Goal: Transaction & Acquisition: Purchase product/service

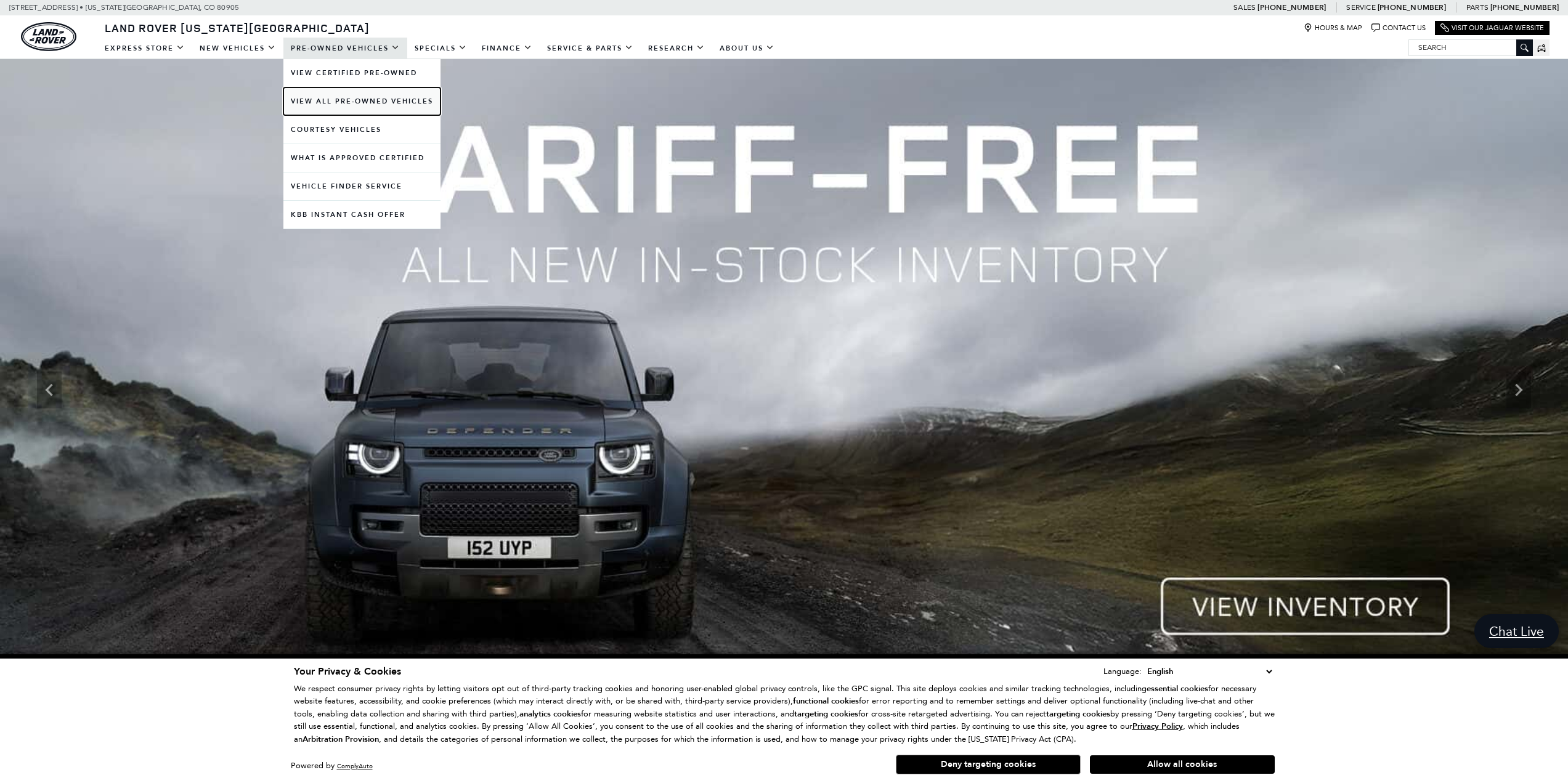
click at [337, 98] on link "View All Pre-Owned Vehicles" at bounding box center [362, 101] width 157 height 28
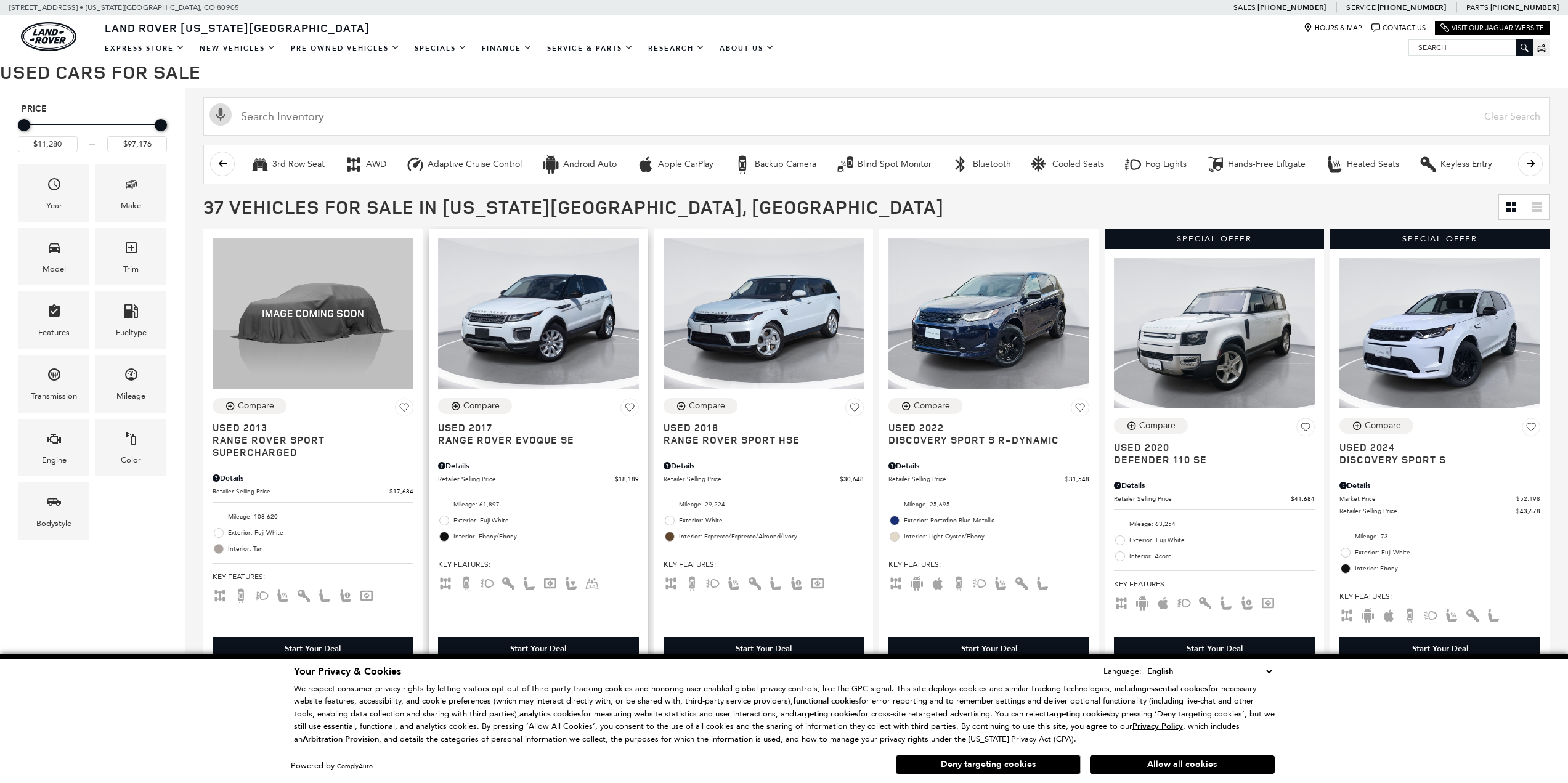
scroll to position [185, 0]
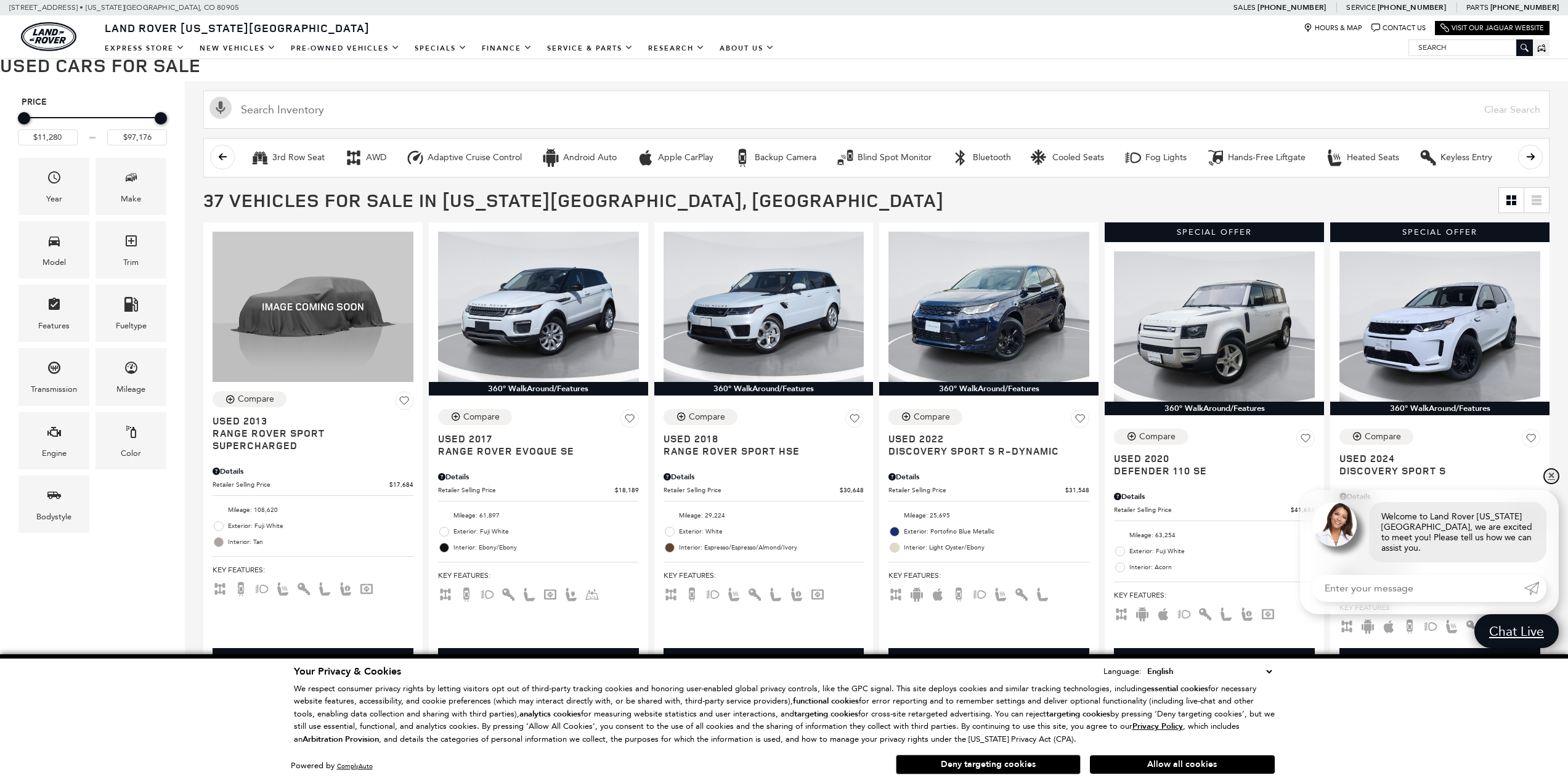
click at [1549, 484] on link "✕" at bounding box center [1551, 476] width 15 height 15
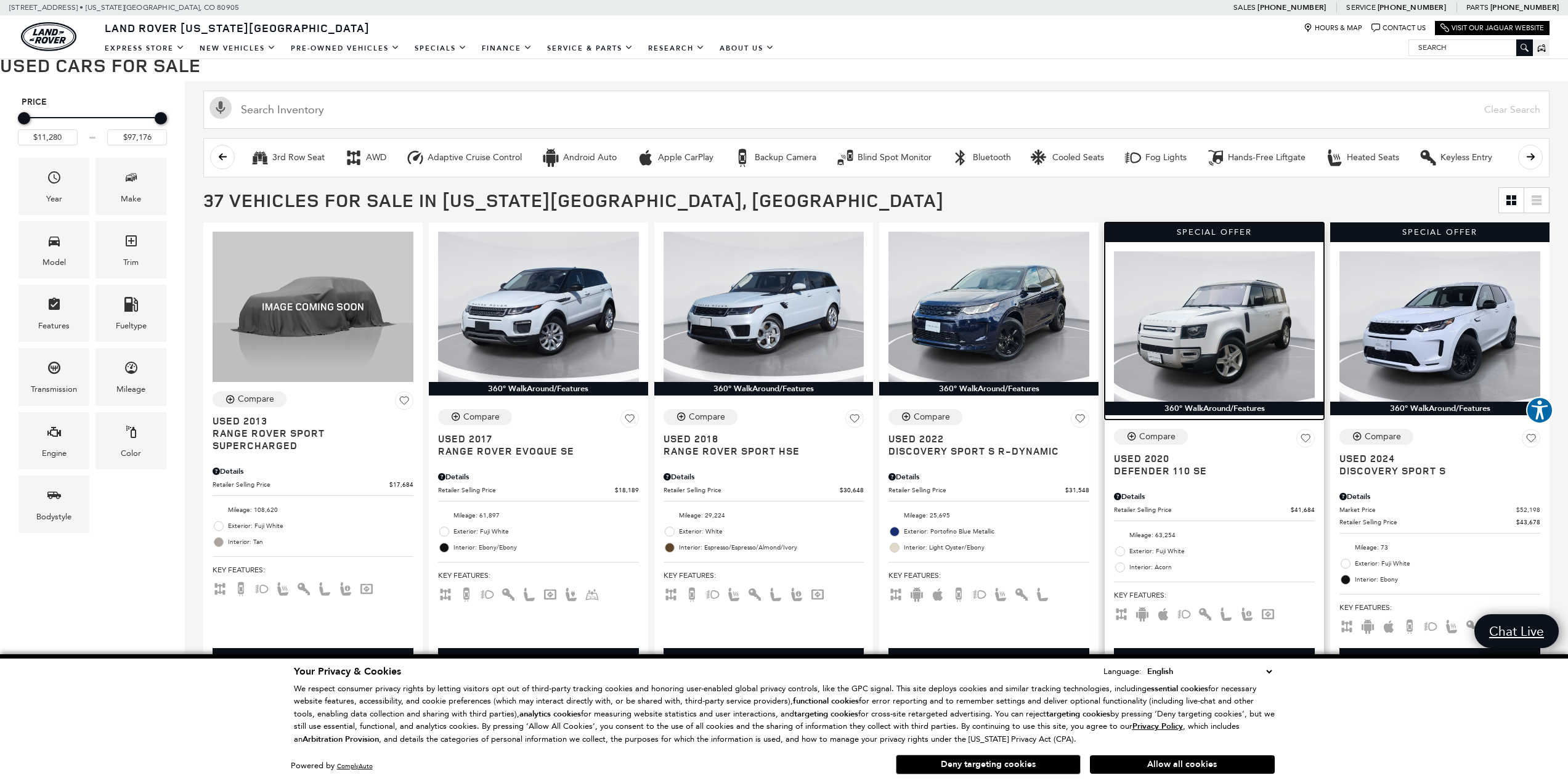
click at [1180, 355] on img at bounding box center [1214, 326] width 201 height 151
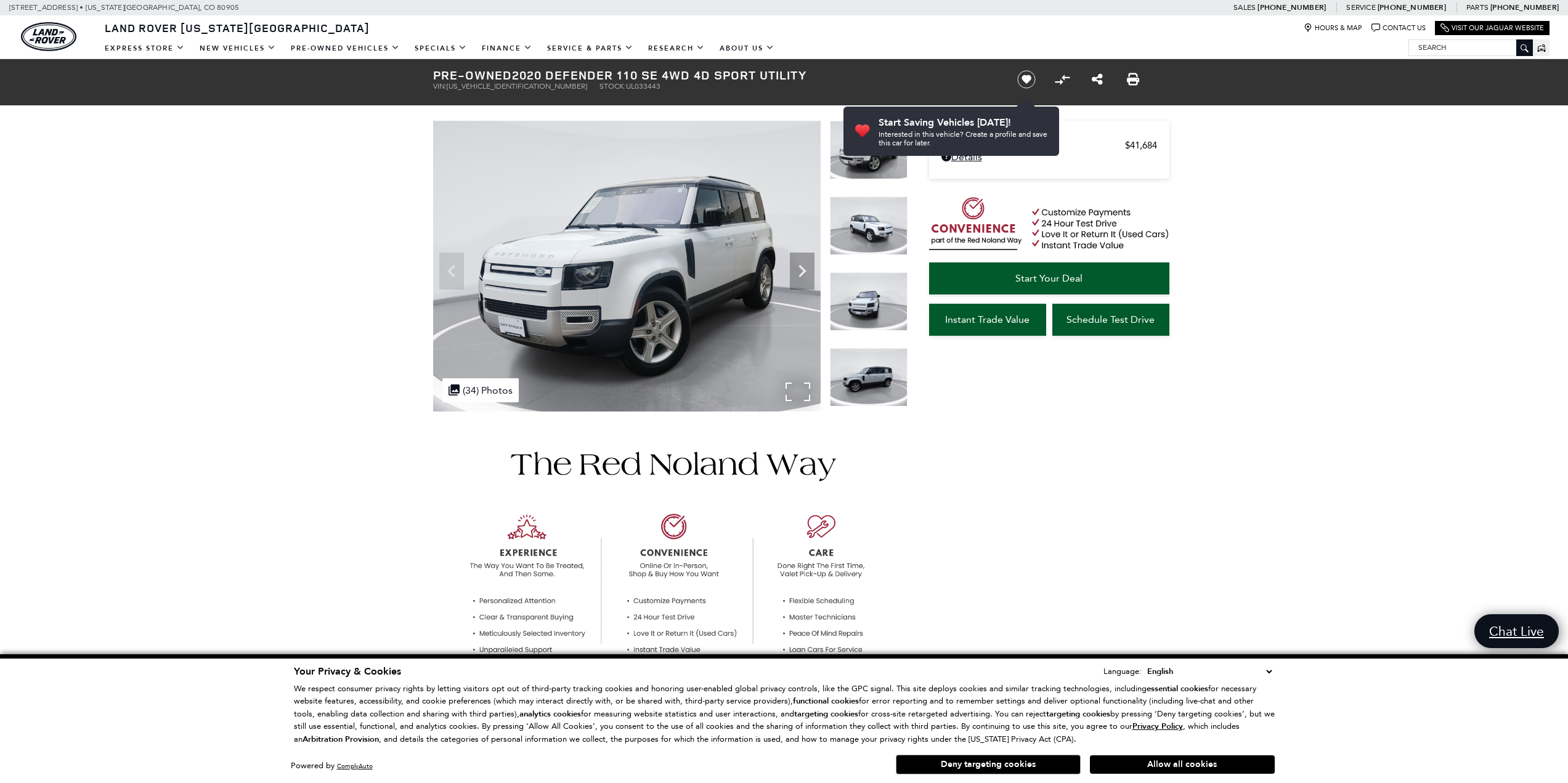
click at [469, 395] on div ".cls-1, .cls-3 { fill: #c50033; } .cls-1 { clip-rule: evenodd; } .cls-2 { clip-…" at bounding box center [480, 390] width 76 height 24
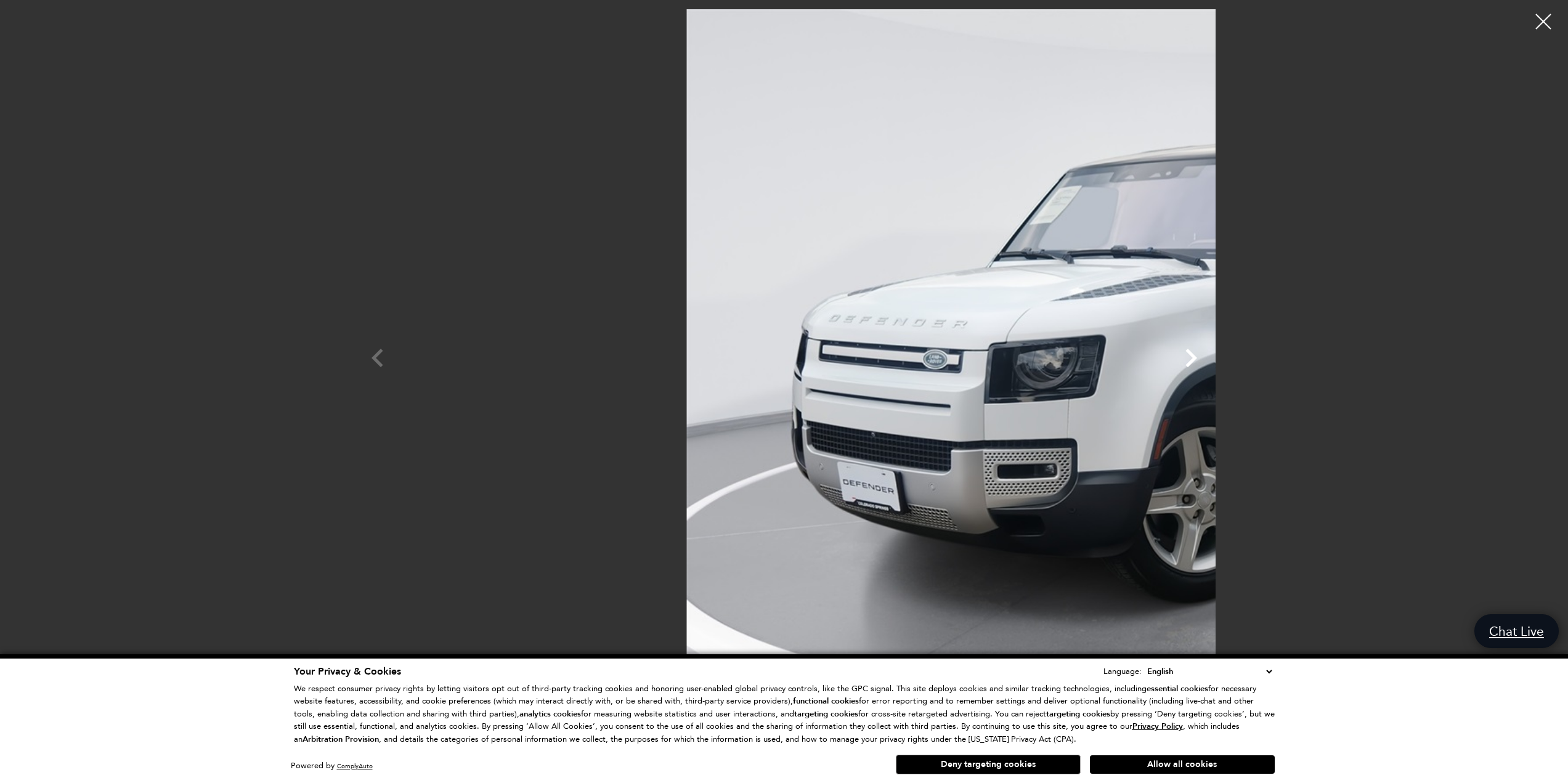
click at [1209, 358] on icon "Next" at bounding box center [1191, 358] width 37 height 37
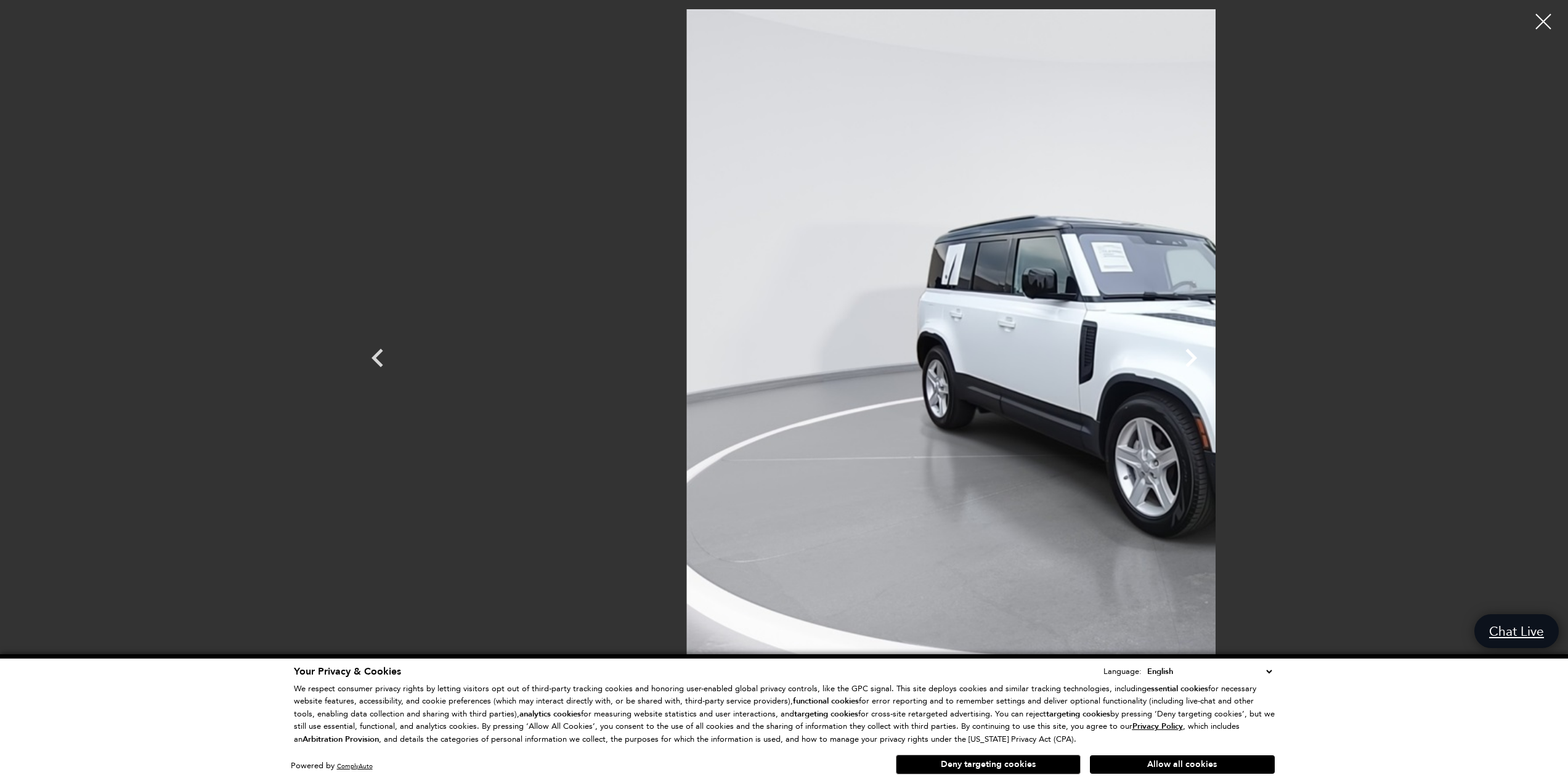
click at [1209, 358] on icon "Next" at bounding box center [1191, 358] width 37 height 37
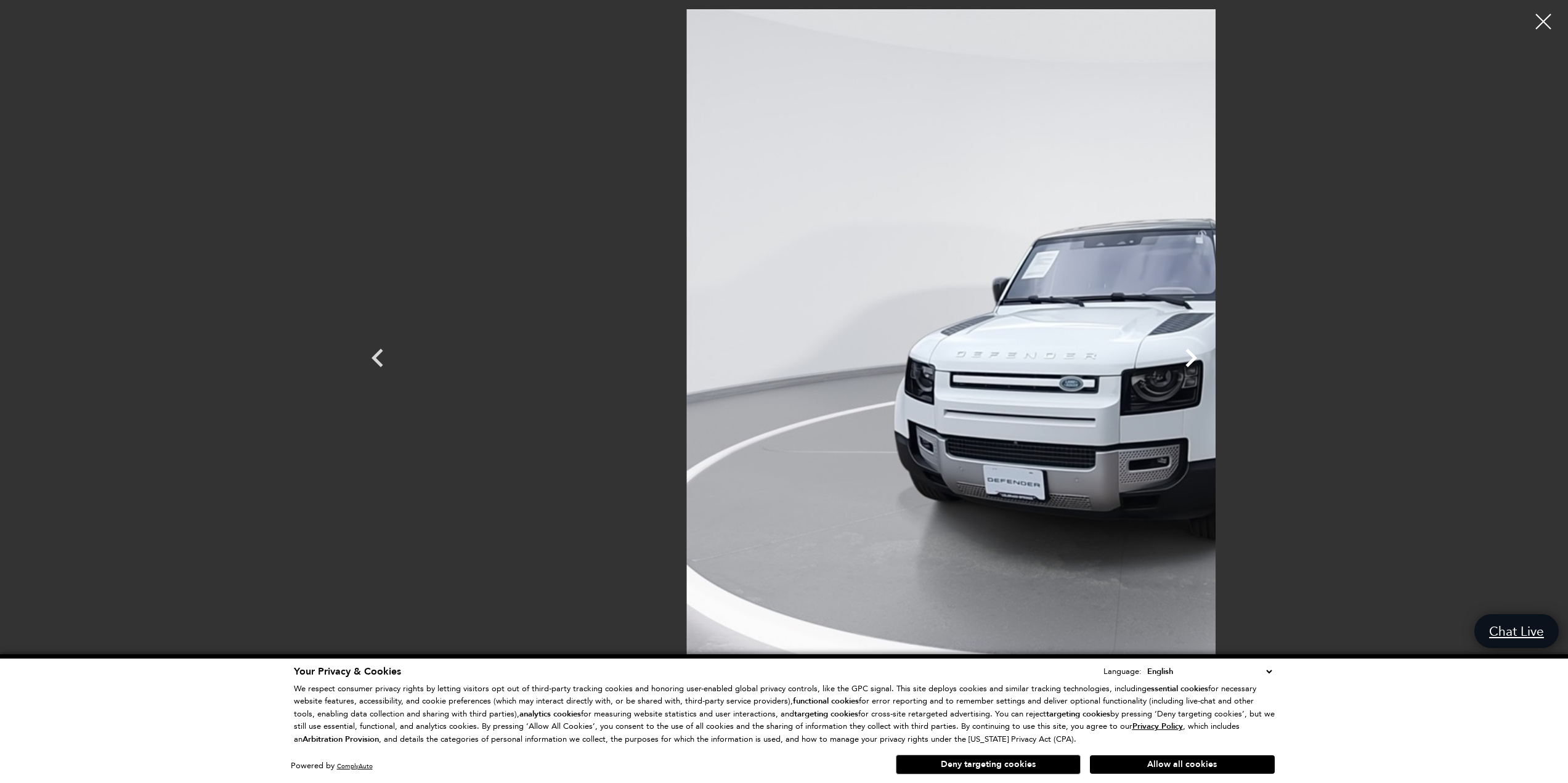
click at [1209, 358] on icon "Next" at bounding box center [1191, 358] width 37 height 37
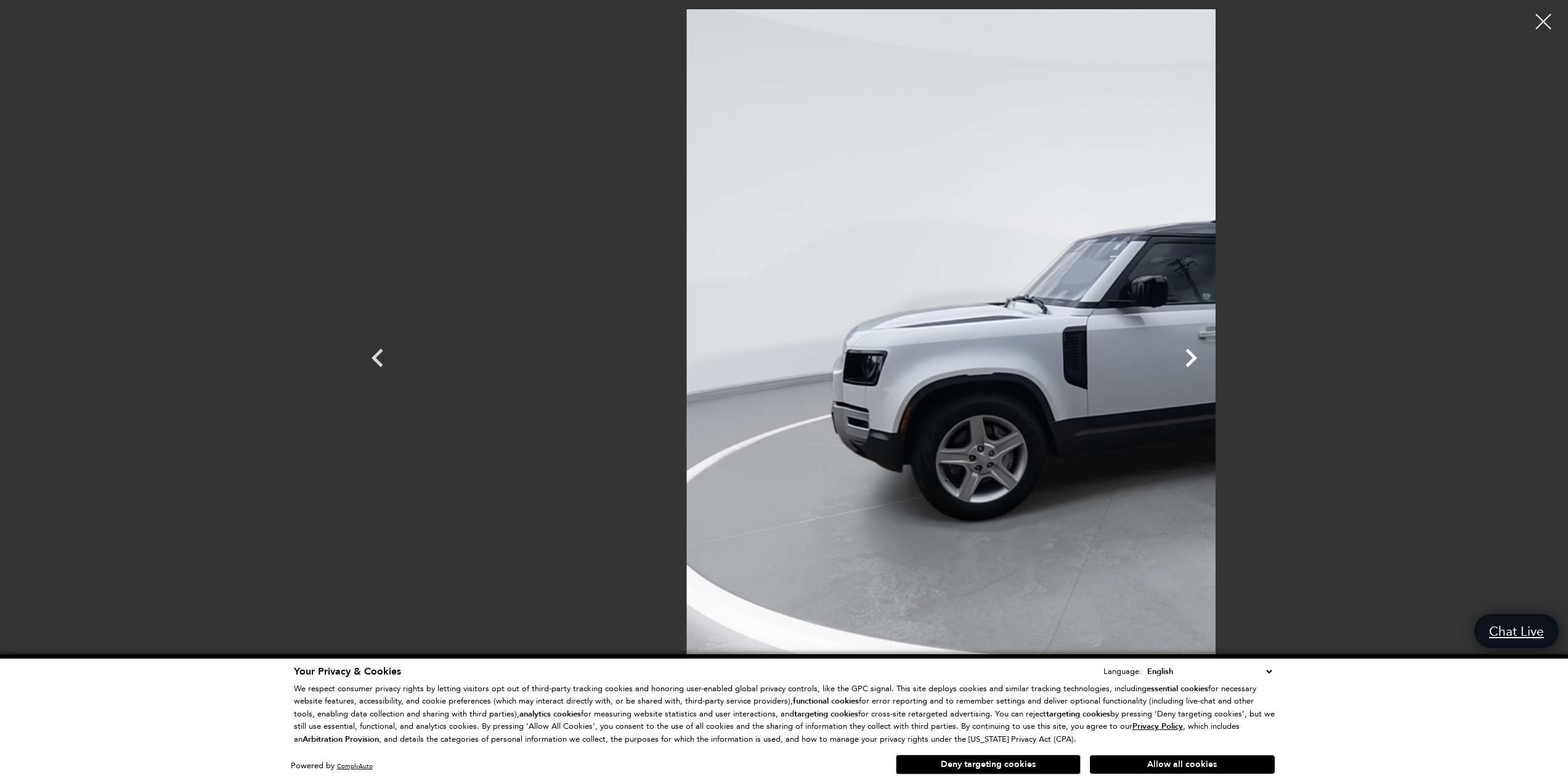
click at [1209, 358] on icon "Next" at bounding box center [1191, 358] width 37 height 37
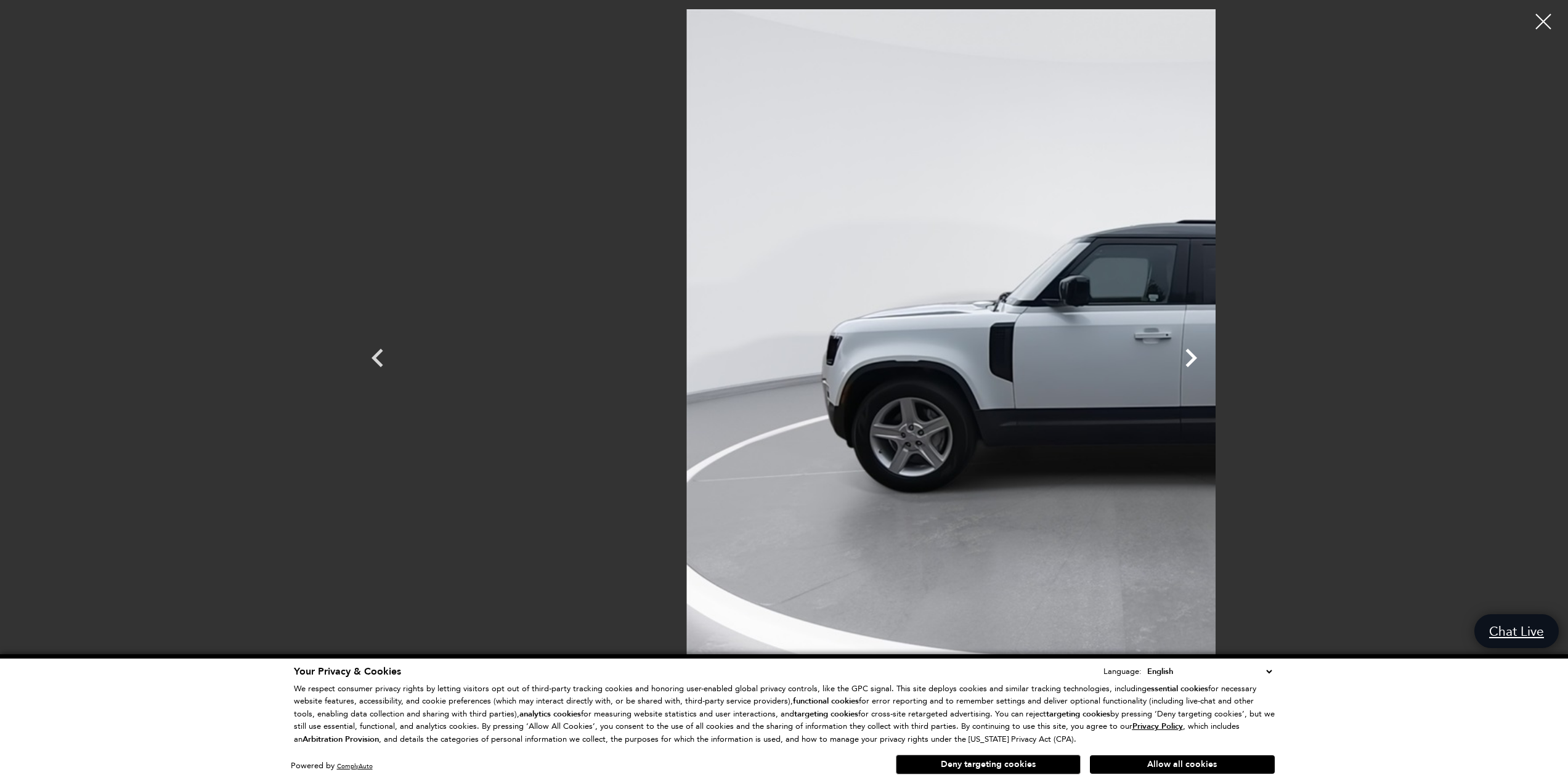
click at [1209, 358] on icon "Next" at bounding box center [1191, 358] width 37 height 37
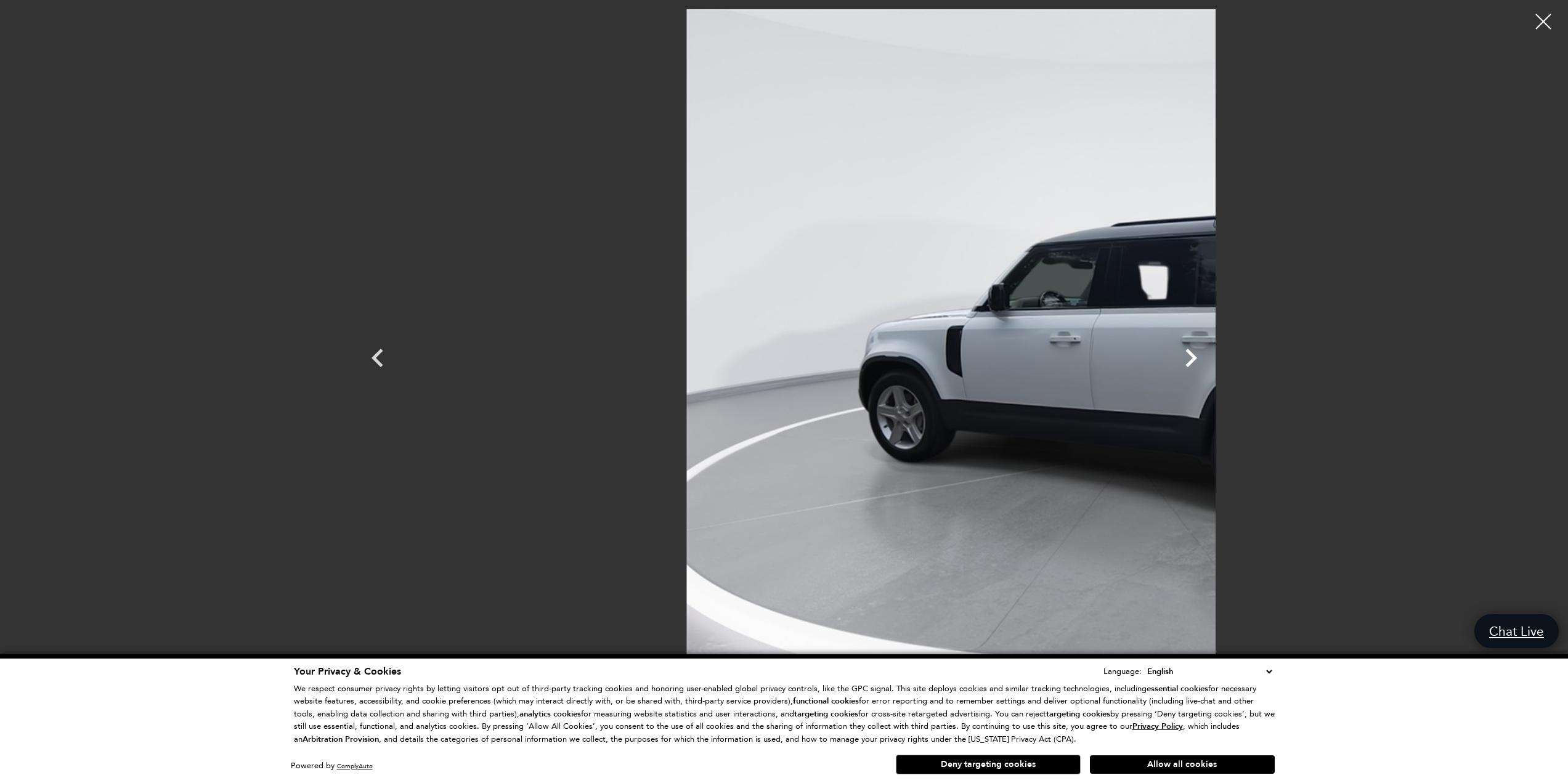
click at [1209, 358] on icon "Next" at bounding box center [1191, 358] width 37 height 37
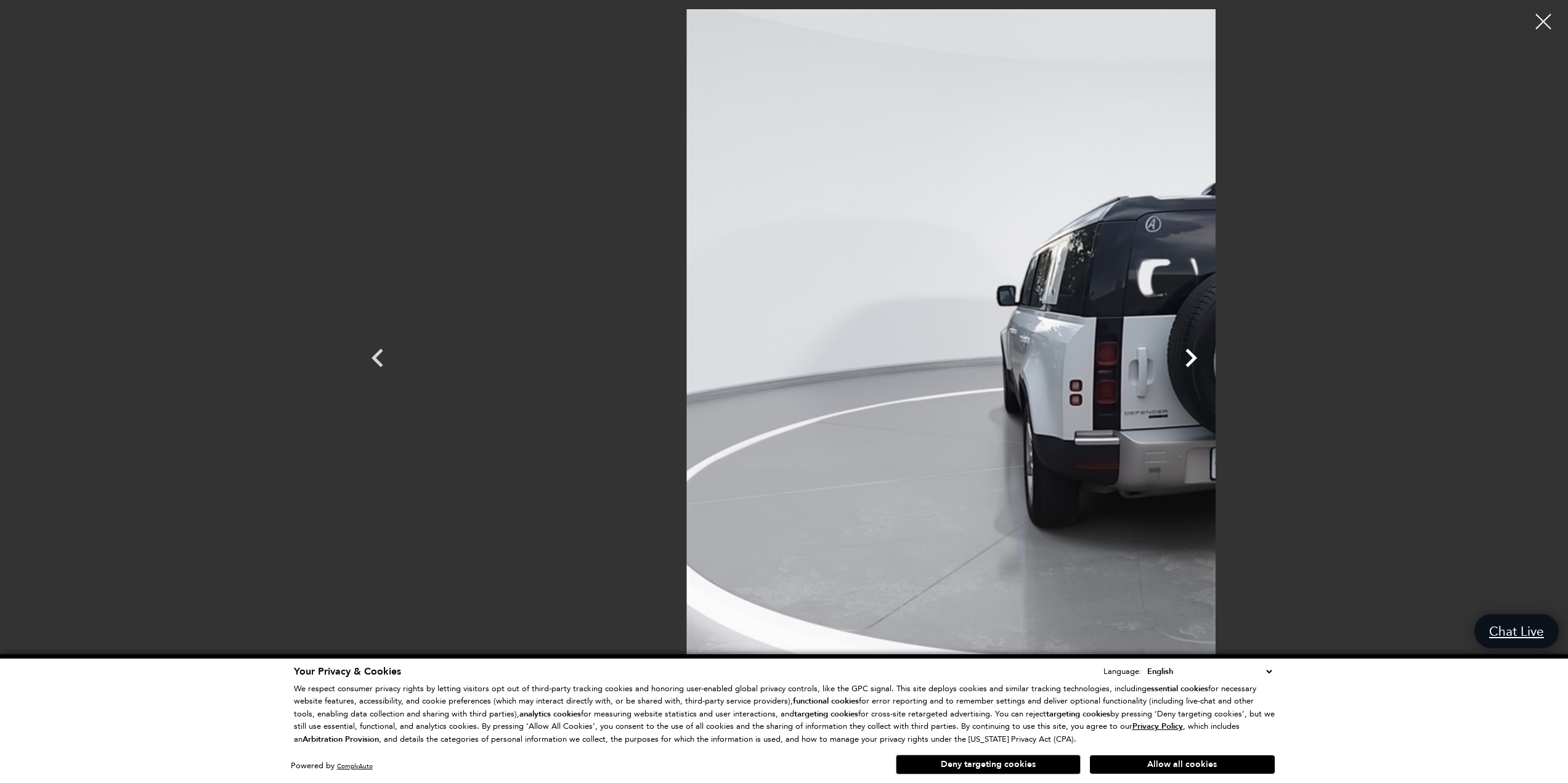
click at [1209, 358] on icon "Next" at bounding box center [1191, 358] width 37 height 37
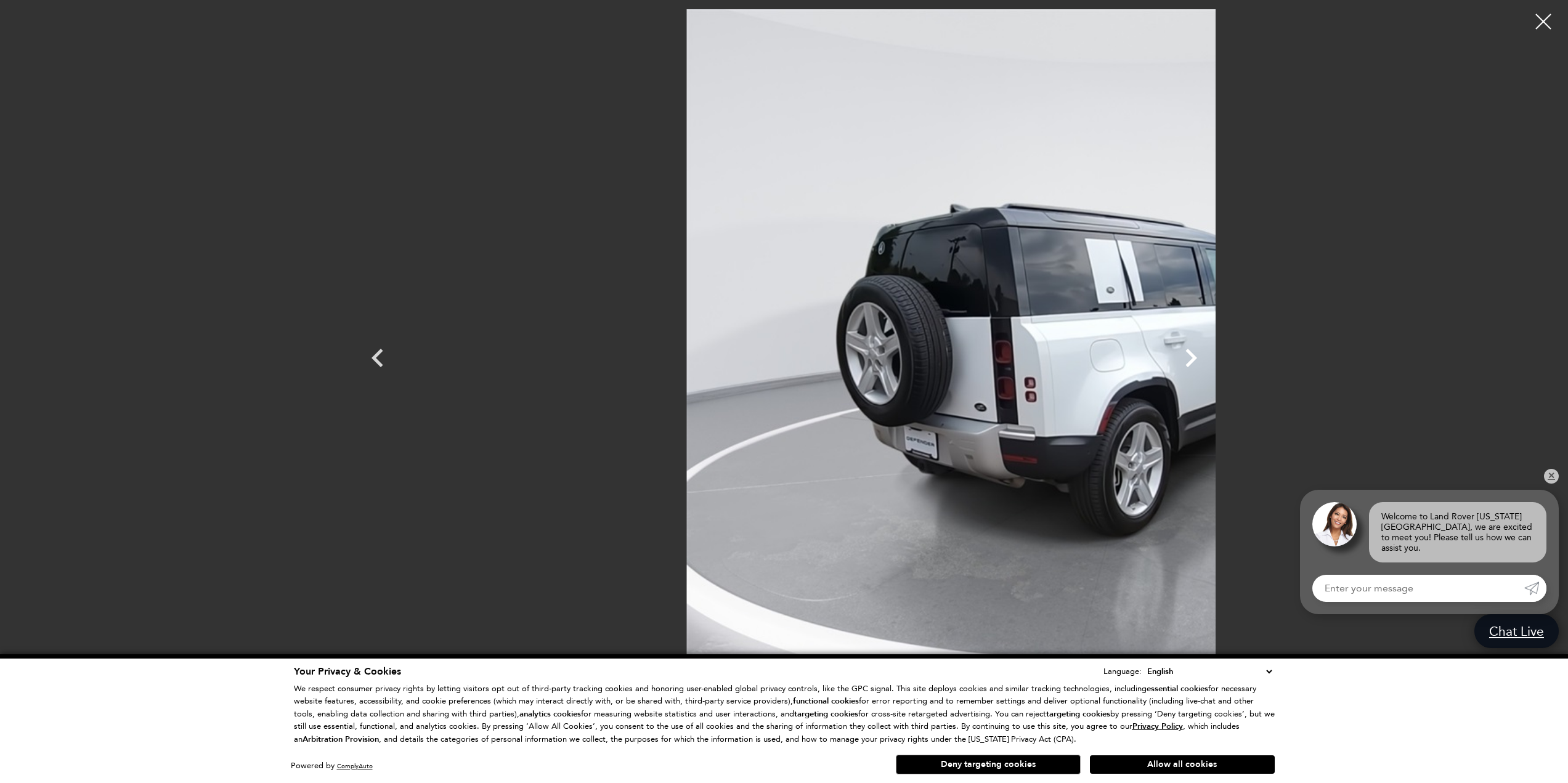
click at [1209, 358] on icon "Next" at bounding box center [1191, 358] width 37 height 37
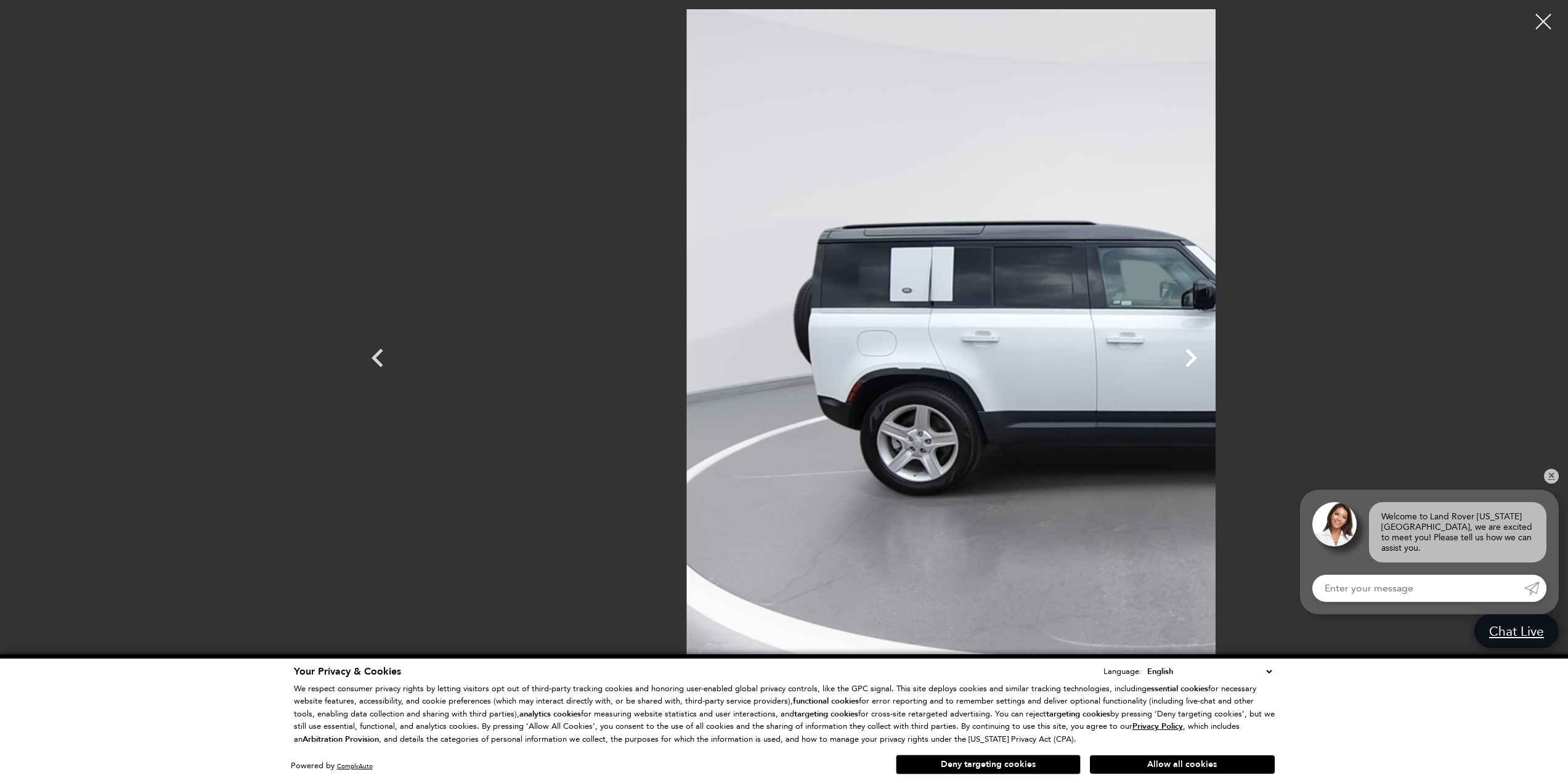
click at [1209, 358] on icon "Next" at bounding box center [1191, 358] width 37 height 37
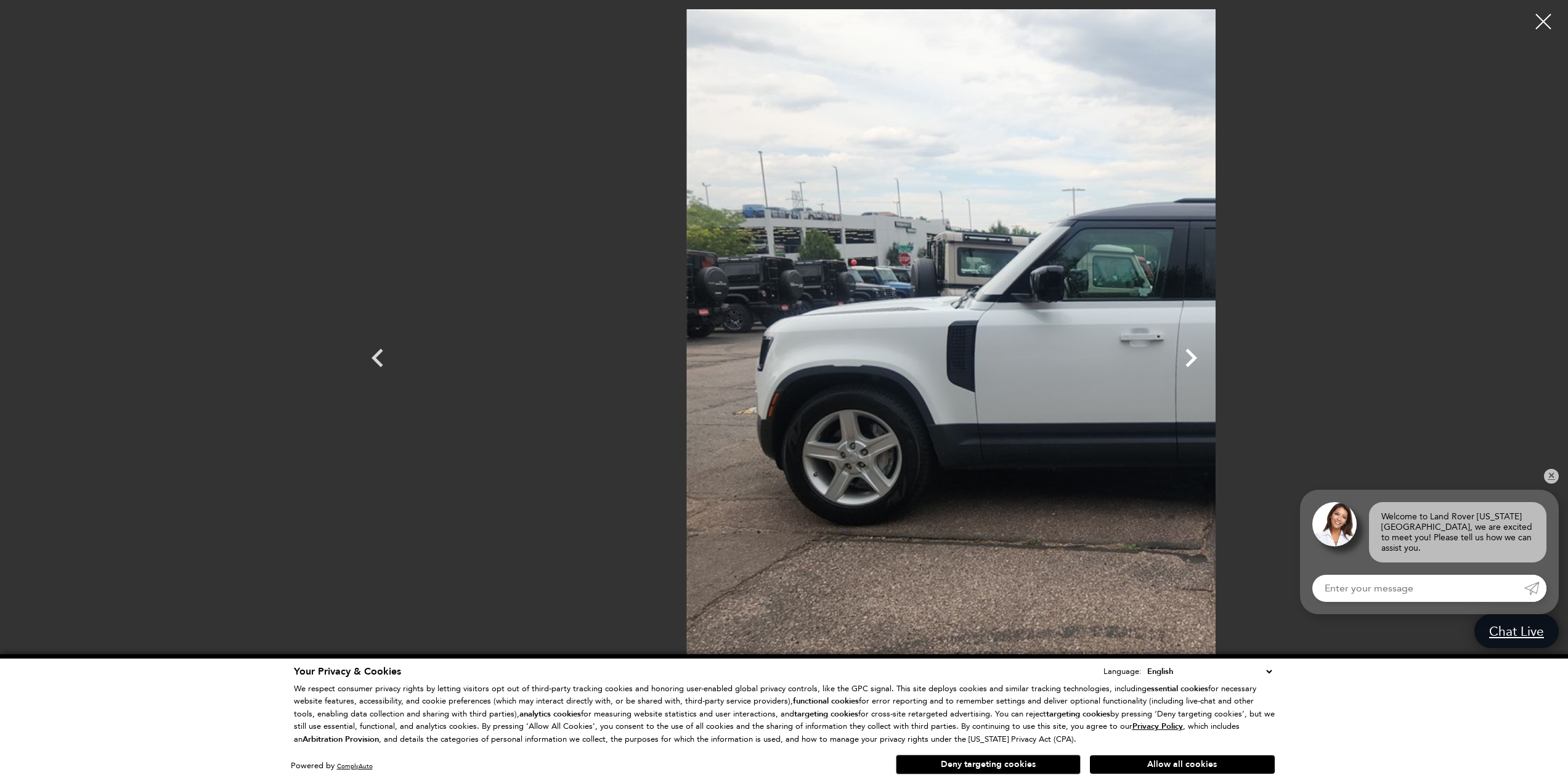
click at [1209, 358] on icon "Next" at bounding box center [1191, 358] width 37 height 37
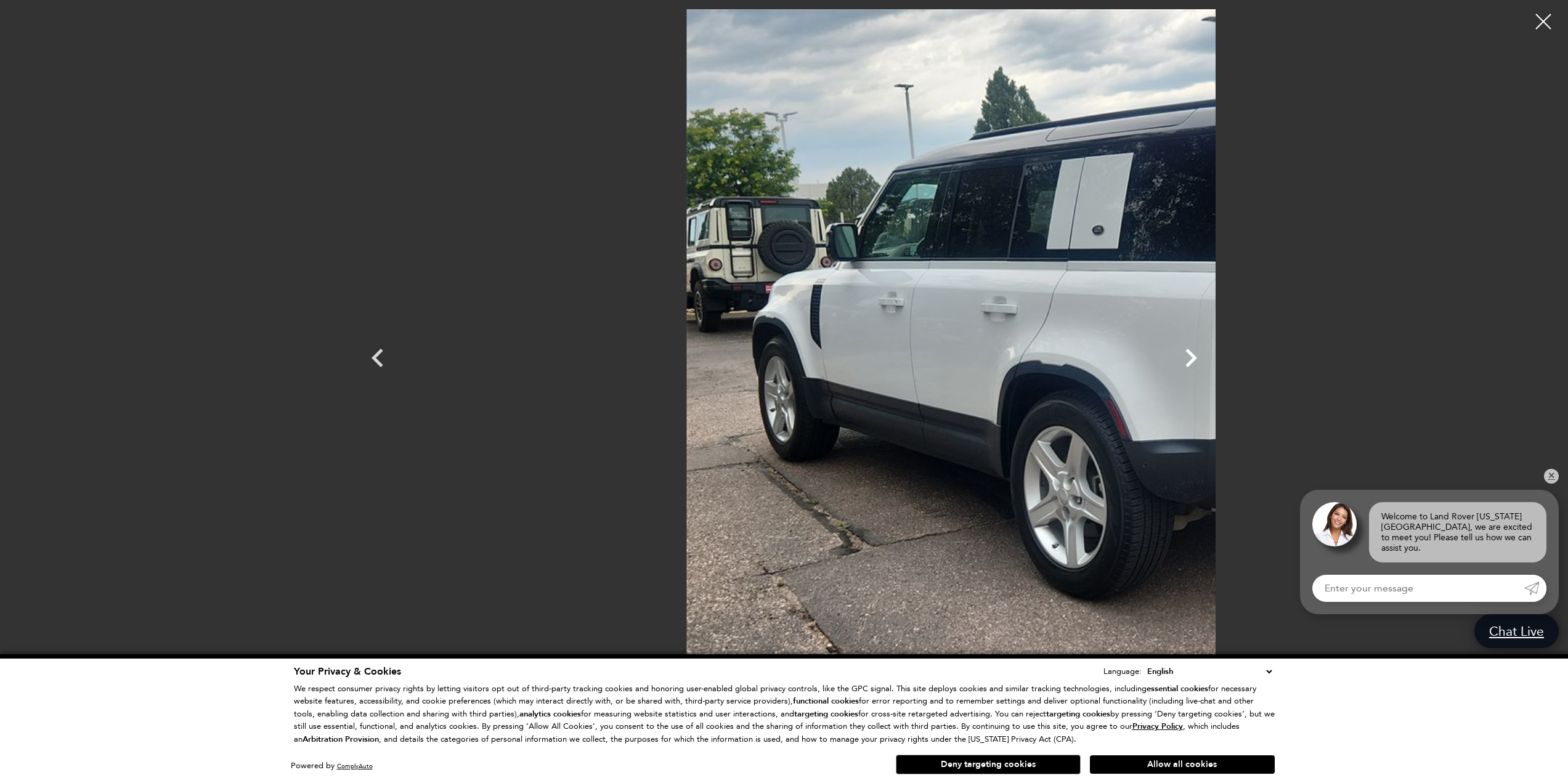
click at [1209, 358] on icon "Next" at bounding box center [1191, 358] width 37 height 37
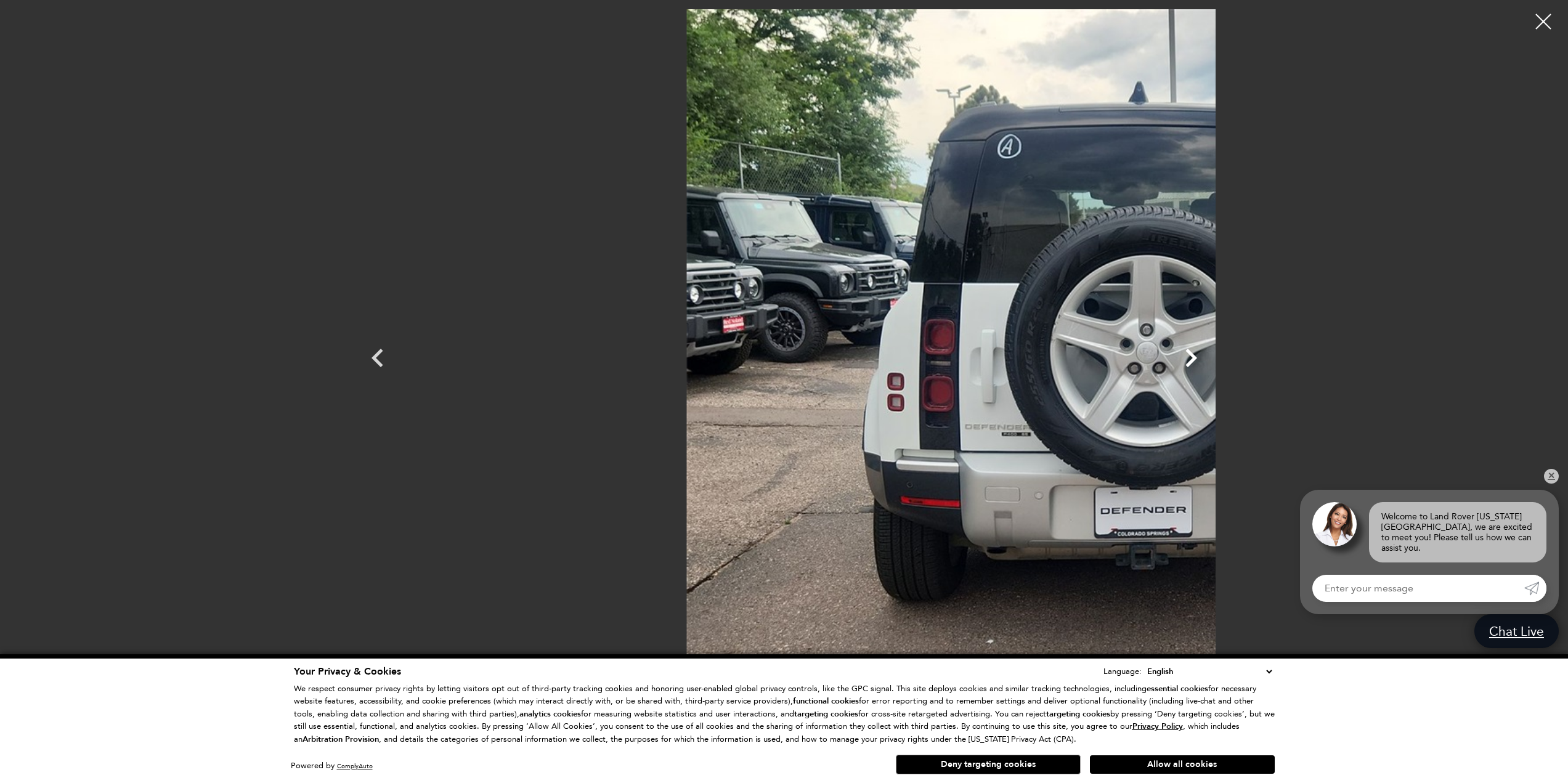
click at [1209, 358] on icon "Next" at bounding box center [1191, 358] width 37 height 37
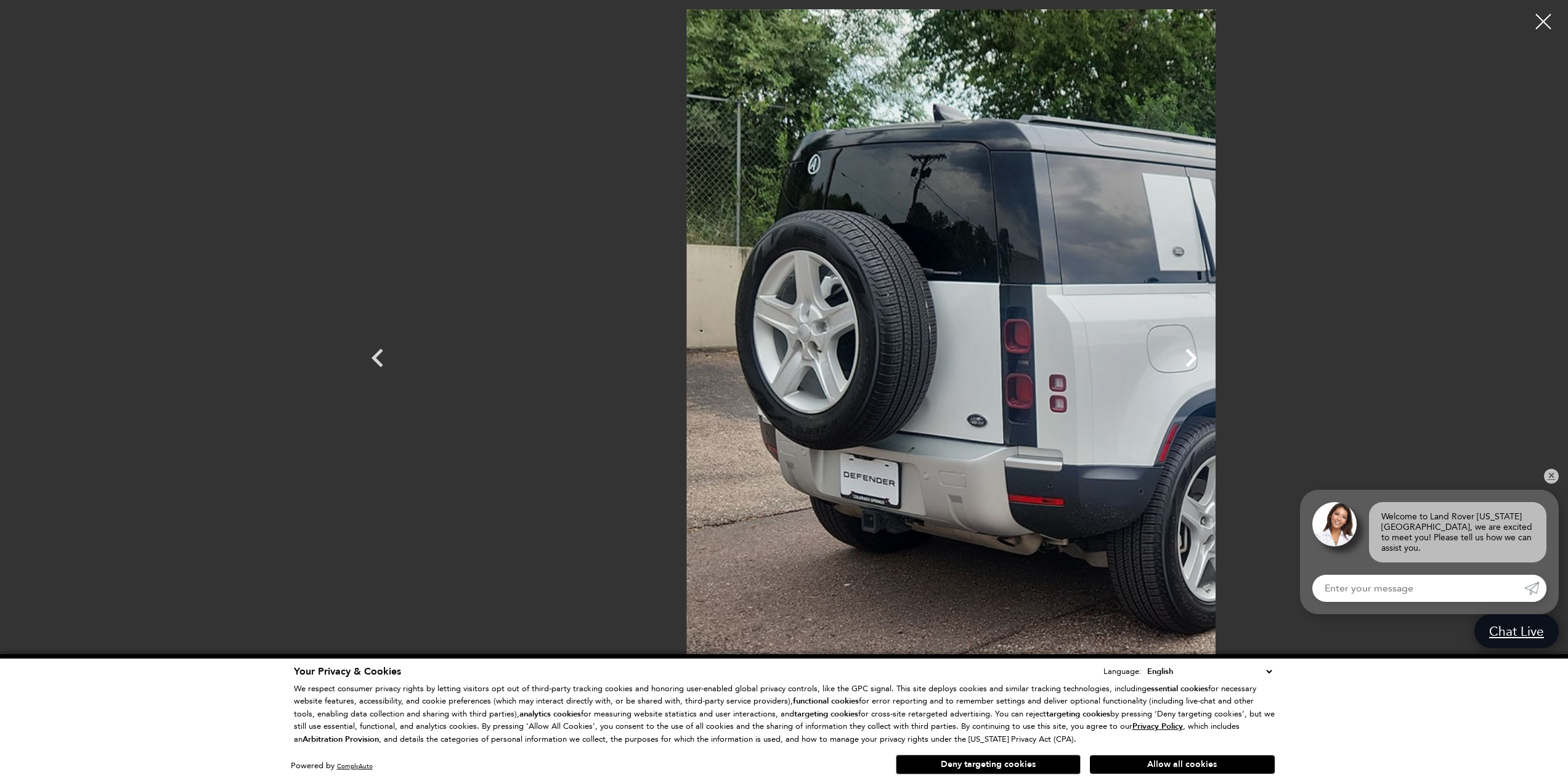
click at [1209, 358] on icon "Next" at bounding box center [1191, 358] width 37 height 37
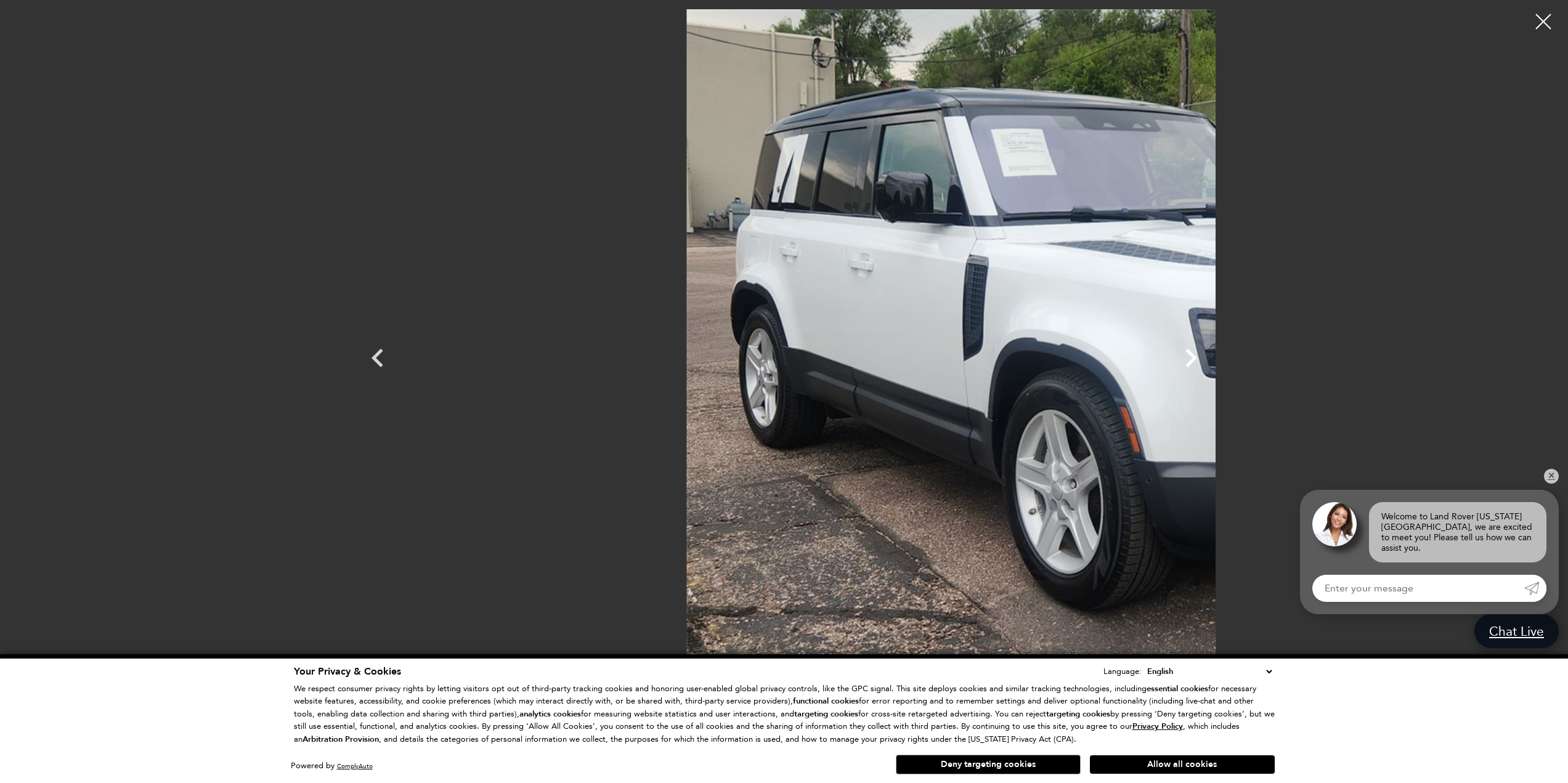
click at [1209, 358] on icon "Next" at bounding box center [1191, 358] width 37 height 37
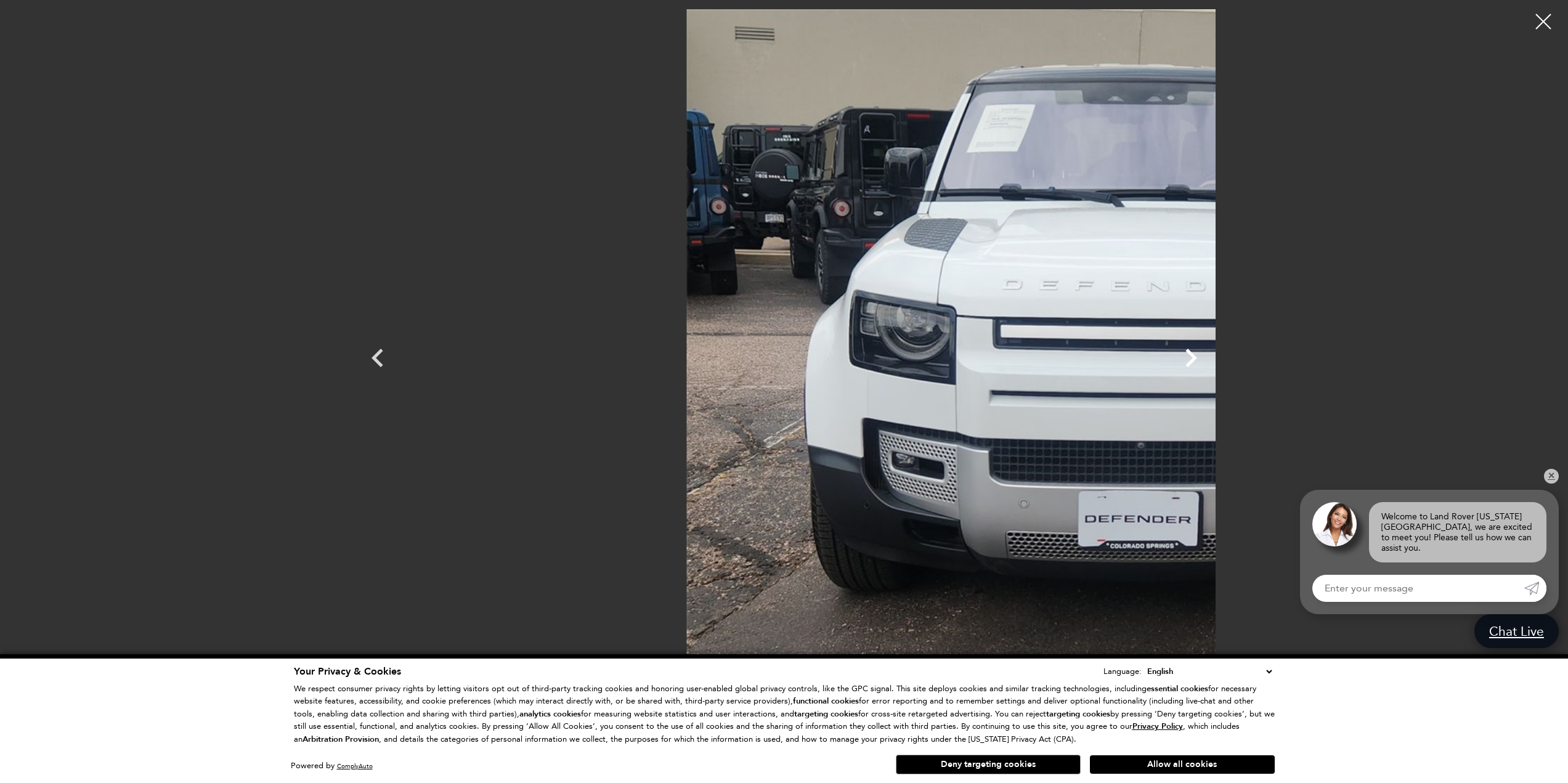
click at [1209, 358] on icon "Next" at bounding box center [1191, 358] width 37 height 37
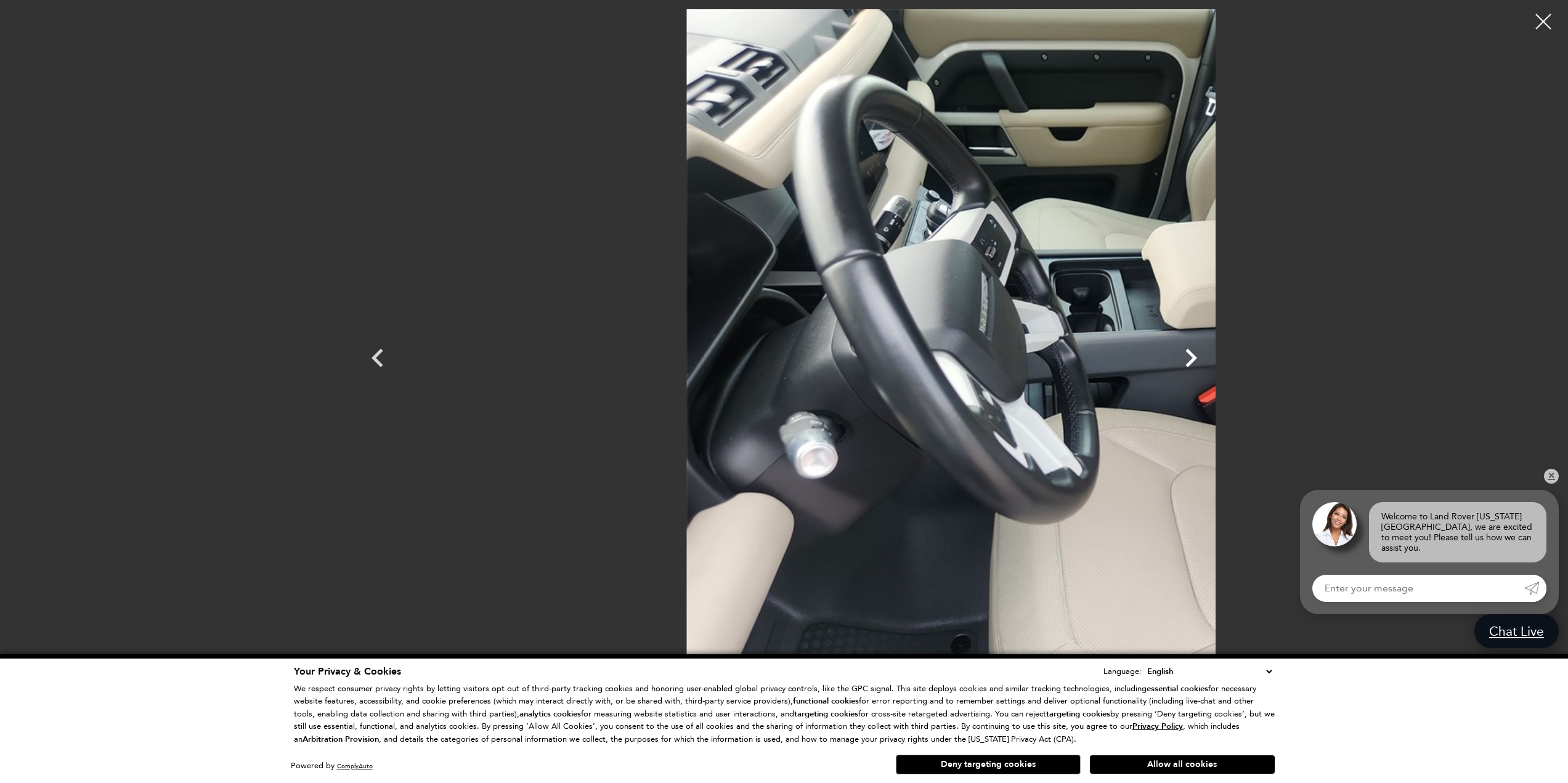
click at [1209, 358] on icon "Next" at bounding box center [1191, 358] width 37 height 37
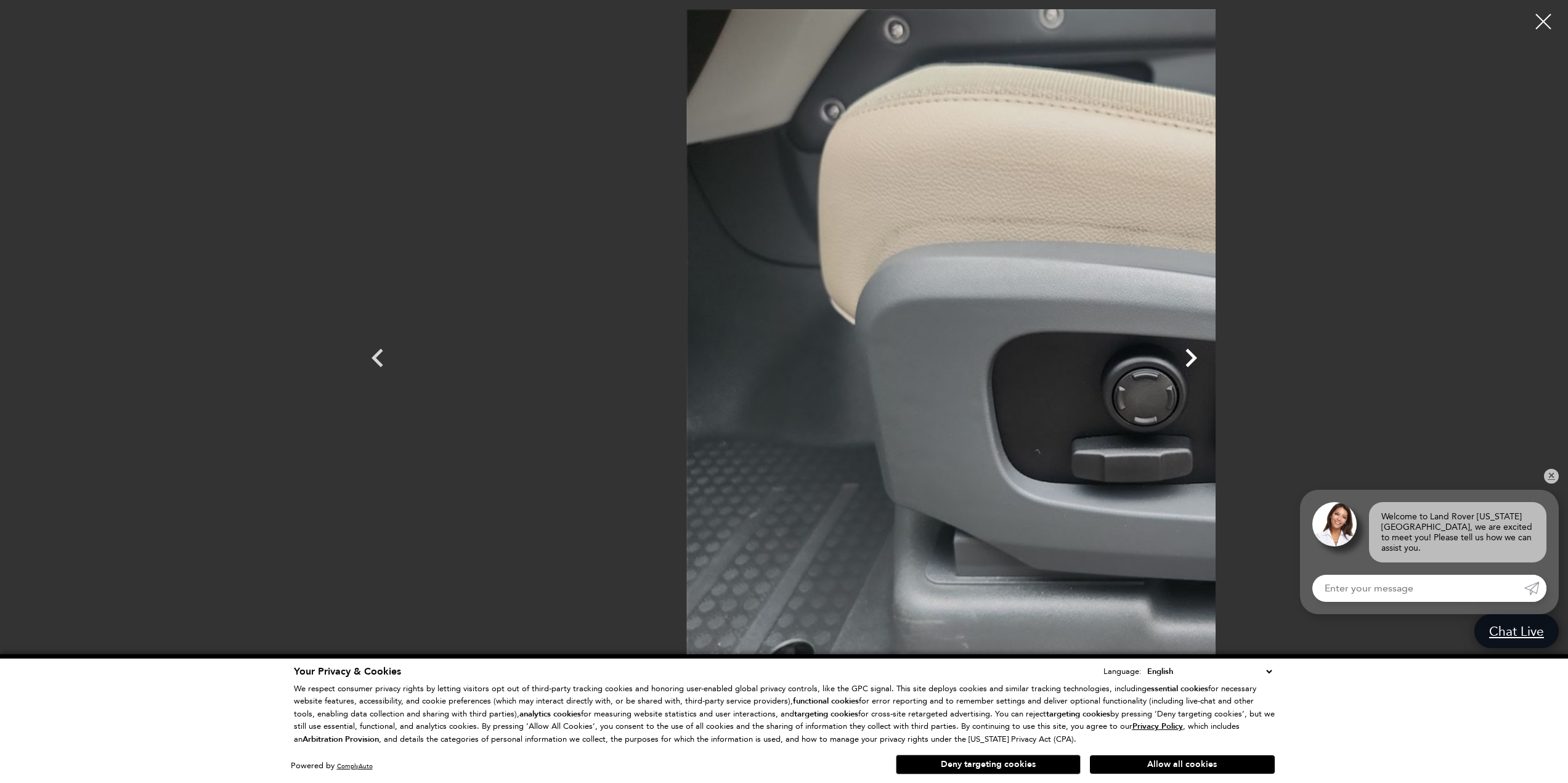
click at [1209, 358] on icon "Next" at bounding box center [1191, 358] width 37 height 37
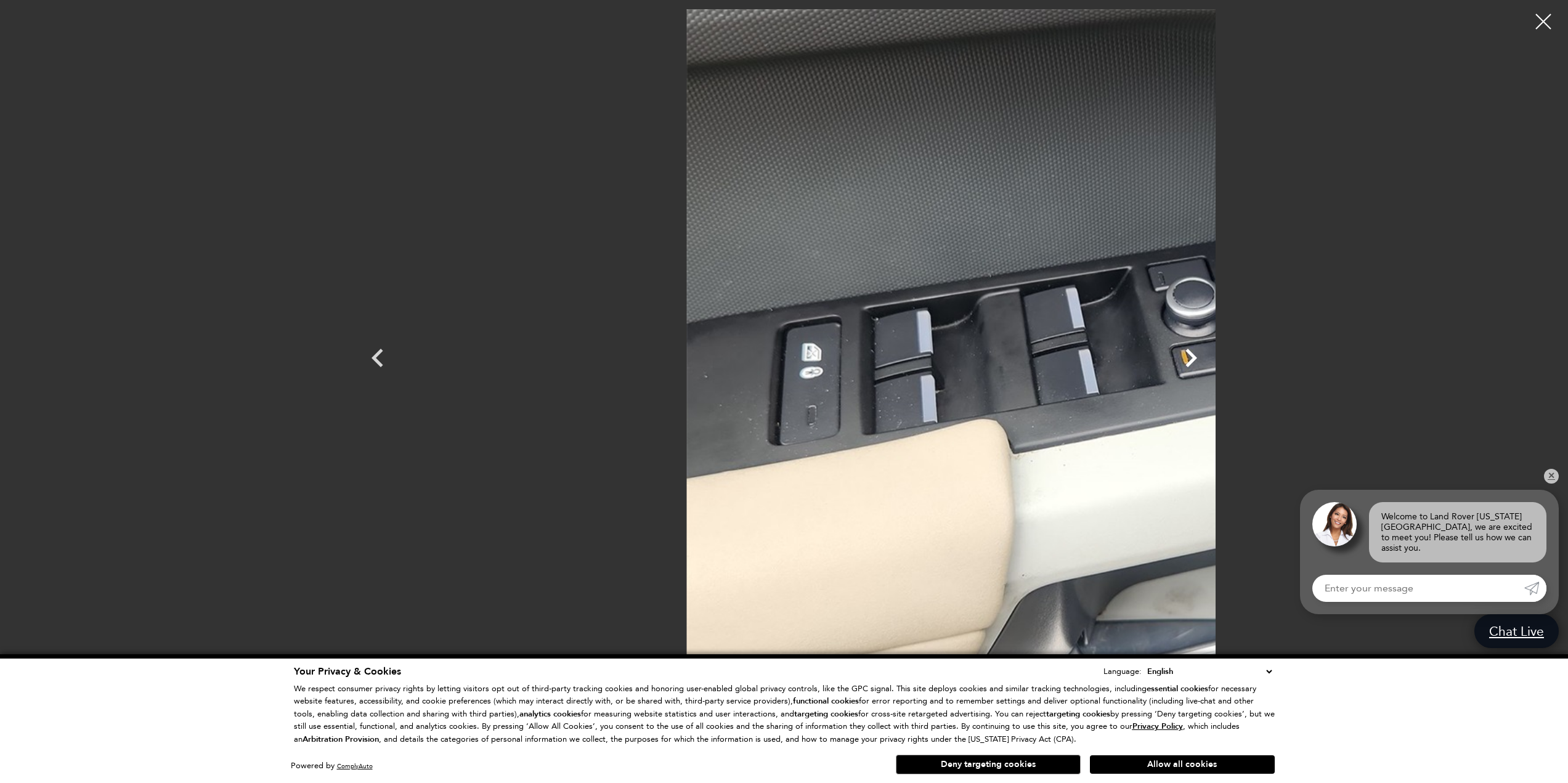
click at [1209, 358] on icon "Next" at bounding box center [1191, 358] width 37 height 37
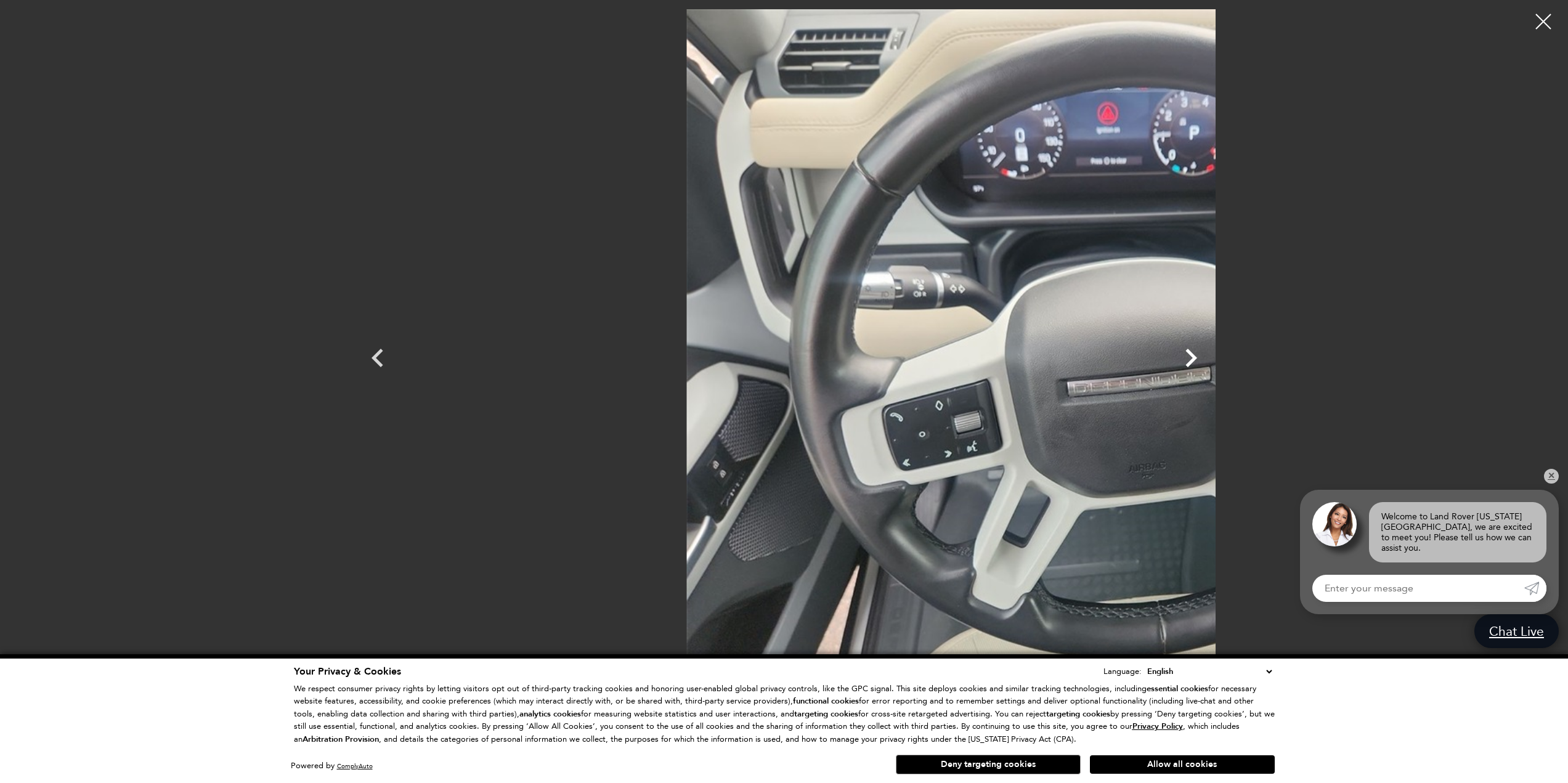
click at [1209, 358] on icon "Next" at bounding box center [1191, 358] width 37 height 37
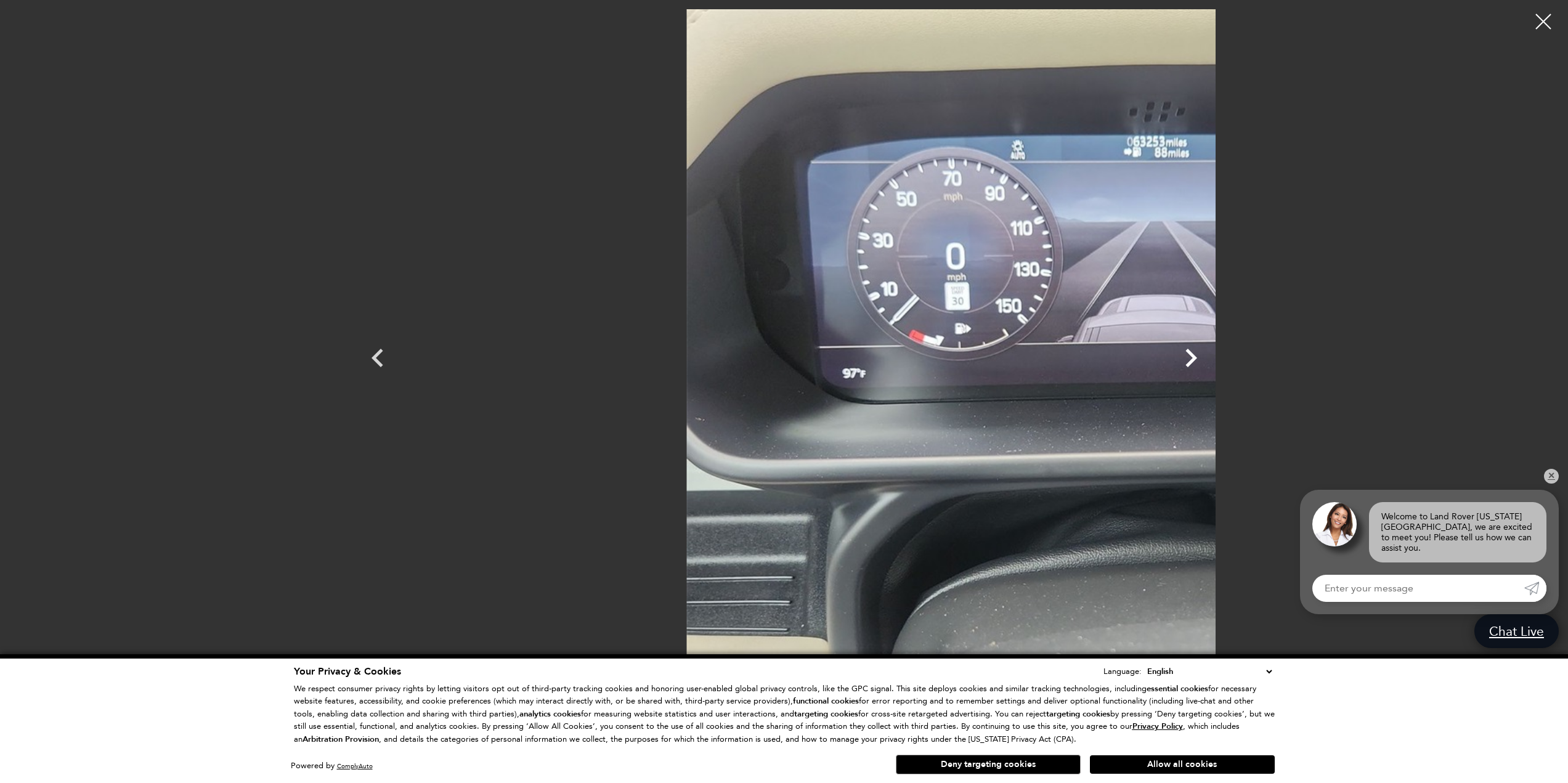
click at [1209, 358] on icon "Next" at bounding box center [1191, 358] width 37 height 37
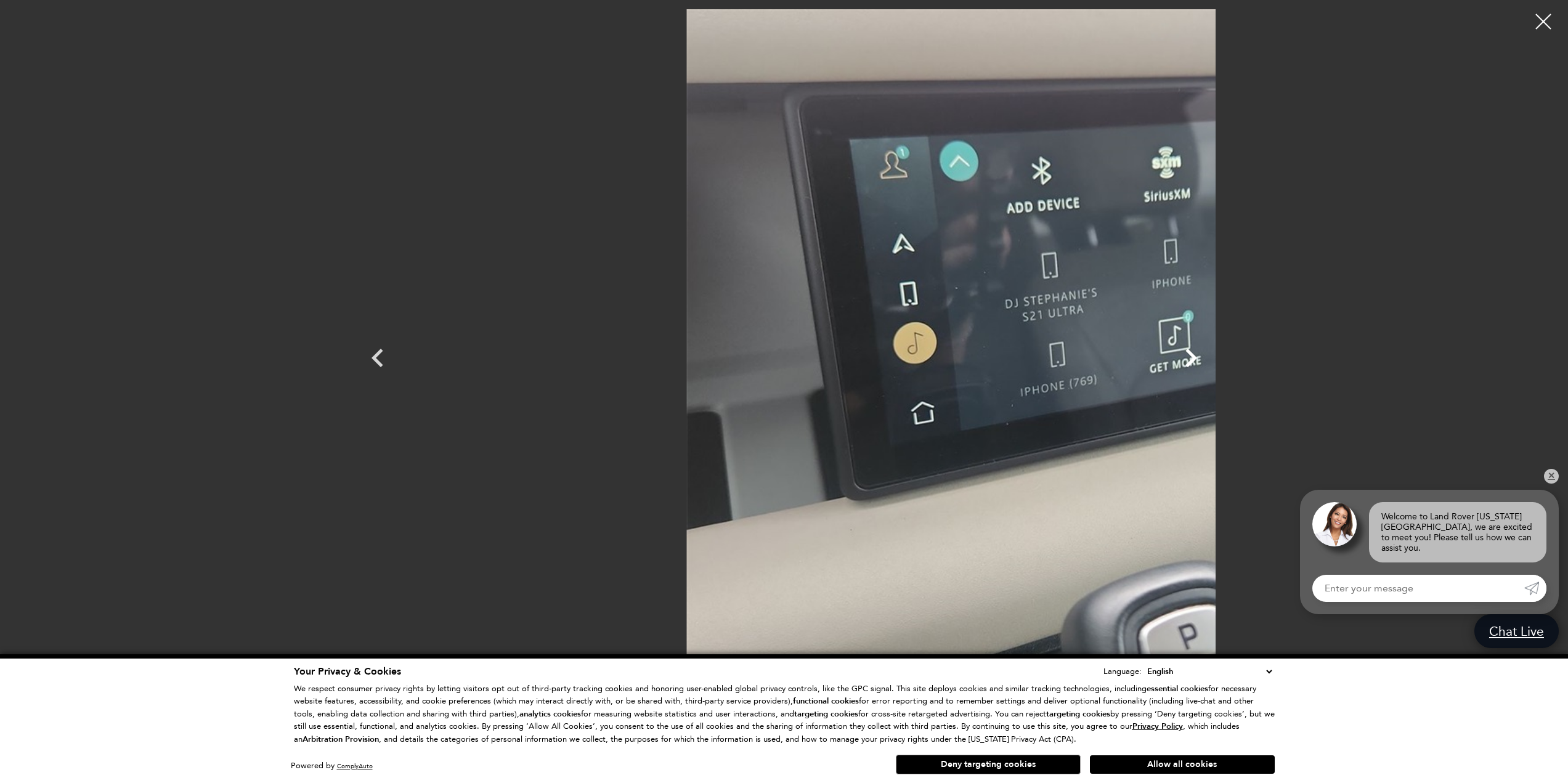
click at [1209, 358] on icon "Next" at bounding box center [1191, 358] width 37 height 37
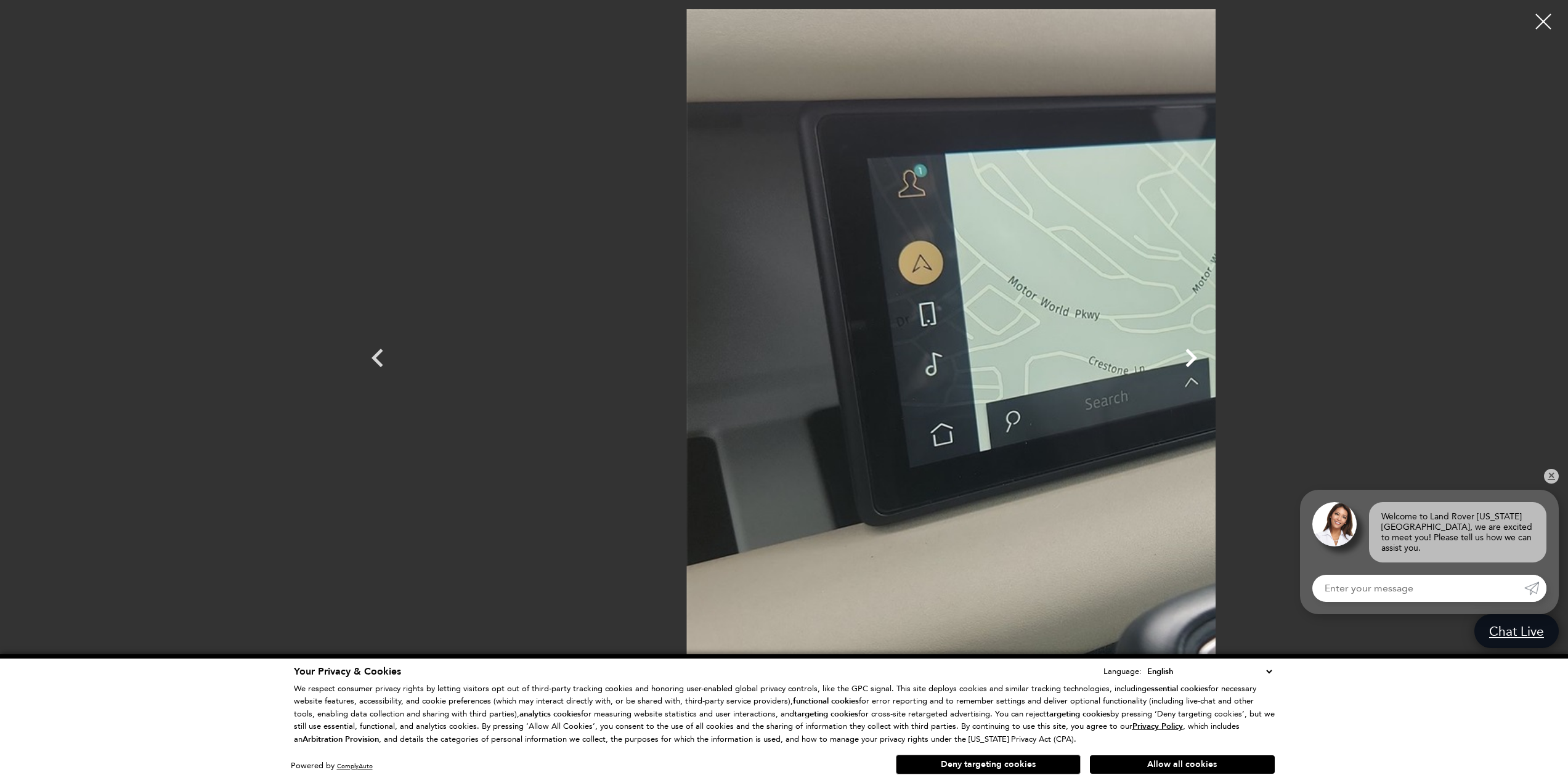
click at [1209, 358] on icon "Next" at bounding box center [1191, 358] width 37 height 37
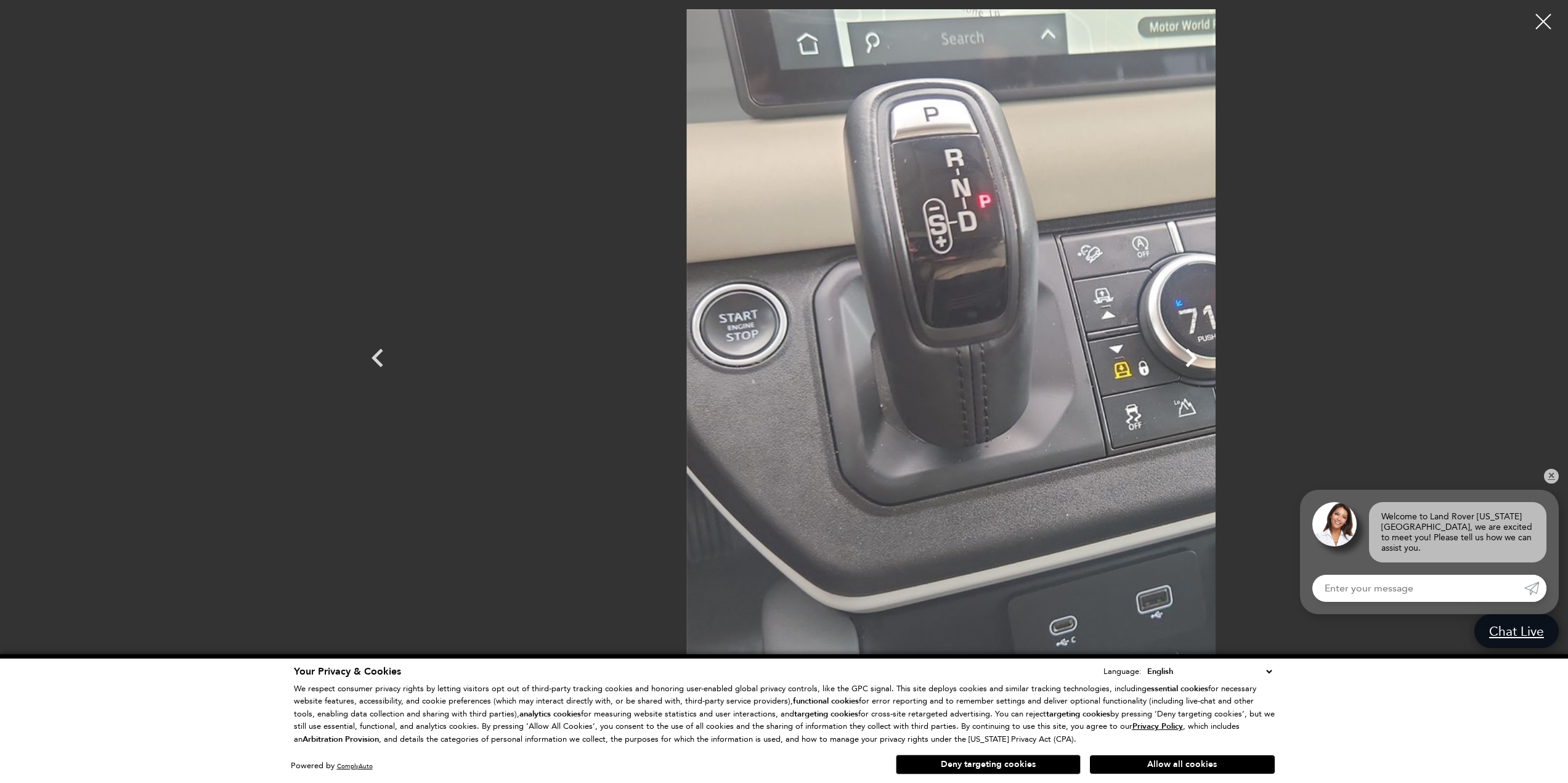
click at [1209, 358] on icon "Next" at bounding box center [1191, 358] width 37 height 37
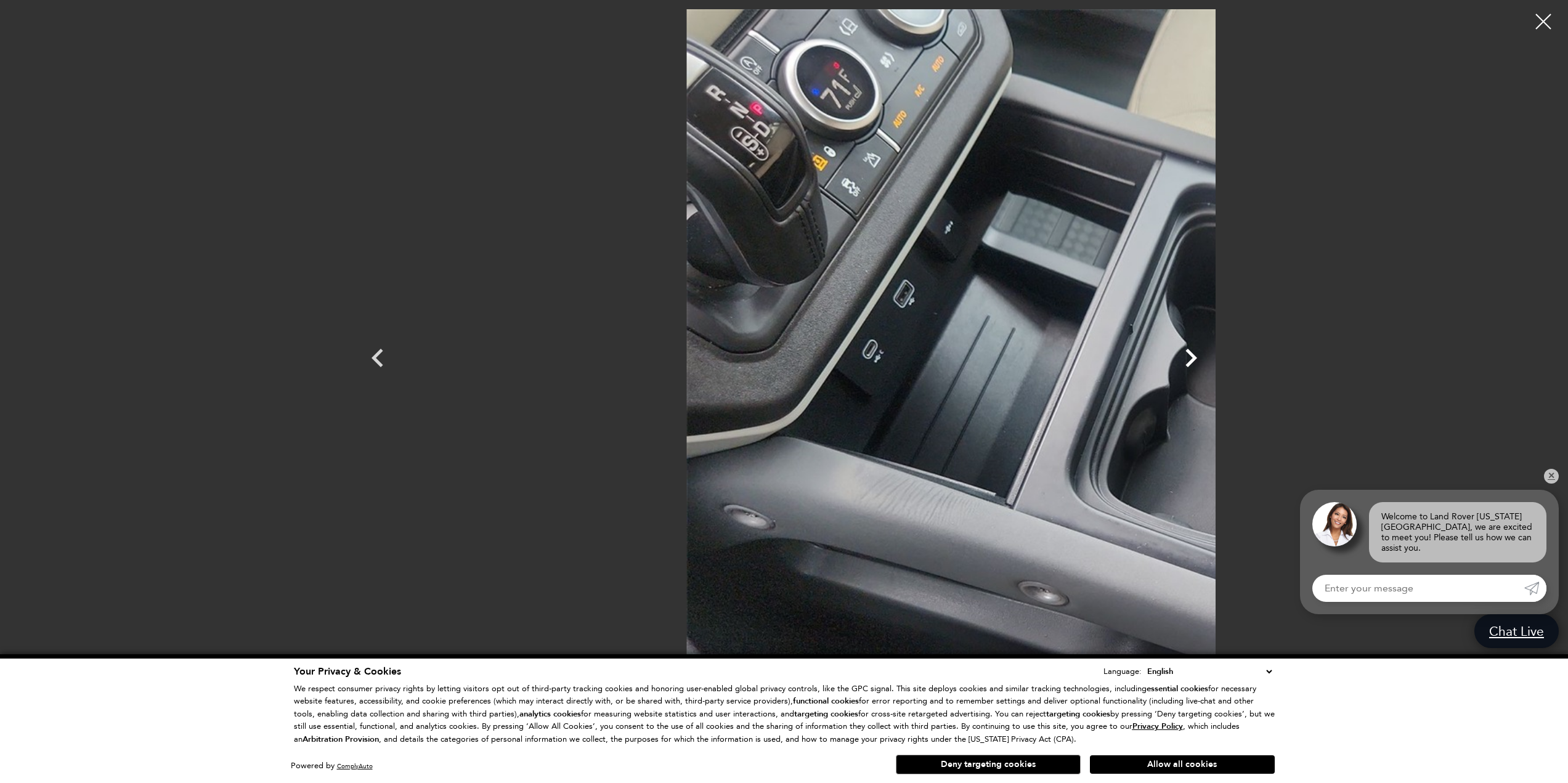
click at [1209, 358] on icon "Next" at bounding box center [1191, 358] width 37 height 37
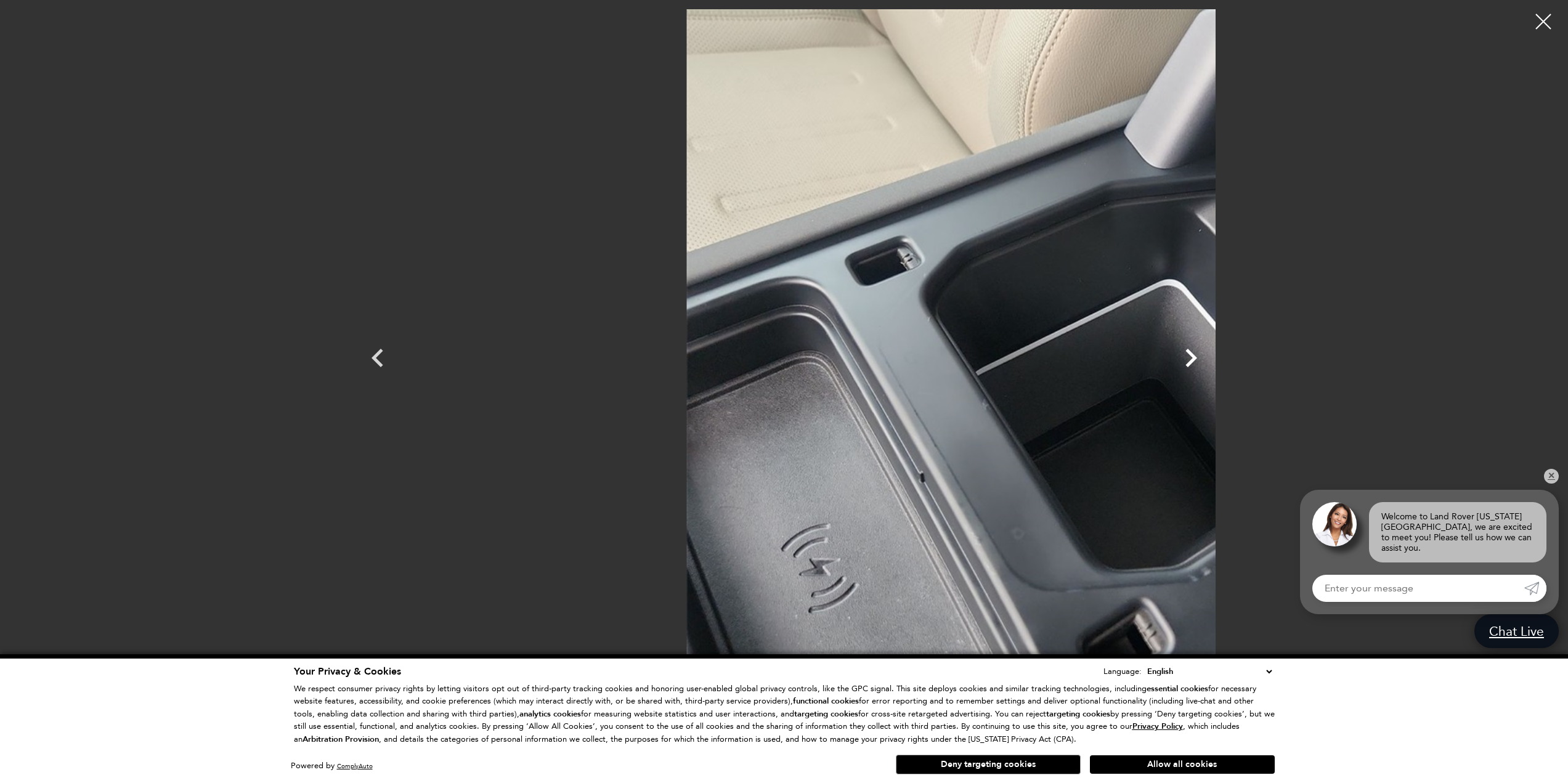
click at [1209, 358] on icon "Next" at bounding box center [1191, 358] width 37 height 37
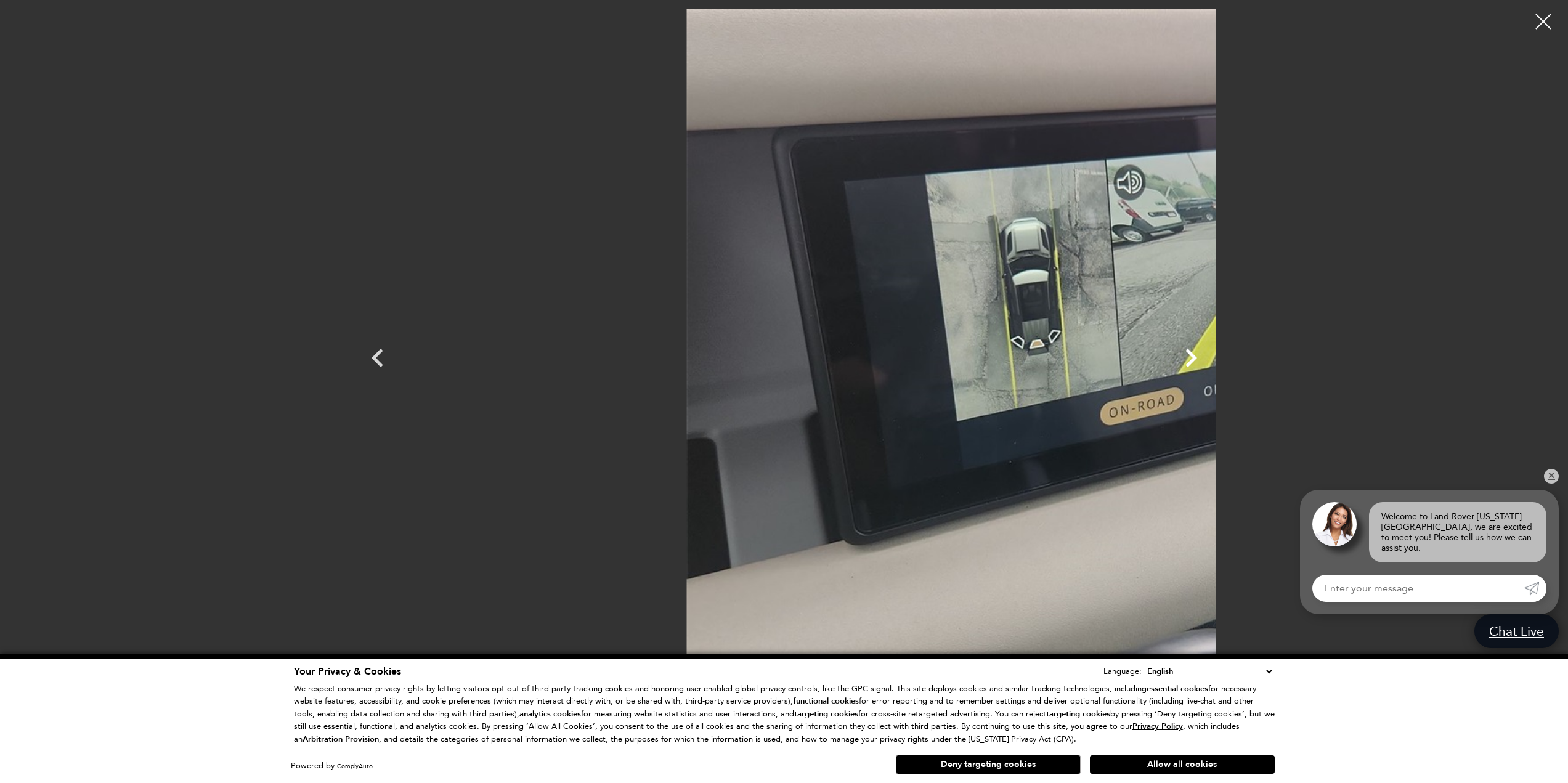
click at [1209, 358] on icon "Next" at bounding box center [1191, 358] width 37 height 37
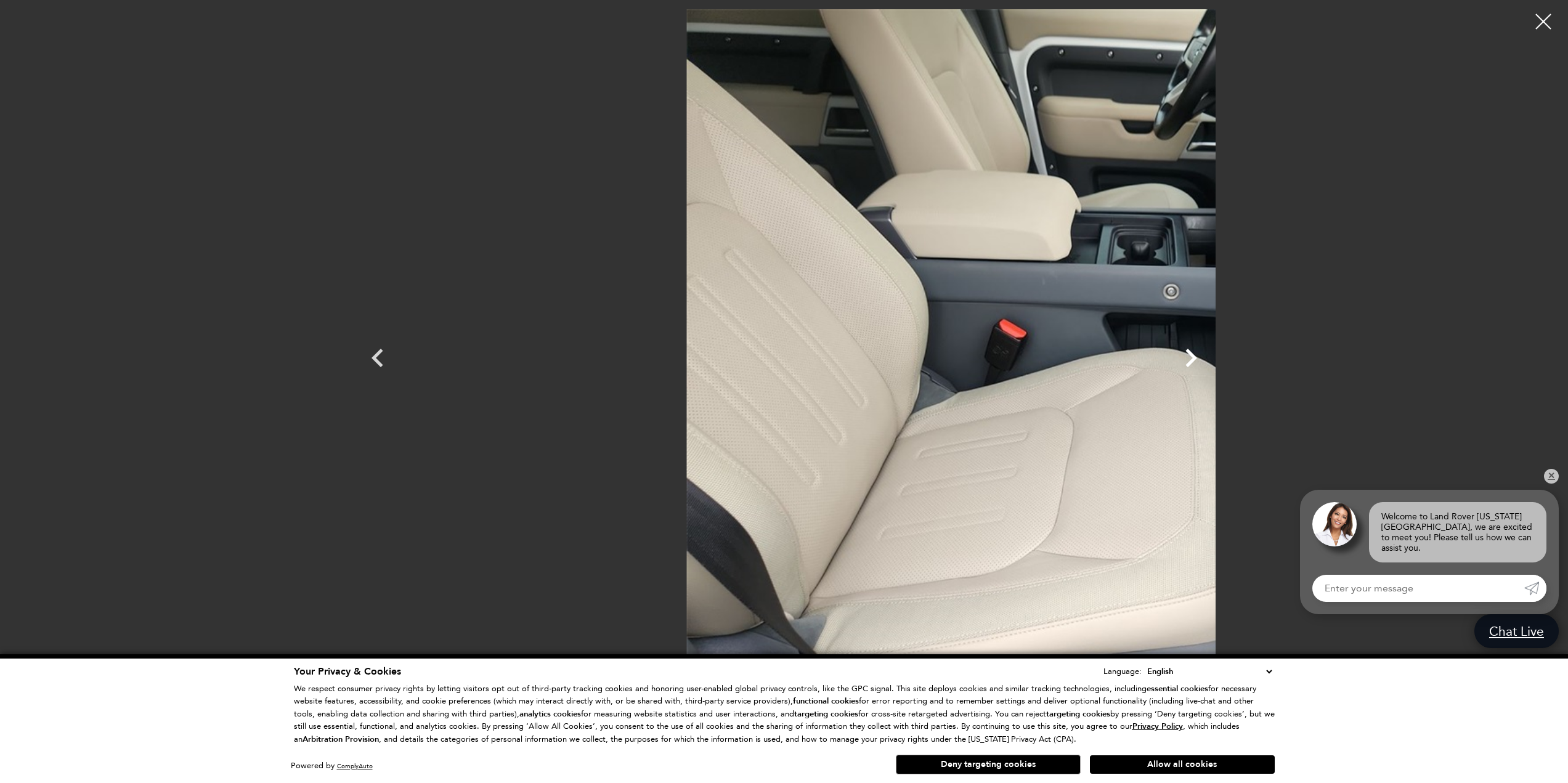
click at [1209, 358] on icon "Next" at bounding box center [1191, 358] width 37 height 37
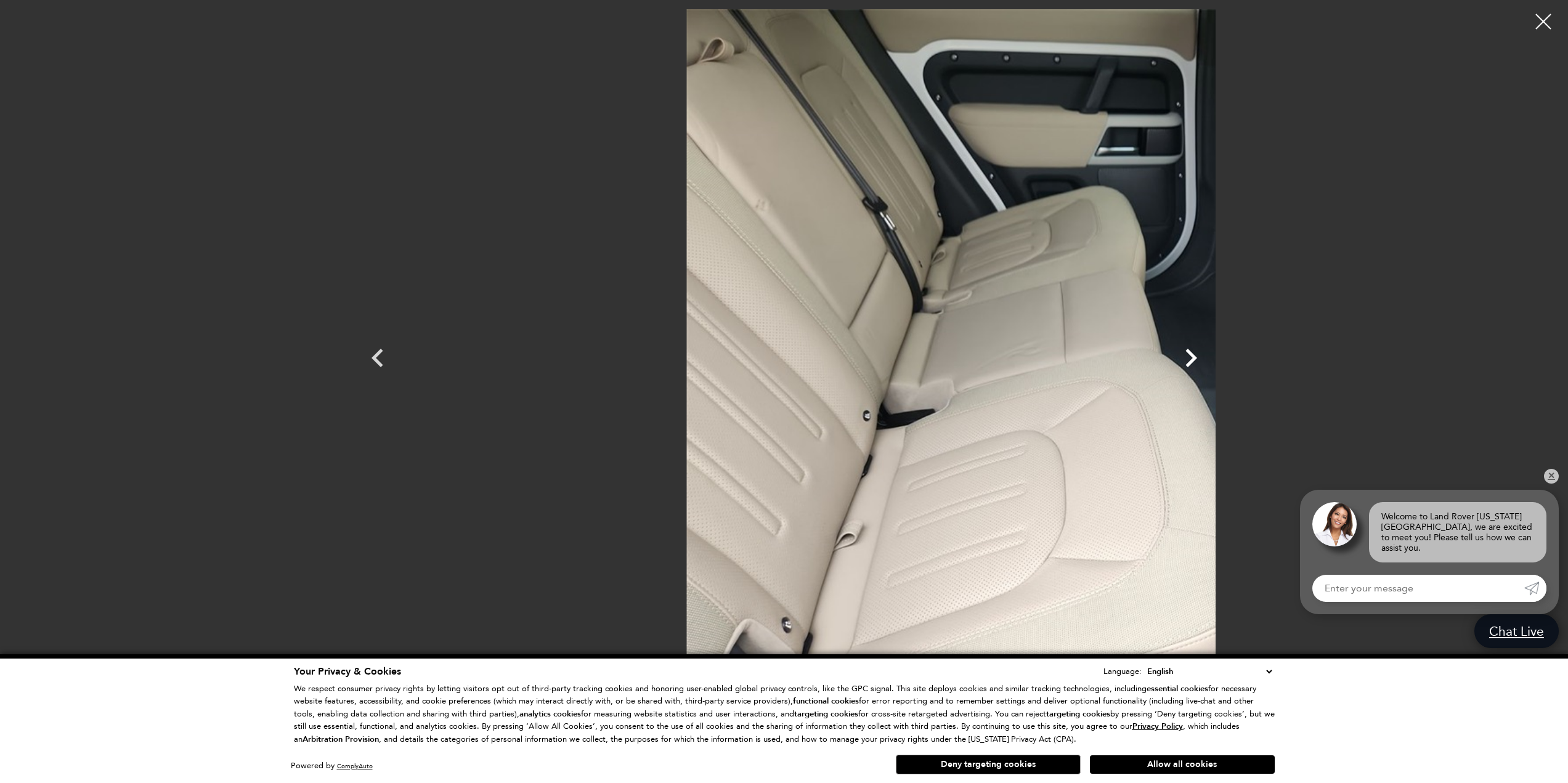
click at [1209, 358] on icon "Next" at bounding box center [1191, 358] width 37 height 37
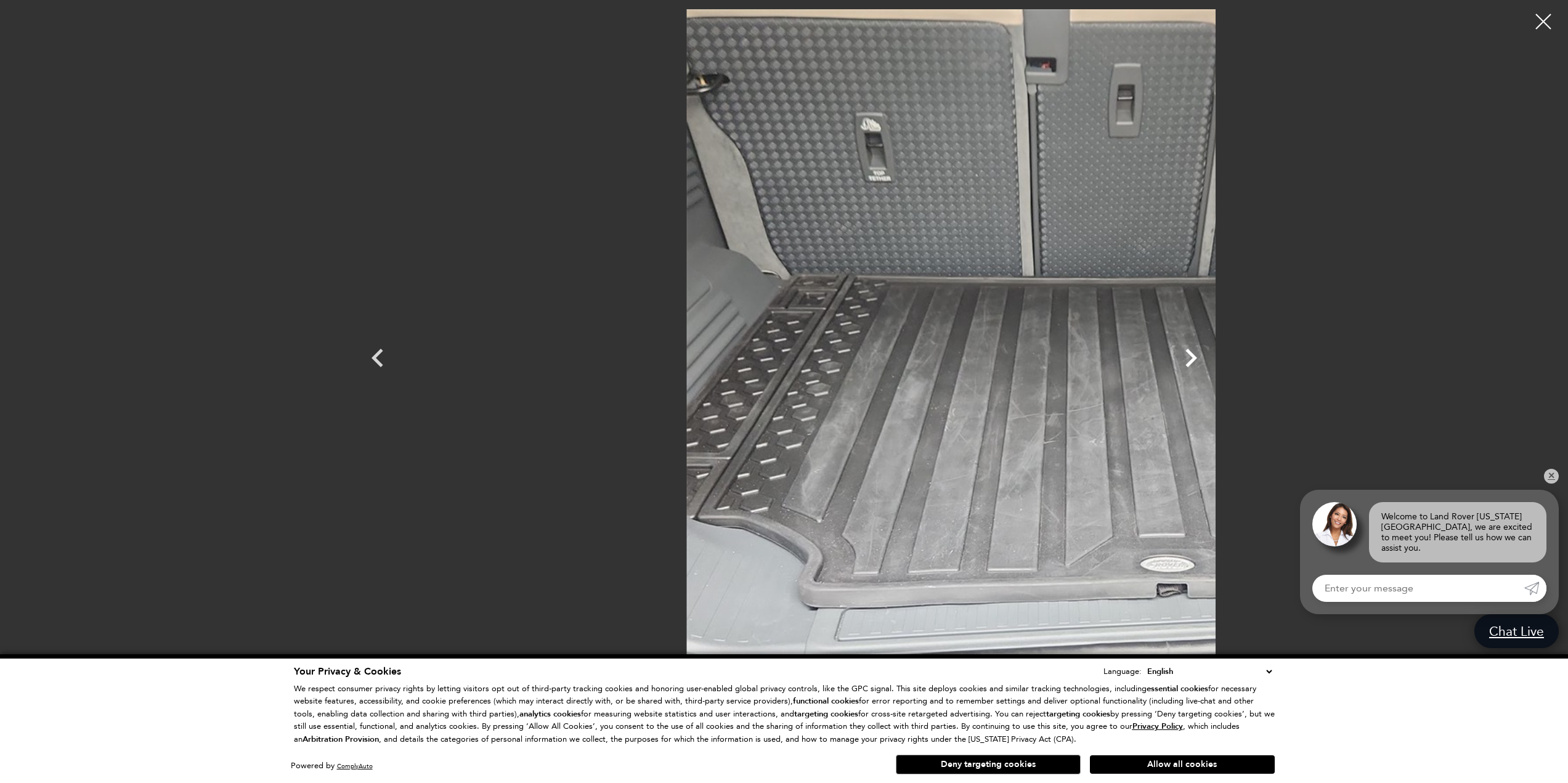
click at [1209, 358] on icon "Next" at bounding box center [1191, 358] width 37 height 37
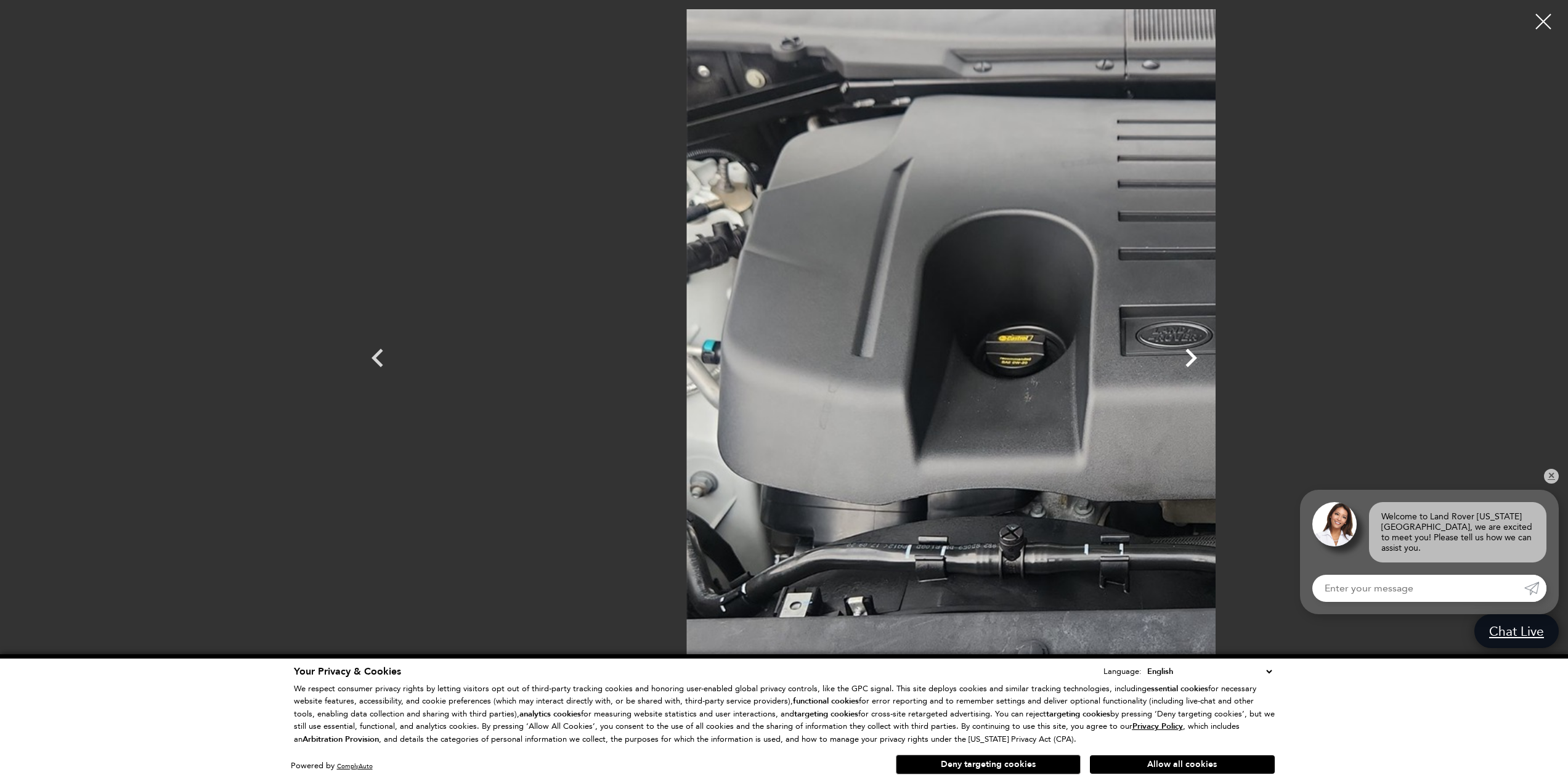
click at [1209, 358] on icon "Next" at bounding box center [1191, 358] width 37 height 37
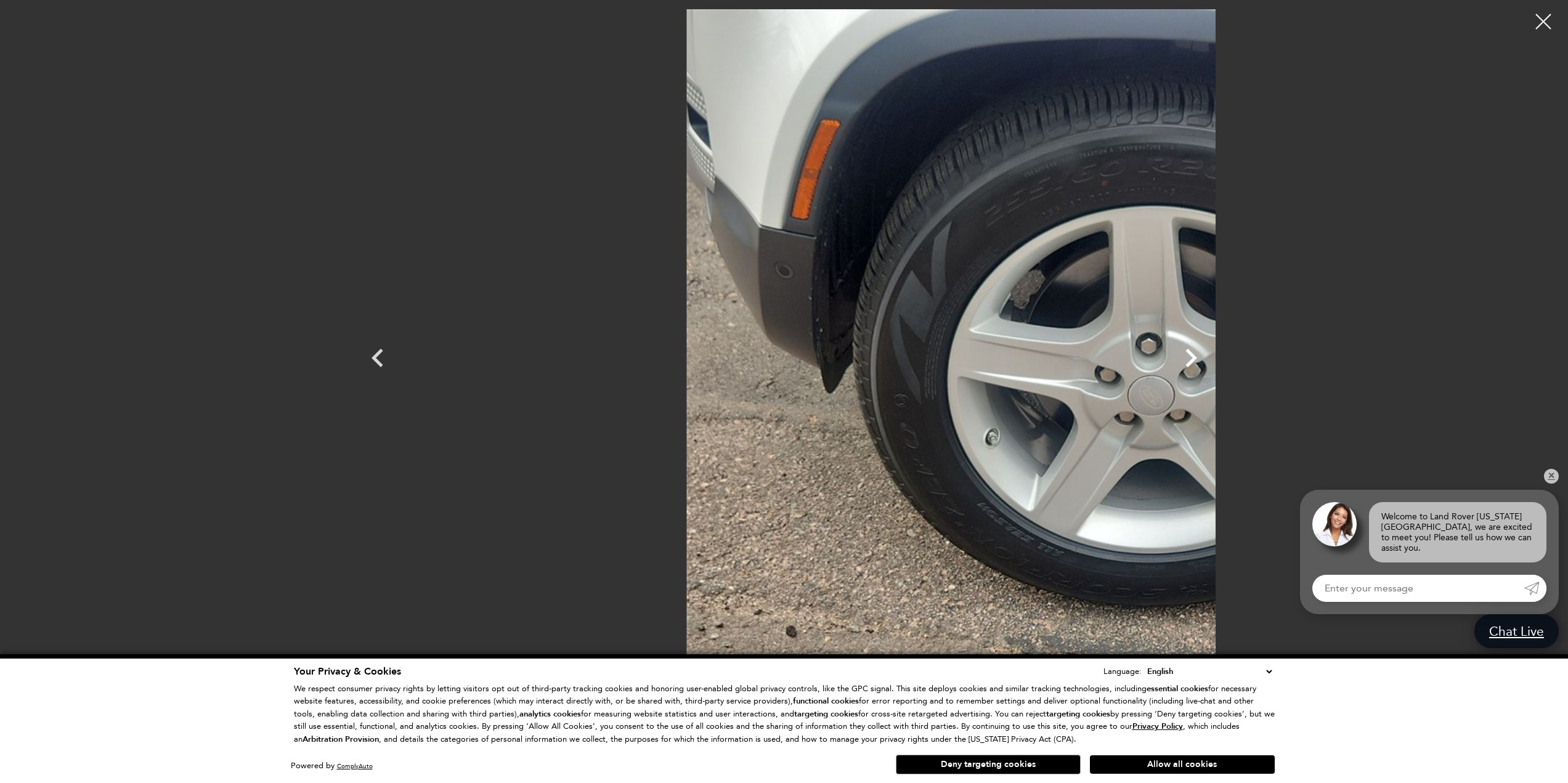
click at [1209, 358] on icon "Next" at bounding box center [1191, 358] width 37 height 37
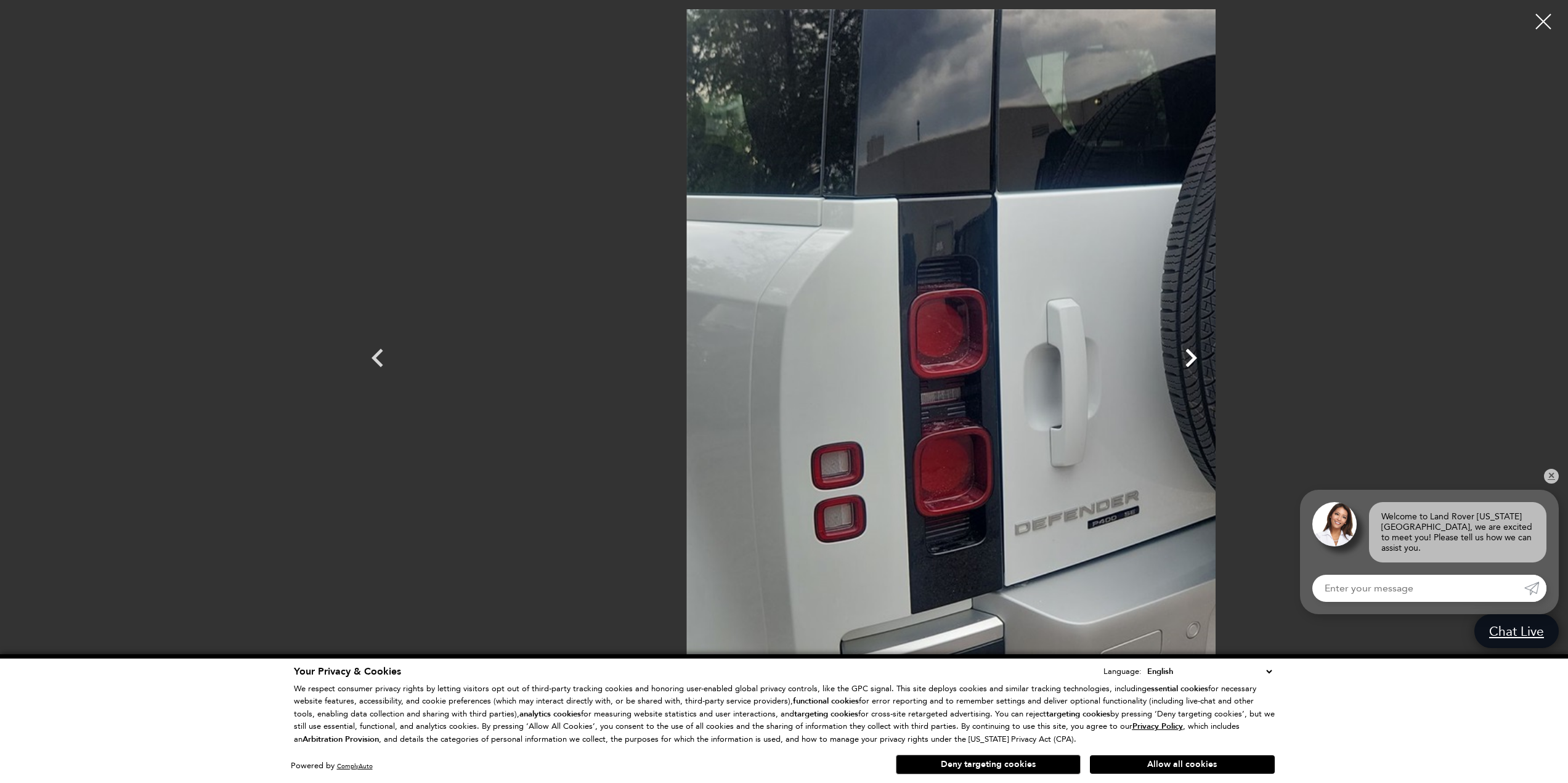
click at [1209, 358] on icon "Next" at bounding box center [1191, 358] width 37 height 37
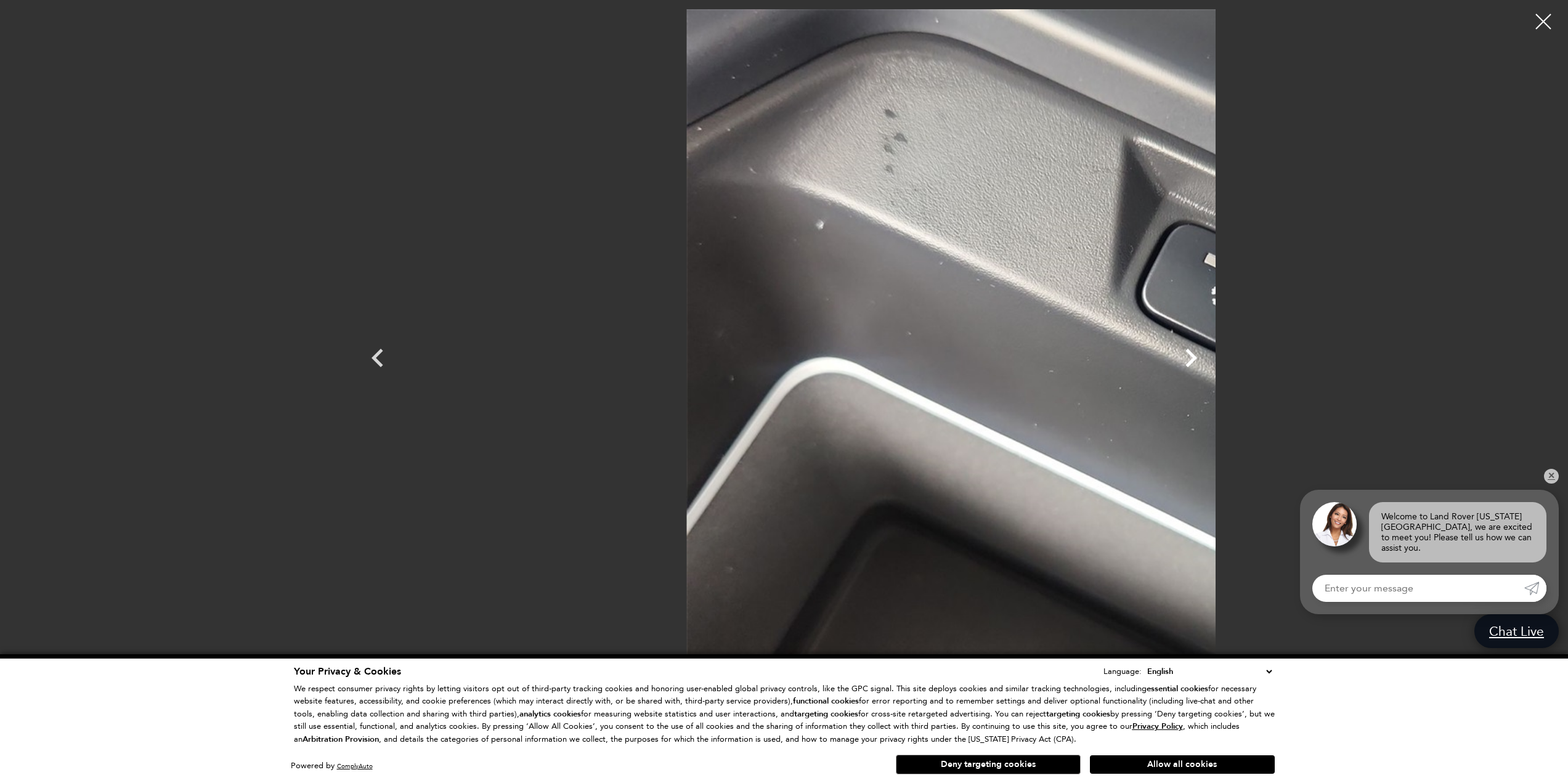
click at [1209, 358] on icon "Next" at bounding box center [1191, 358] width 37 height 37
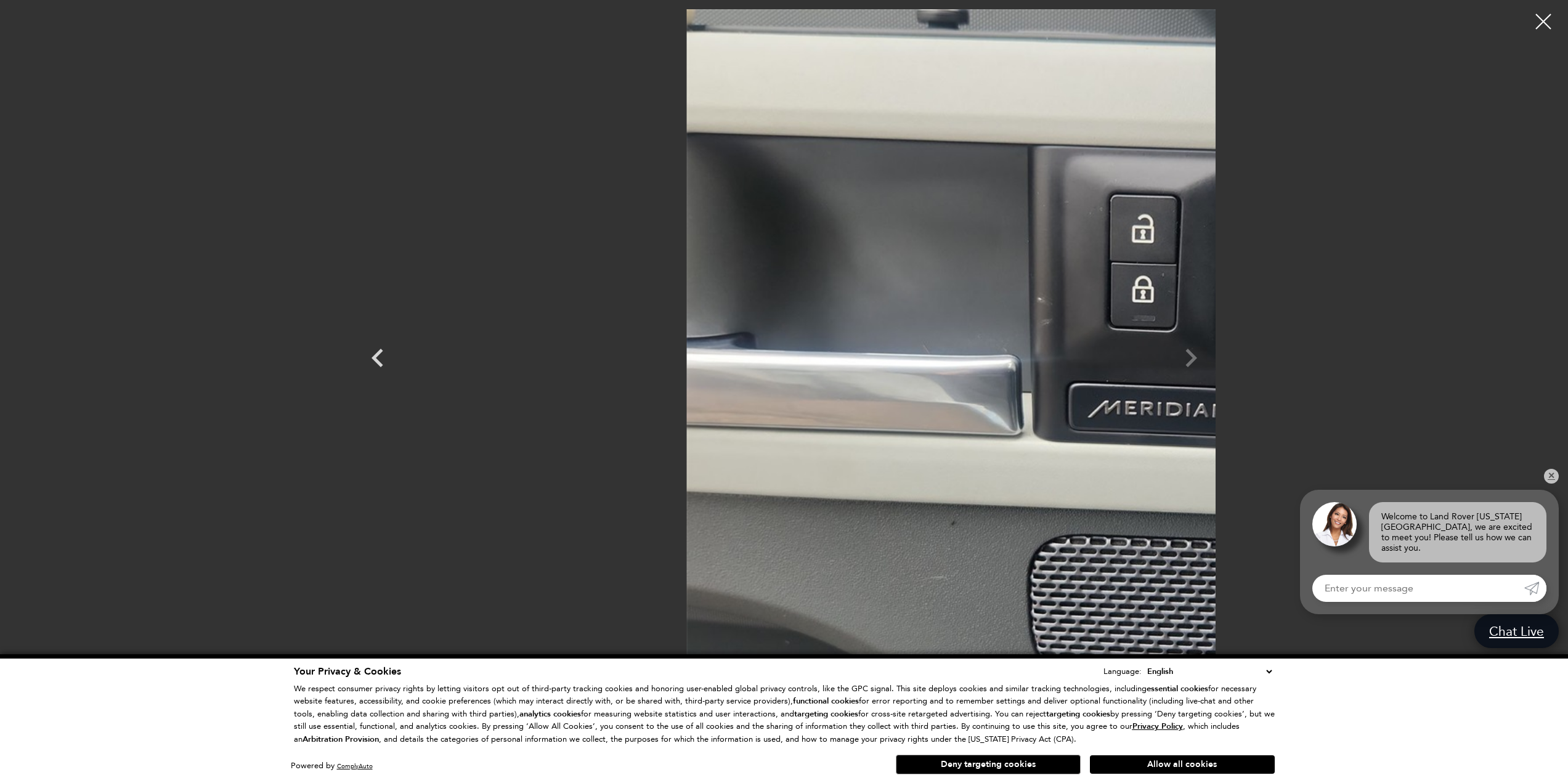
click at [1215, 358] on div at bounding box center [784, 347] width 862 height 675
click at [1542, 19] on div at bounding box center [1544, 22] width 33 height 33
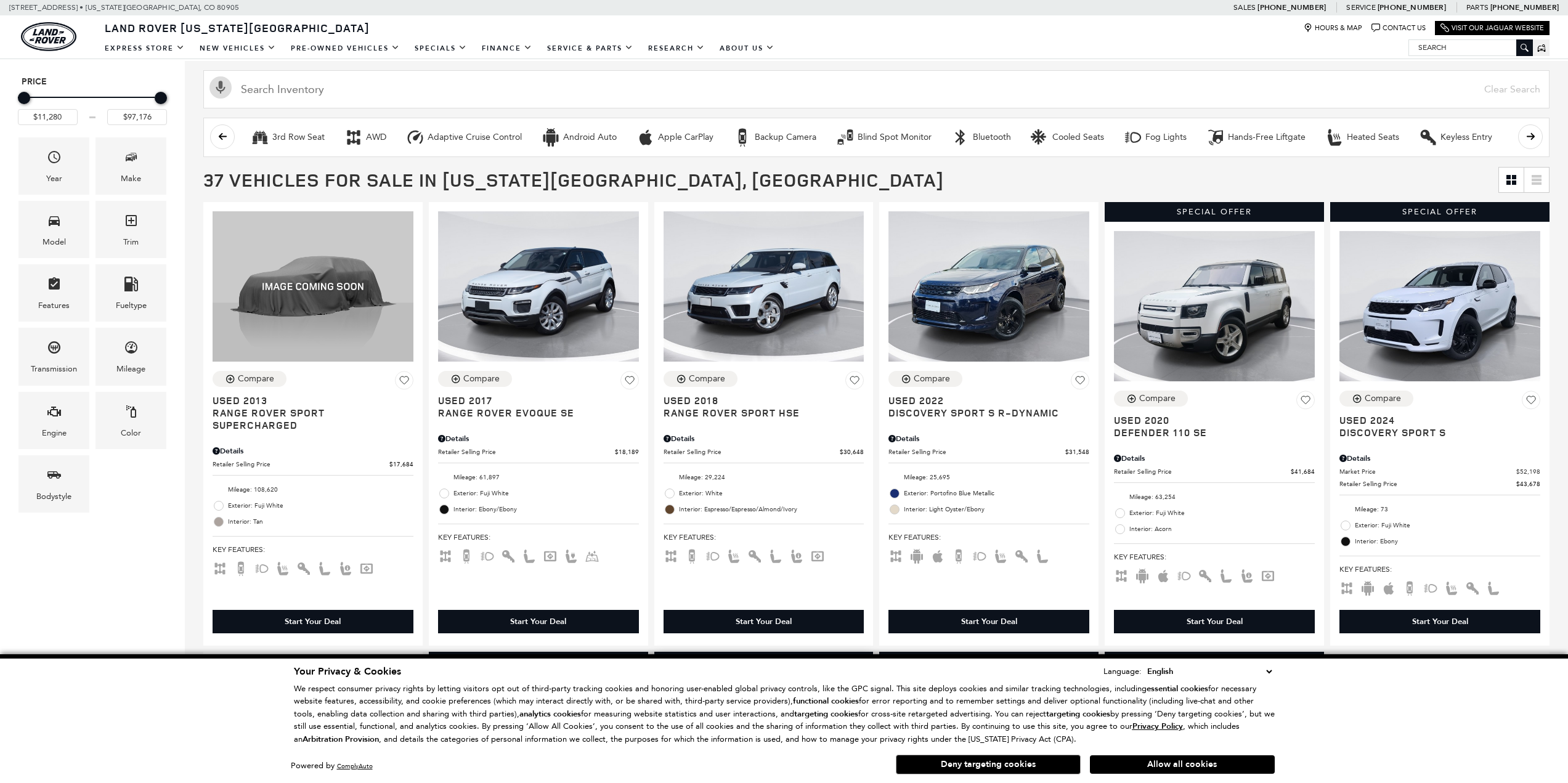
scroll to position [308, 0]
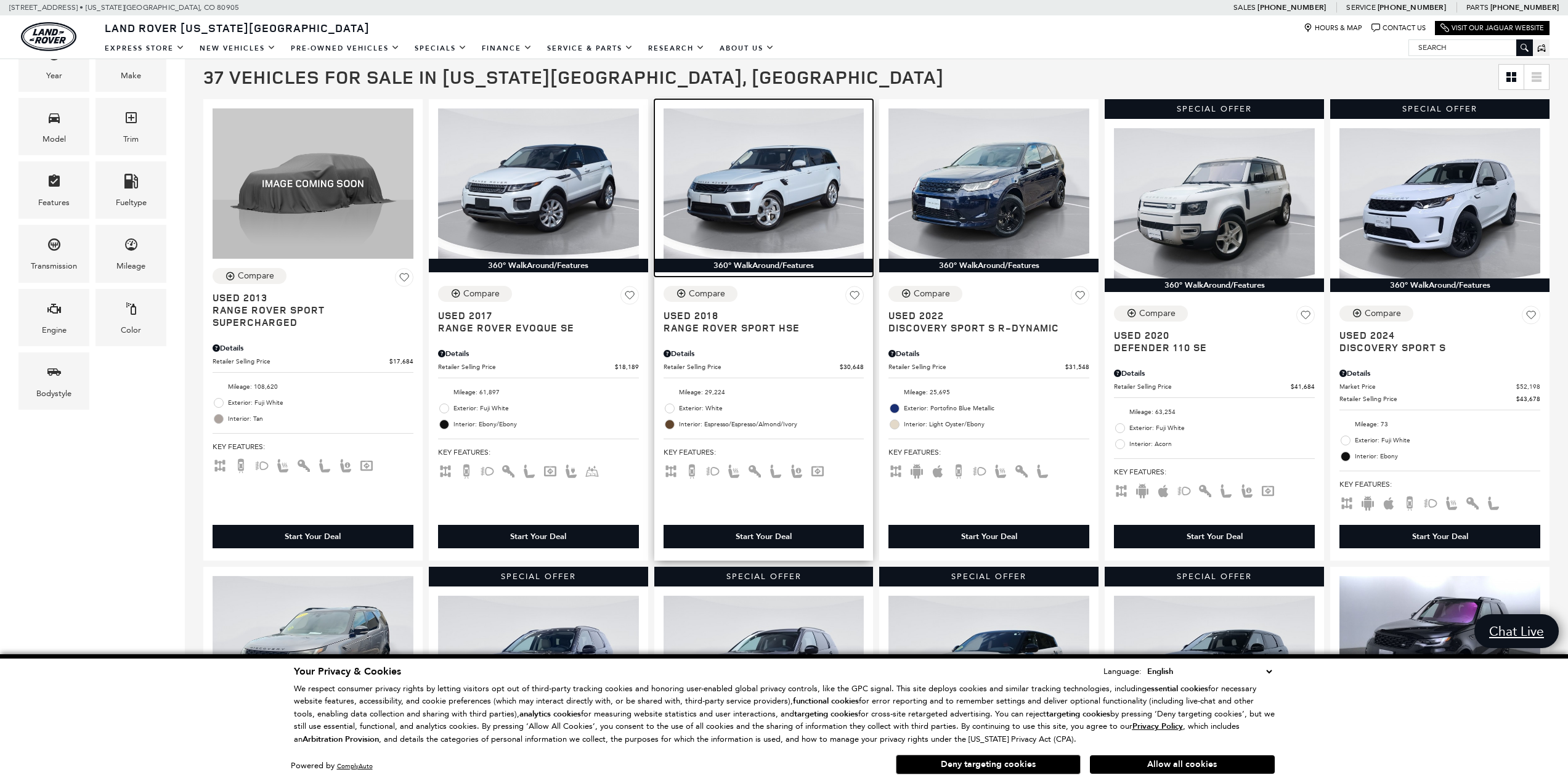
click at [738, 213] on img at bounding box center [764, 183] width 201 height 151
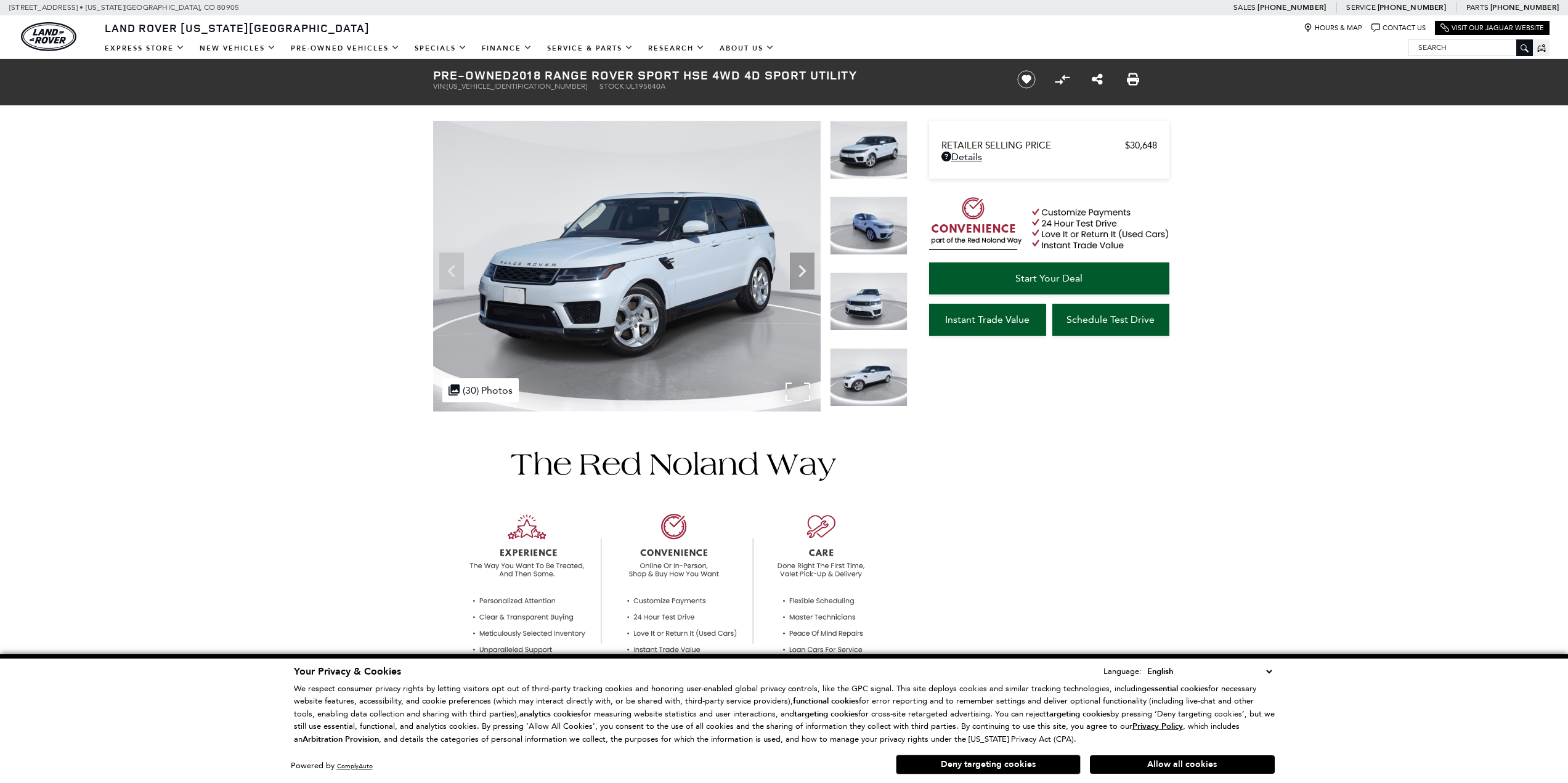
click at [470, 384] on div ".cls-1, .cls-3 { fill: #c50033; } .cls-1 { clip-rule: evenodd; } .cls-2 { clip-…" at bounding box center [480, 390] width 76 height 24
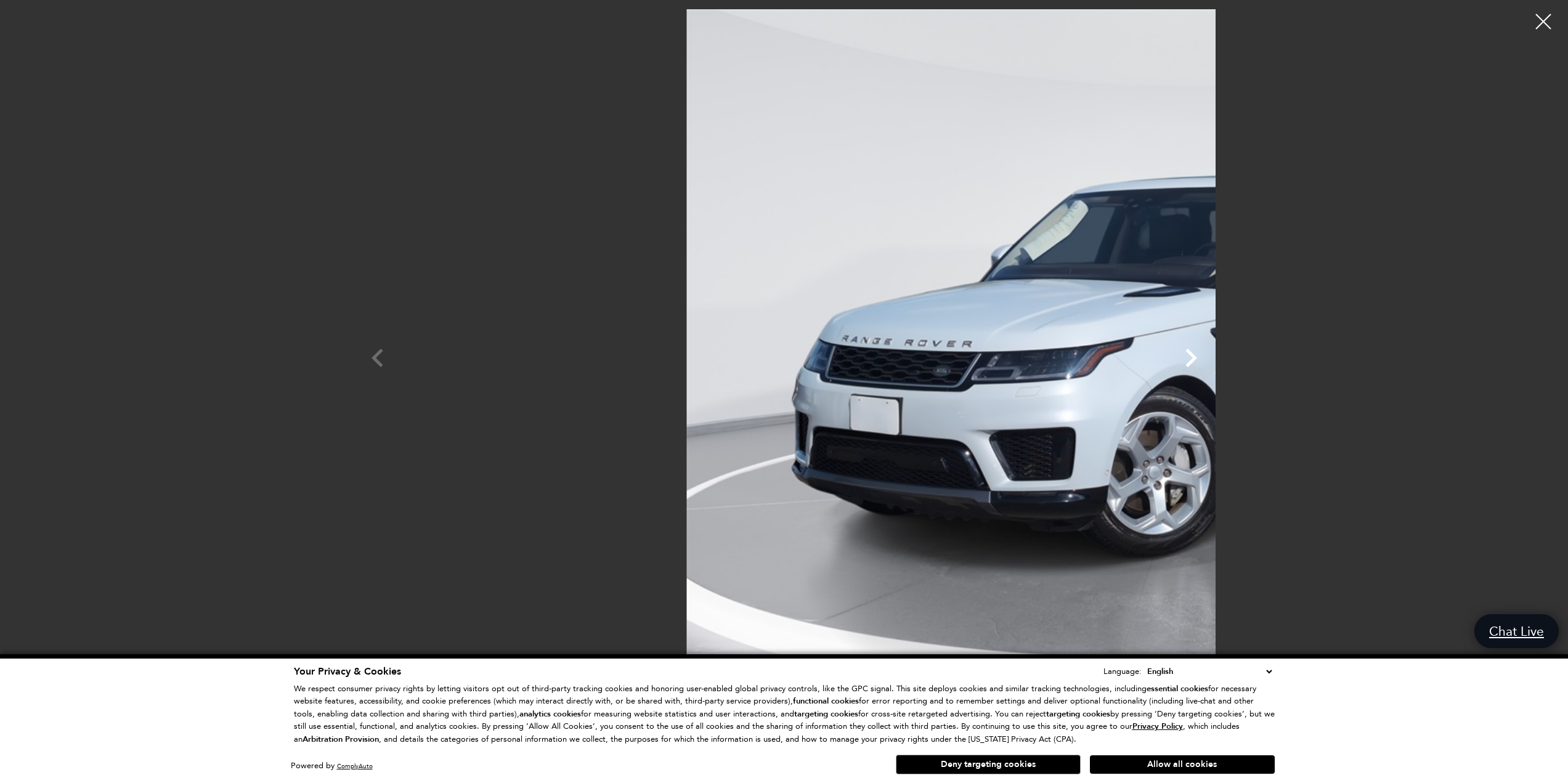
click at [1209, 360] on icon "Next" at bounding box center [1191, 358] width 37 height 37
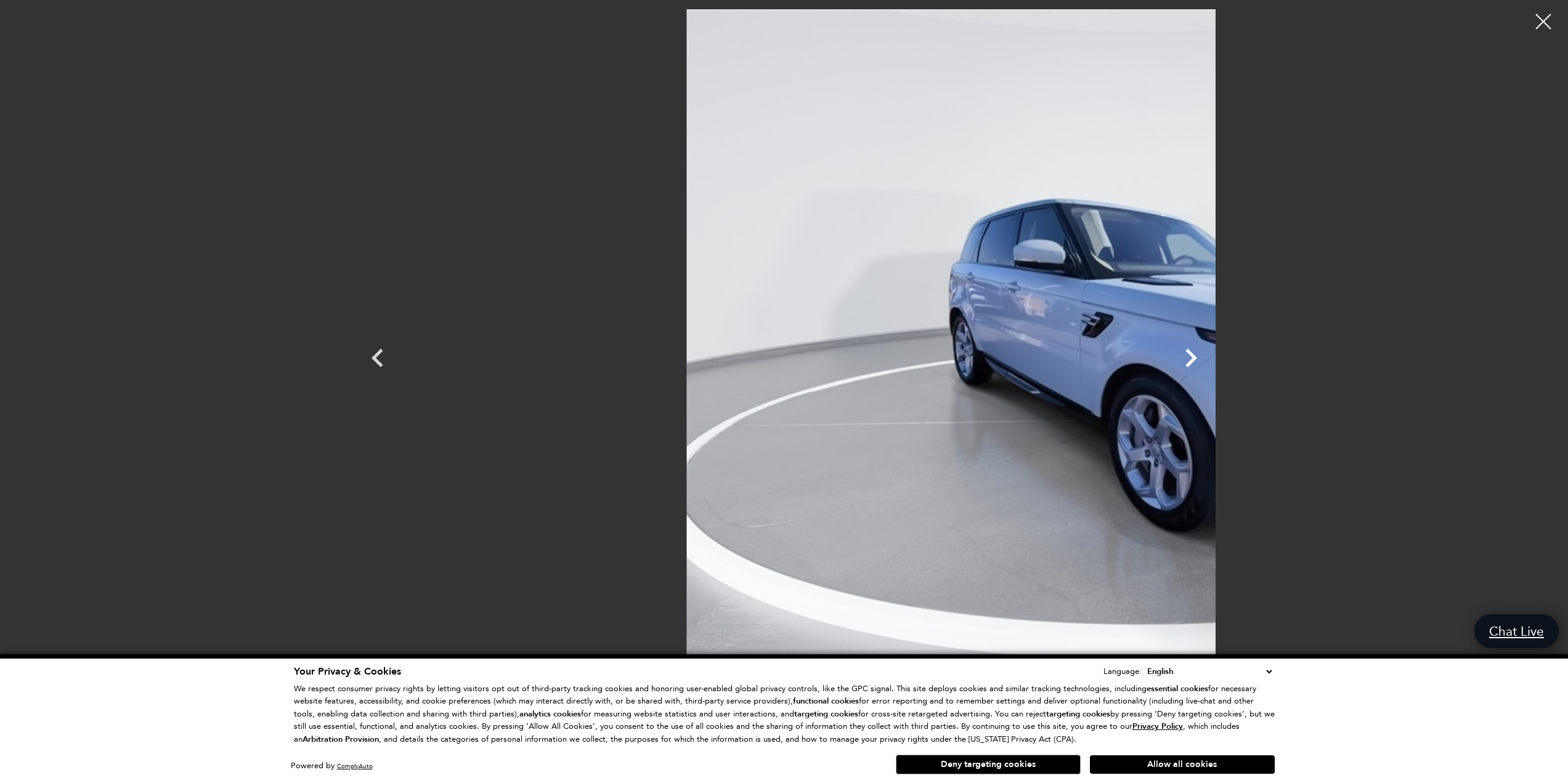
click at [1209, 360] on icon "Next" at bounding box center [1191, 358] width 37 height 37
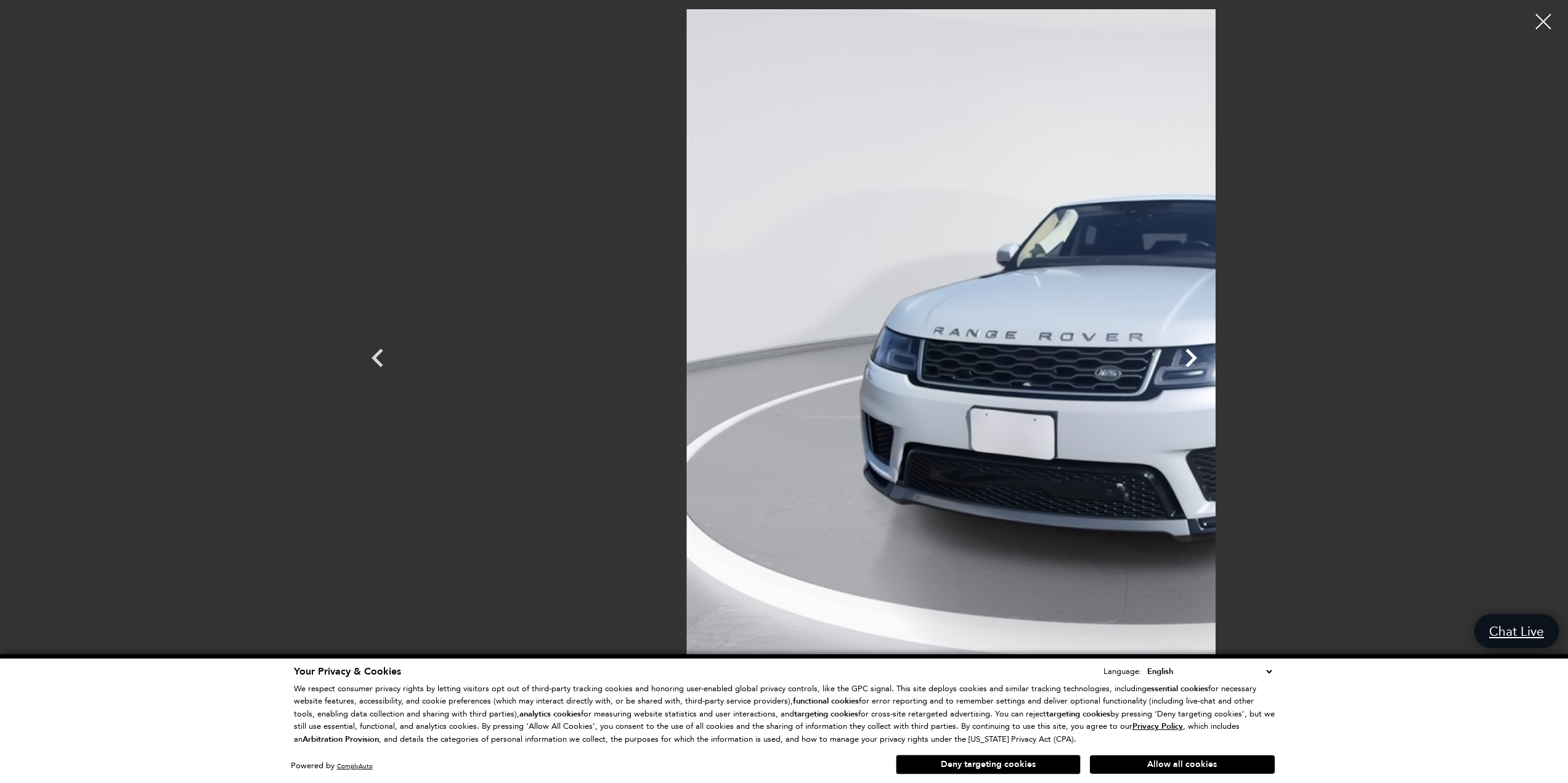
click at [1209, 360] on icon "Next" at bounding box center [1191, 358] width 37 height 37
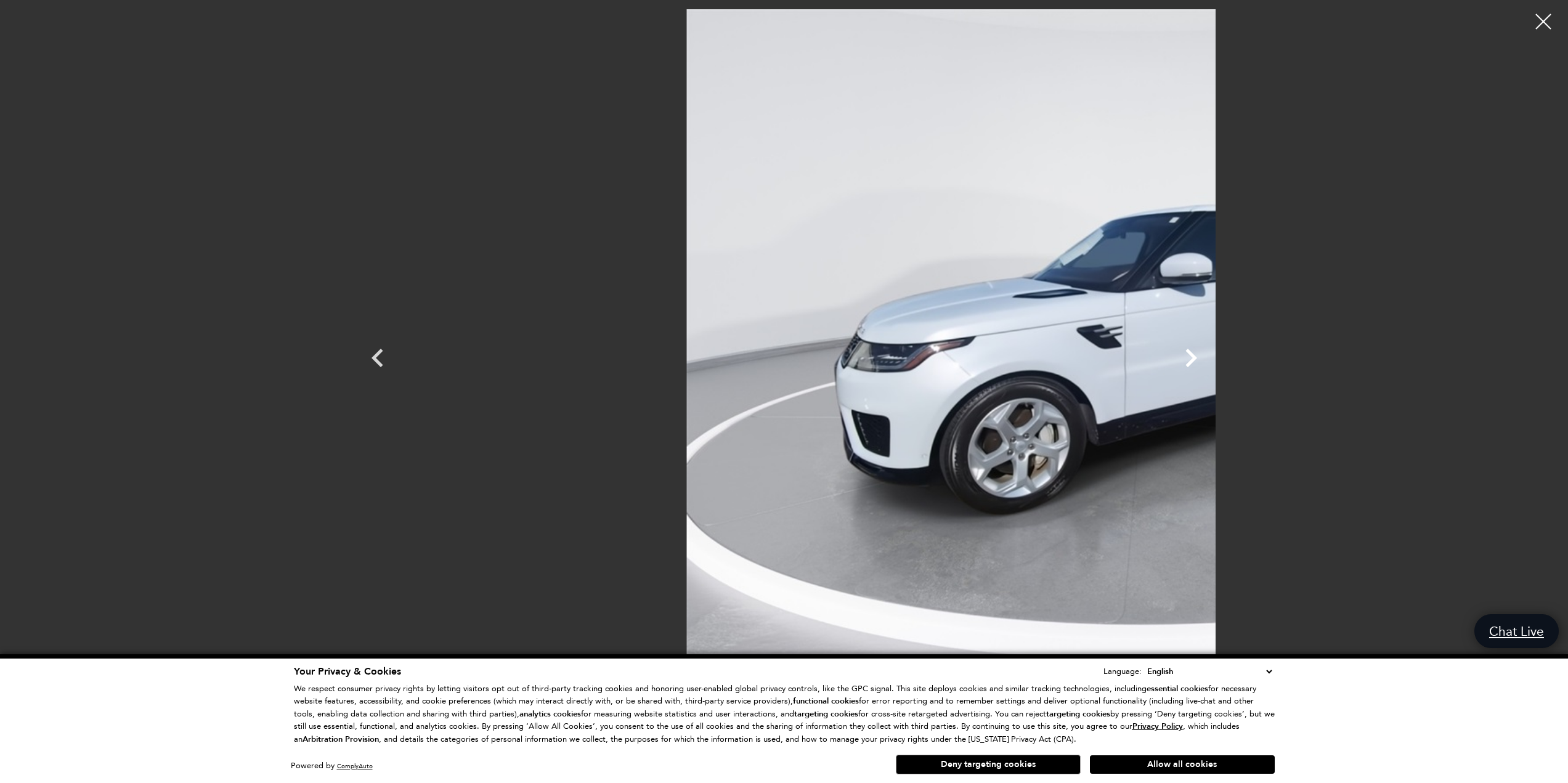
click at [1209, 360] on icon "Next" at bounding box center [1191, 358] width 37 height 37
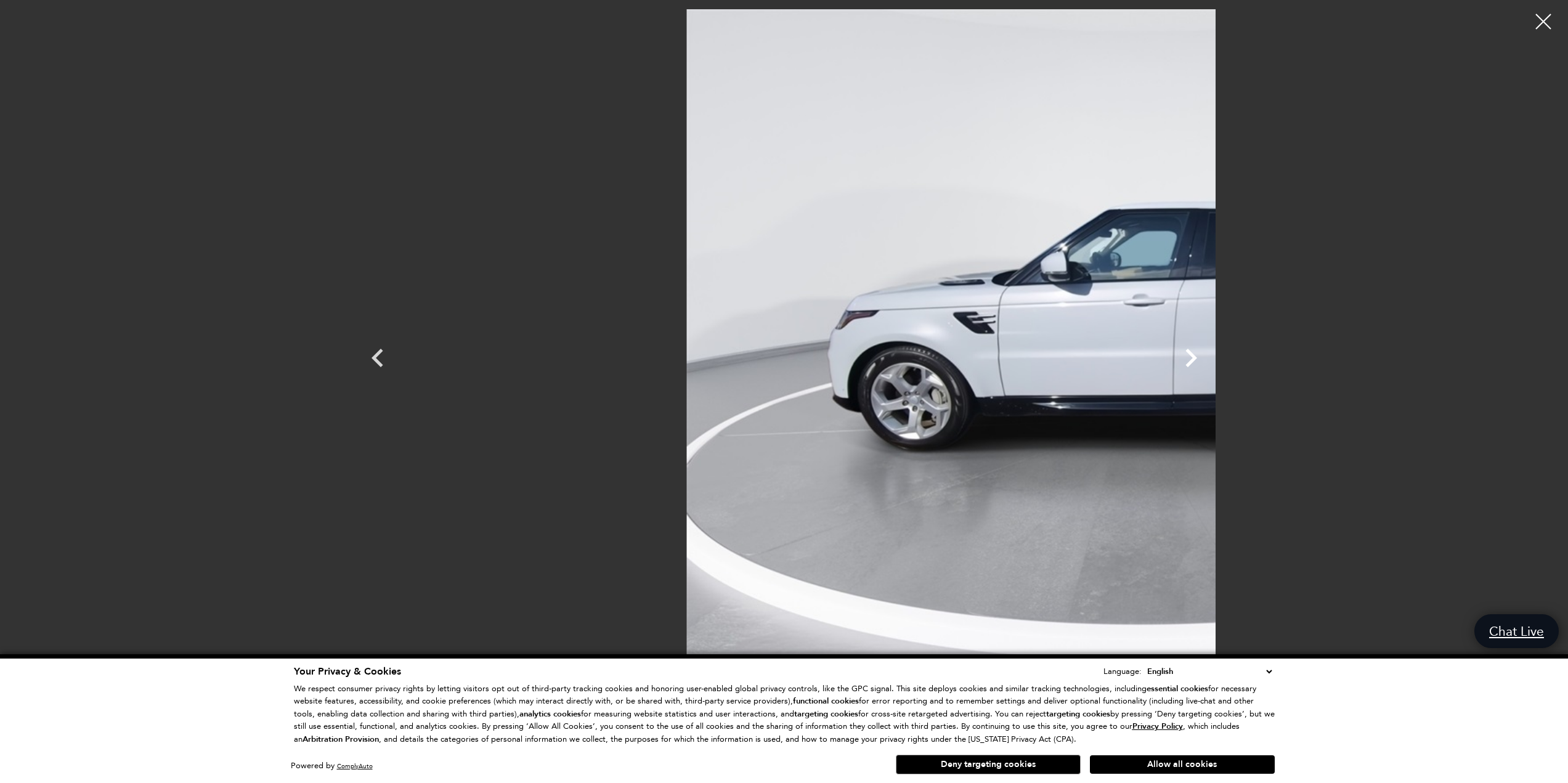
click at [1209, 360] on icon "Next" at bounding box center [1191, 358] width 37 height 37
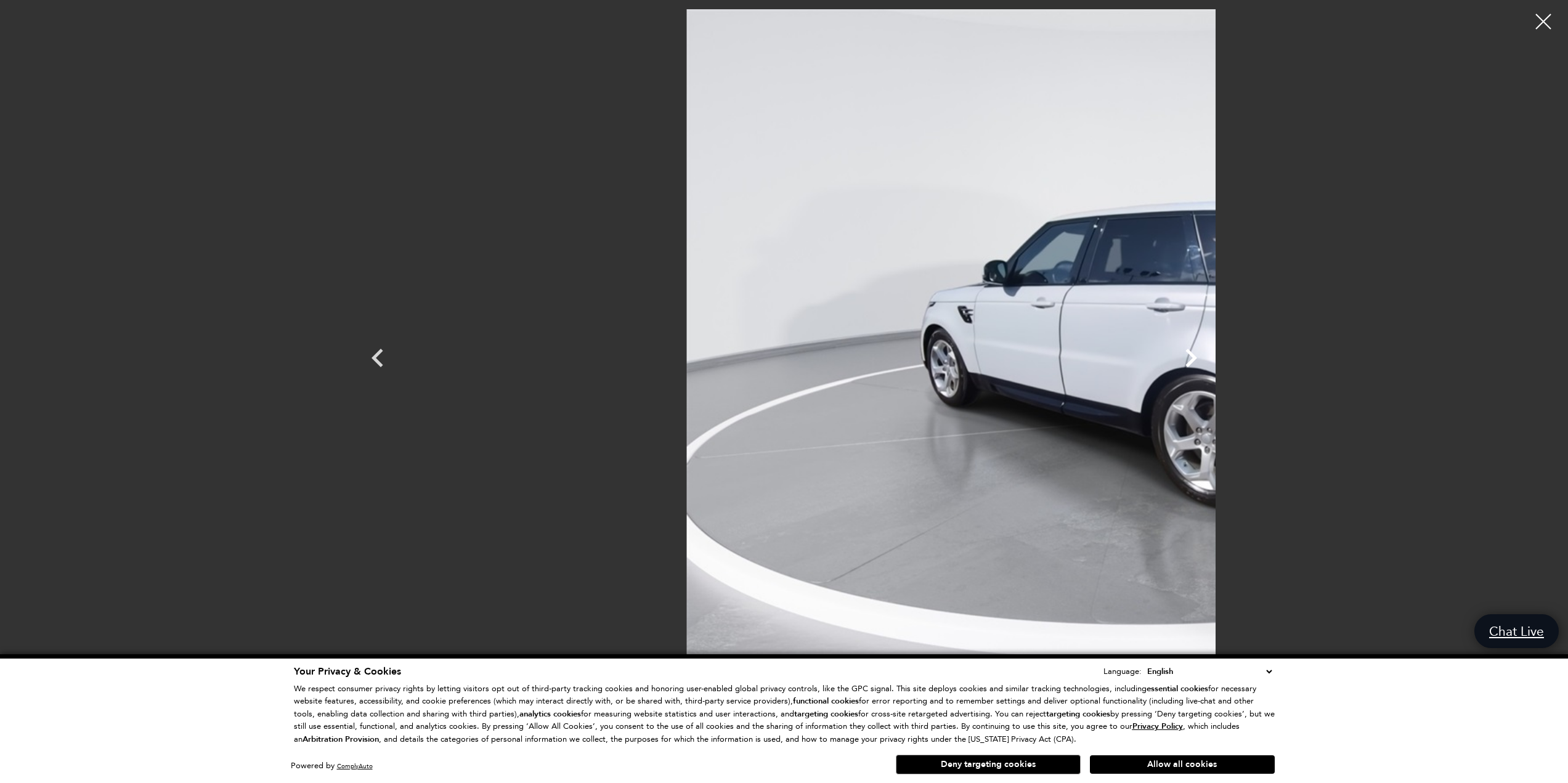
click at [1209, 360] on icon "Next" at bounding box center [1191, 358] width 37 height 37
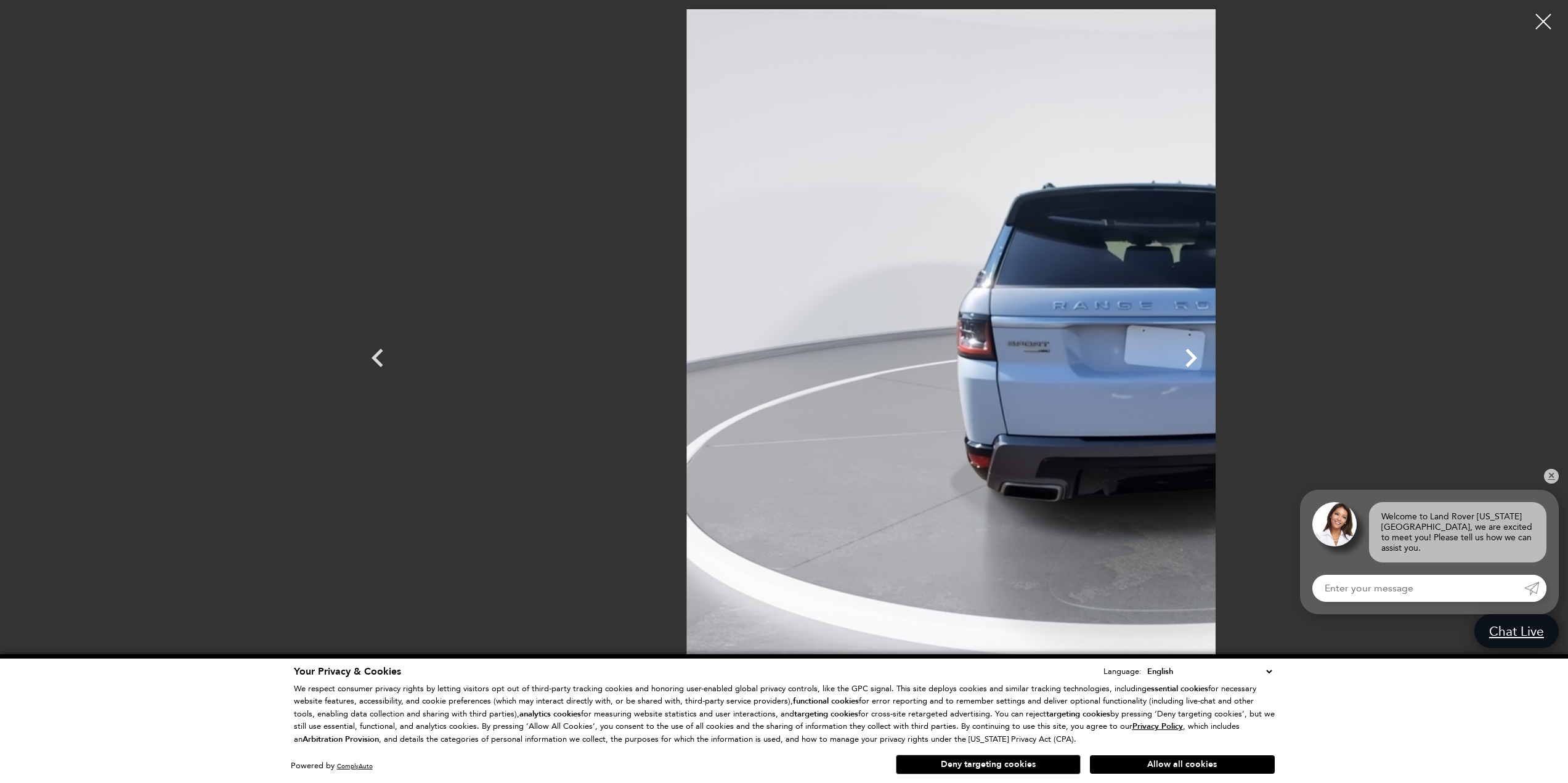
click at [1209, 360] on icon "Next" at bounding box center [1191, 358] width 37 height 37
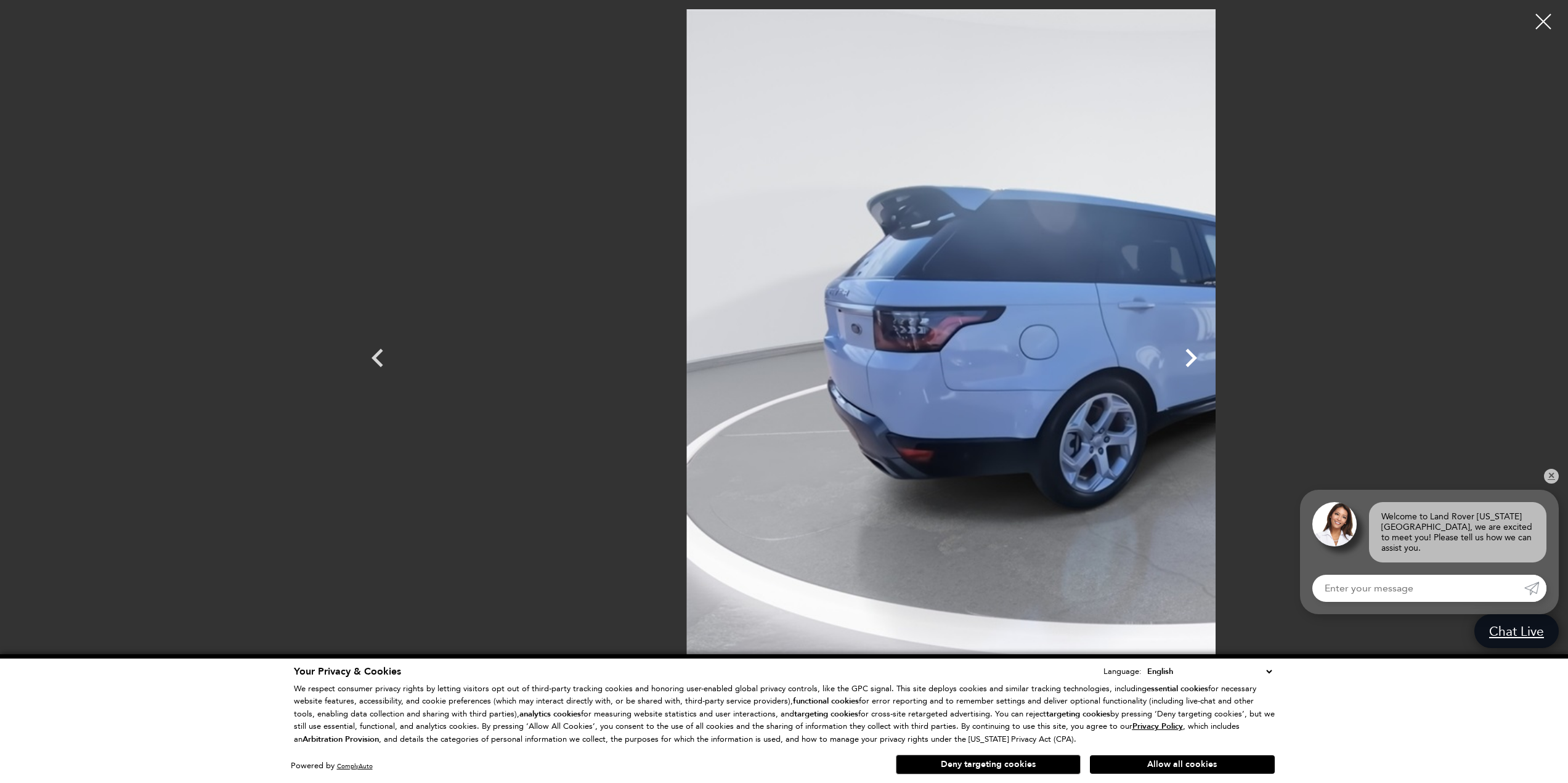
click at [1209, 360] on icon "Next" at bounding box center [1191, 358] width 37 height 37
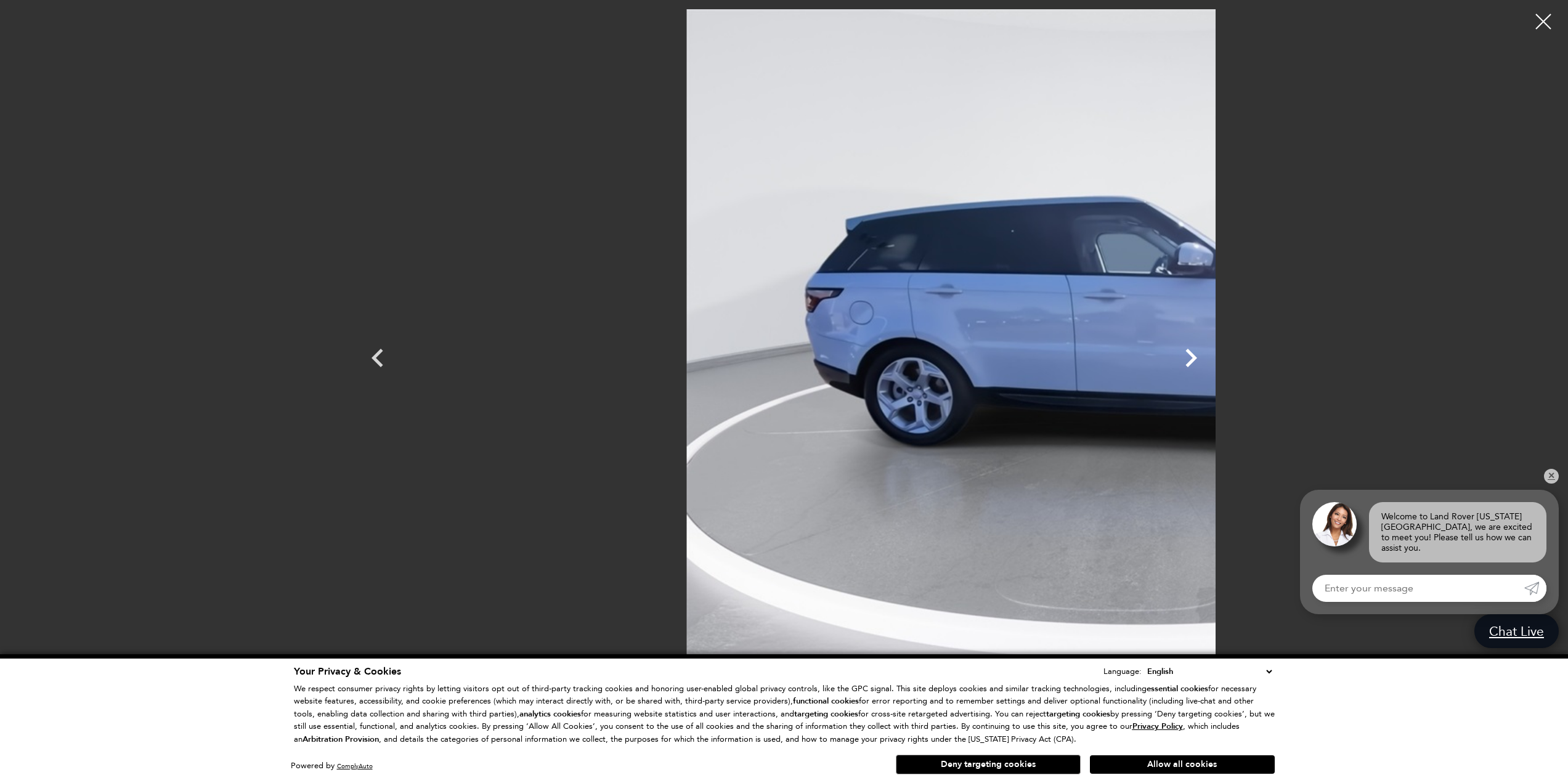
click at [1209, 360] on icon "Next" at bounding box center [1191, 358] width 37 height 37
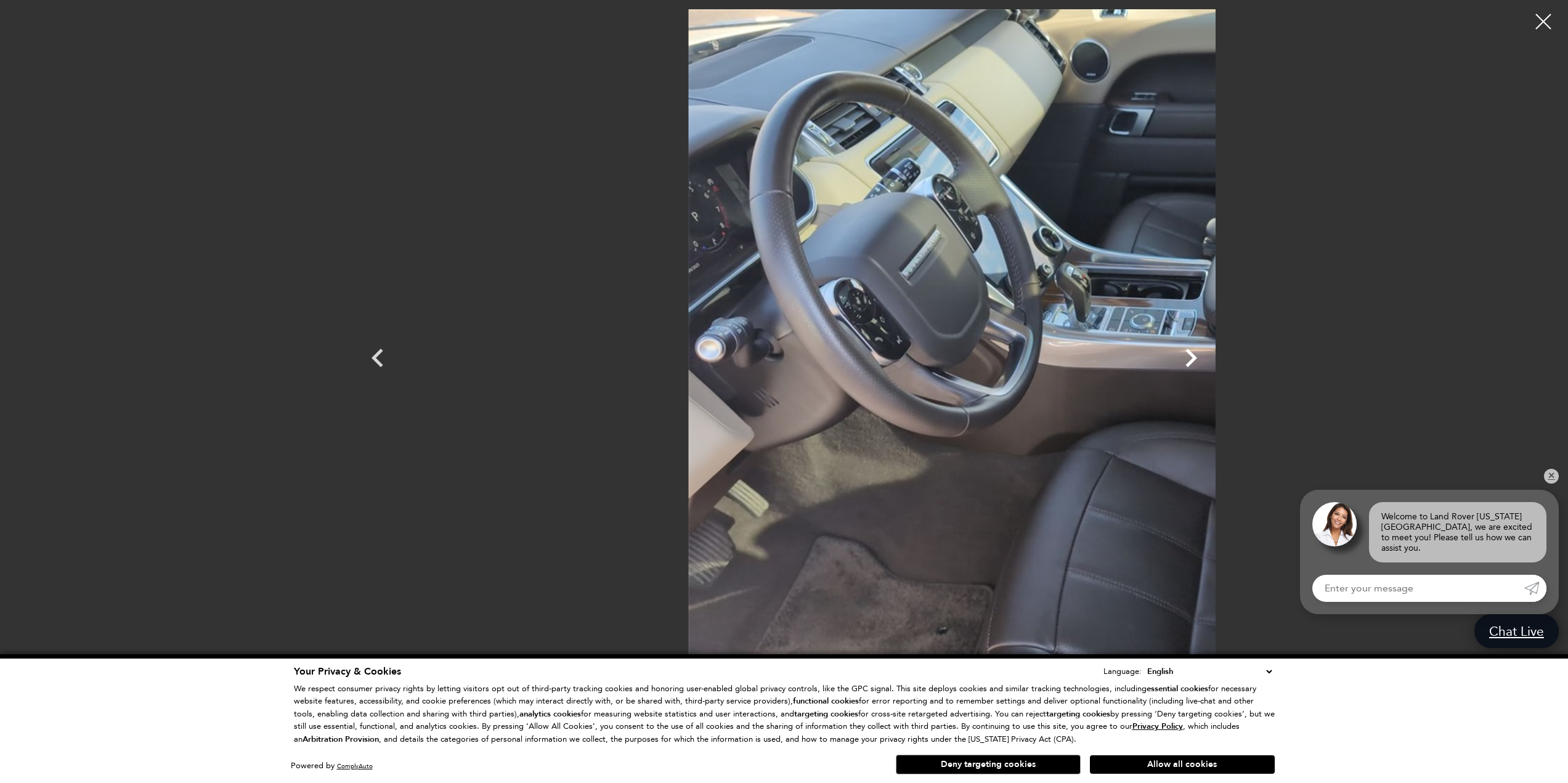
click at [1209, 360] on icon "Next" at bounding box center [1191, 358] width 37 height 37
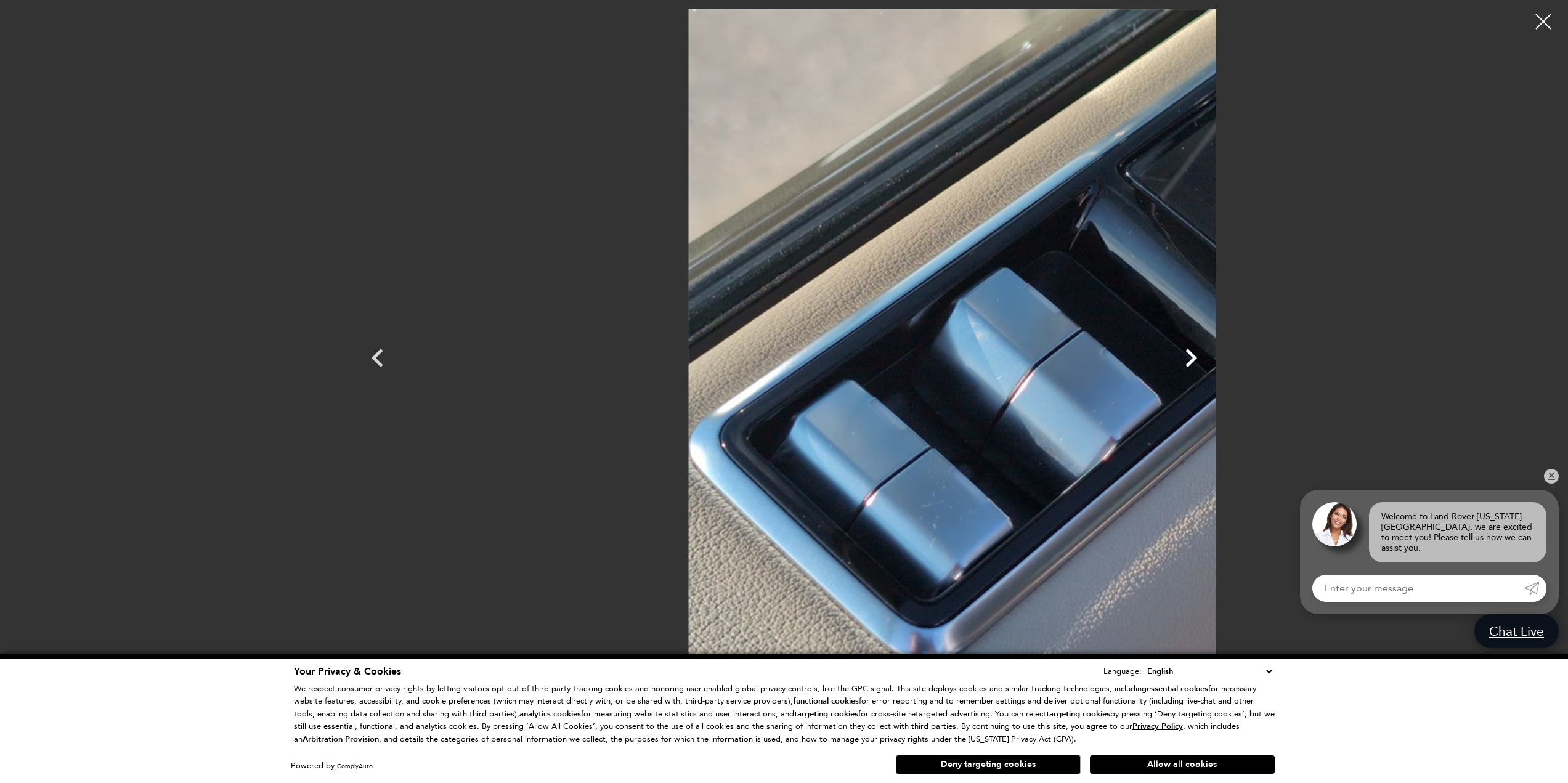
click at [1209, 360] on icon "Next" at bounding box center [1191, 358] width 37 height 37
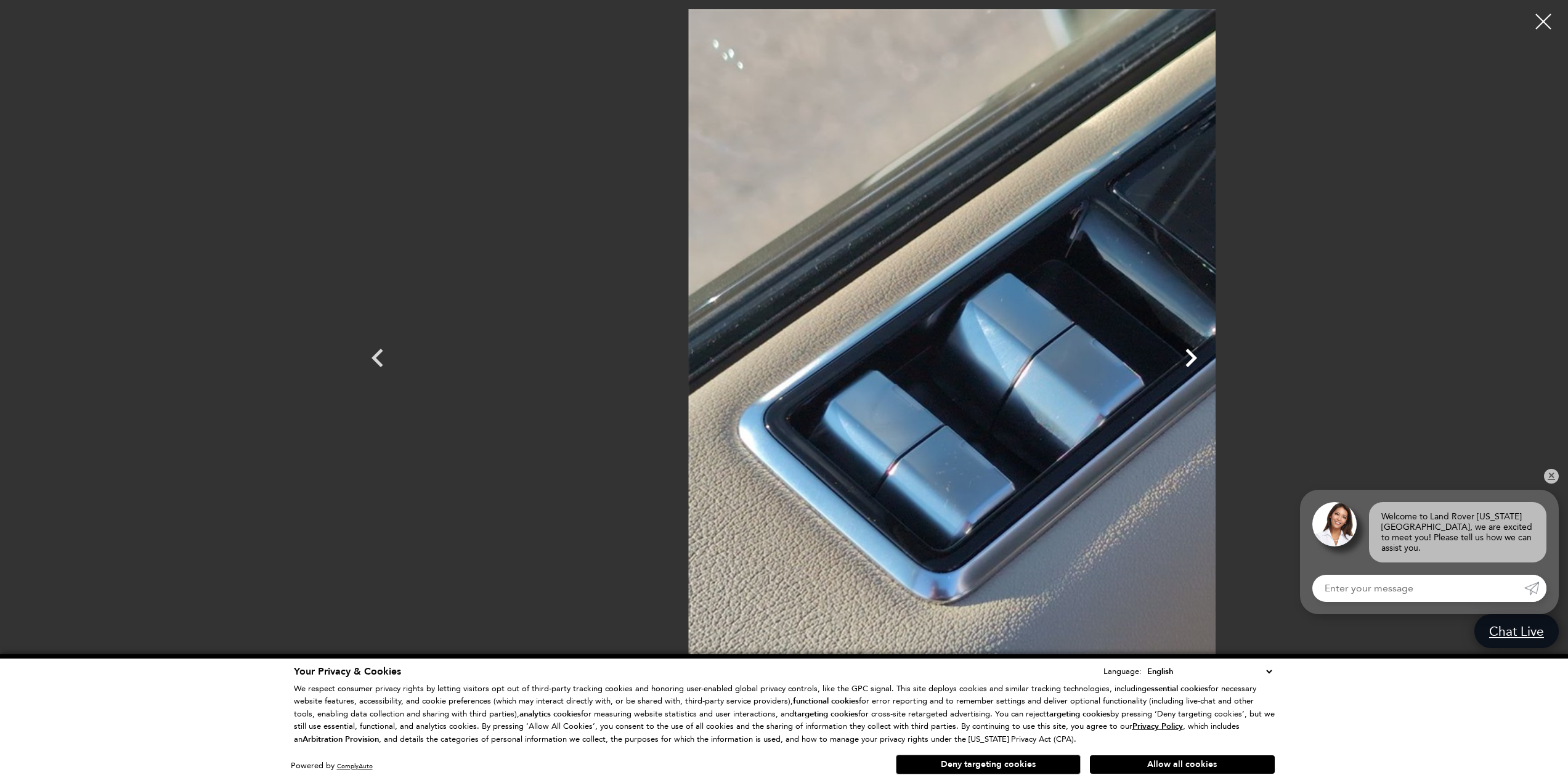
click at [1209, 360] on icon "Next" at bounding box center [1191, 358] width 37 height 37
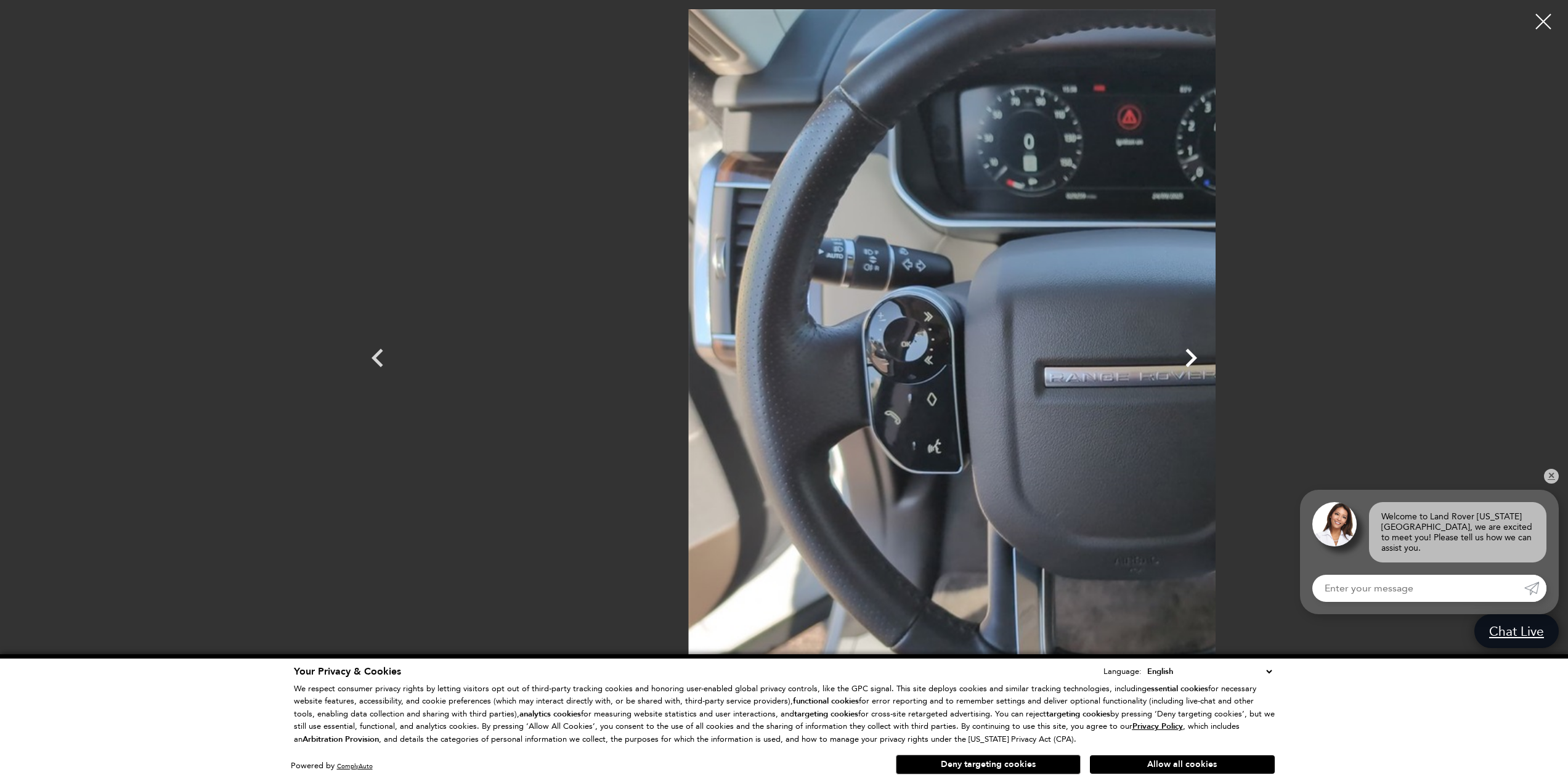
click at [1209, 360] on icon "Next" at bounding box center [1191, 358] width 37 height 37
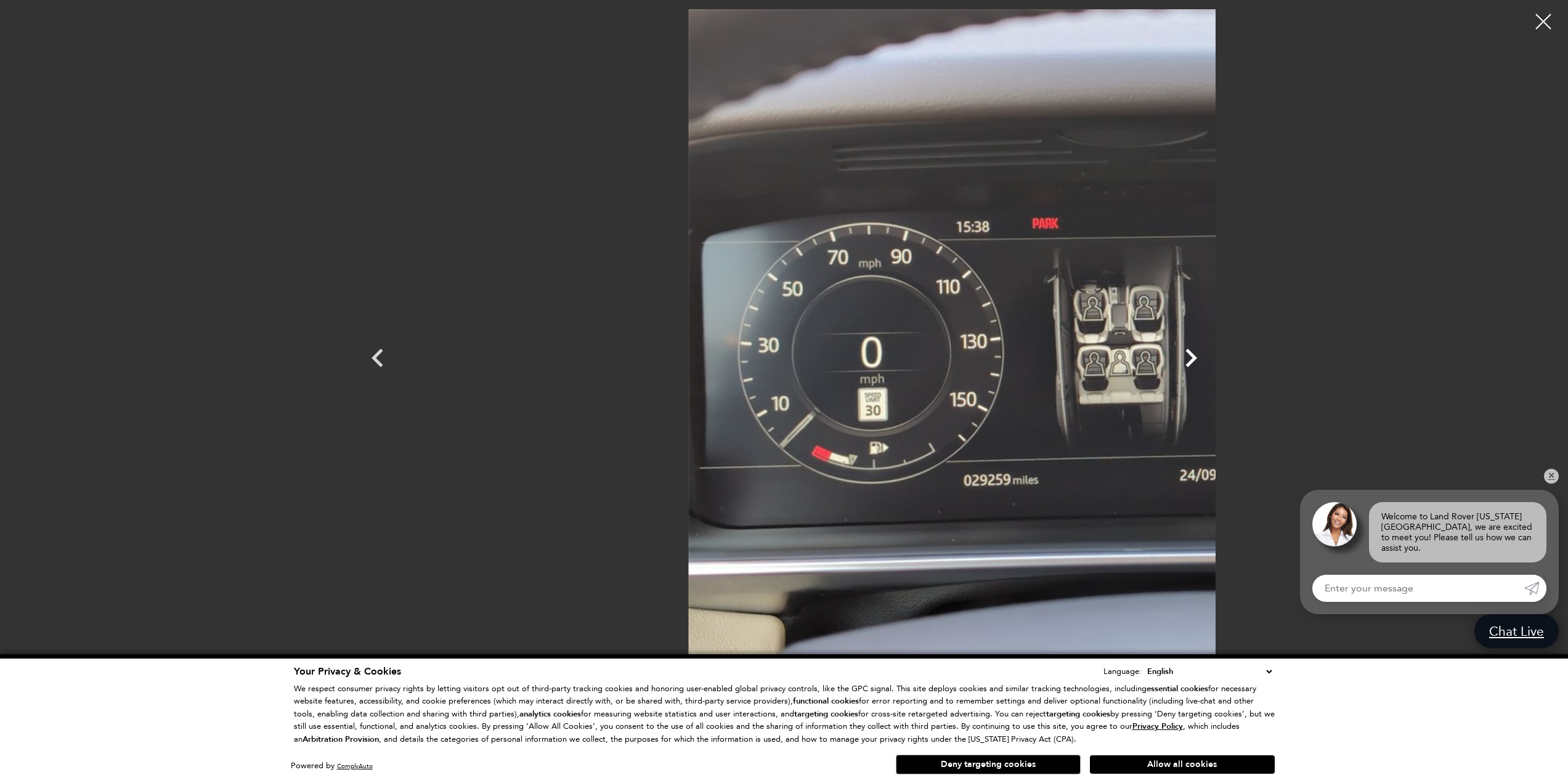
click at [1209, 360] on icon "Next" at bounding box center [1191, 358] width 37 height 37
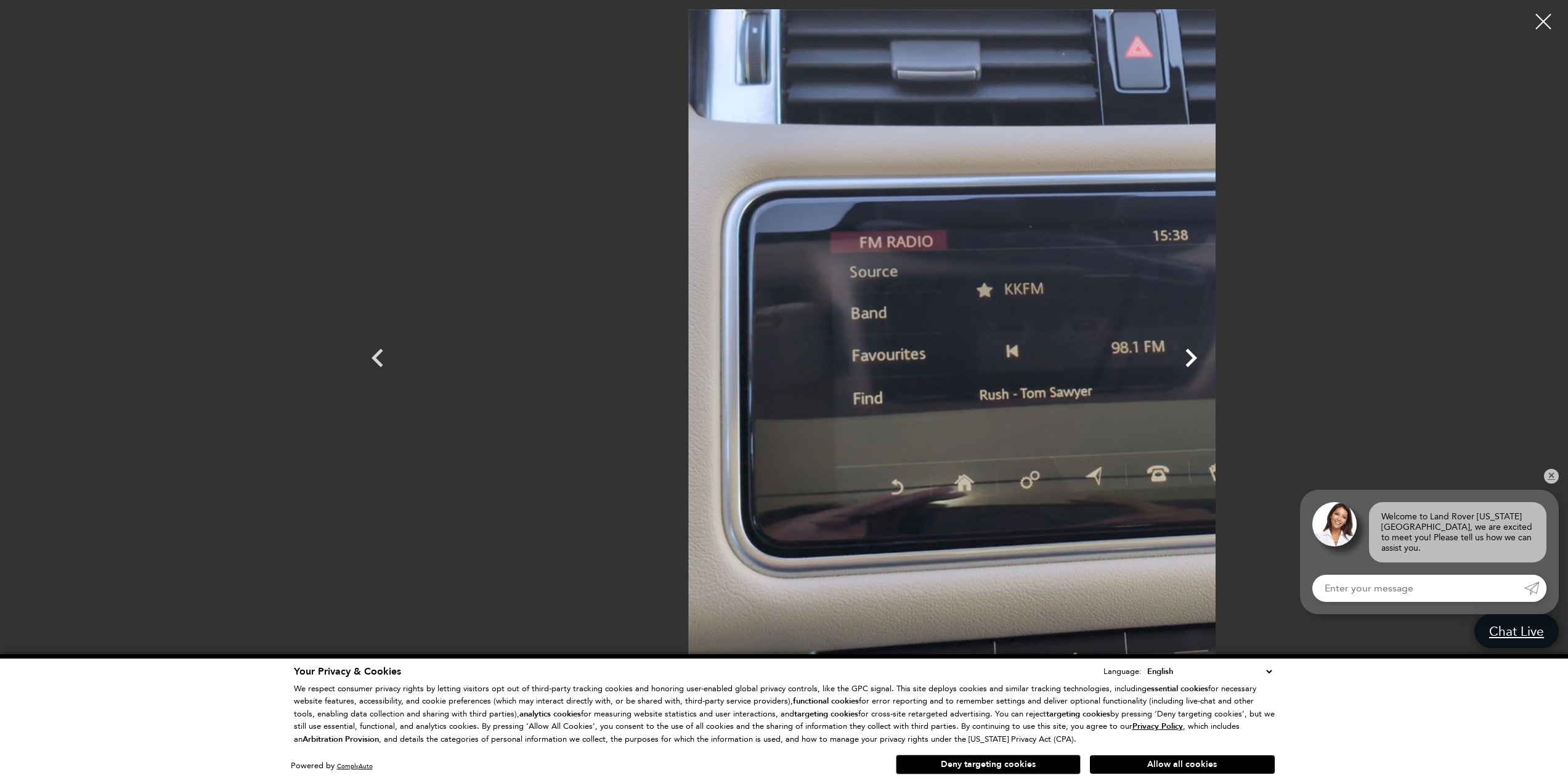
click at [1209, 360] on icon "Next" at bounding box center [1191, 358] width 37 height 37
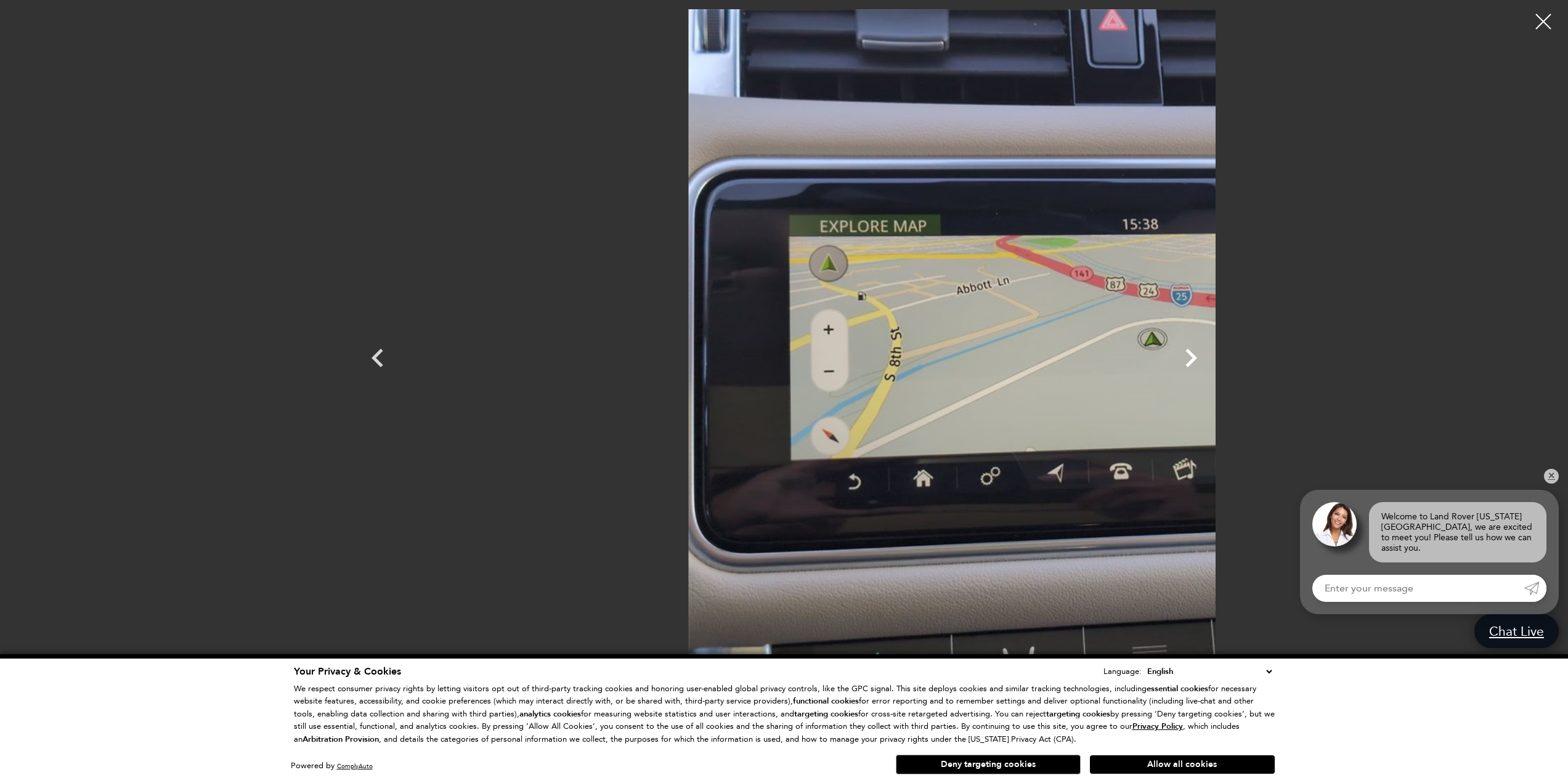
click at [1209, 360] on icon "Next" at bounding box center [1191, 358] width 37 height 37
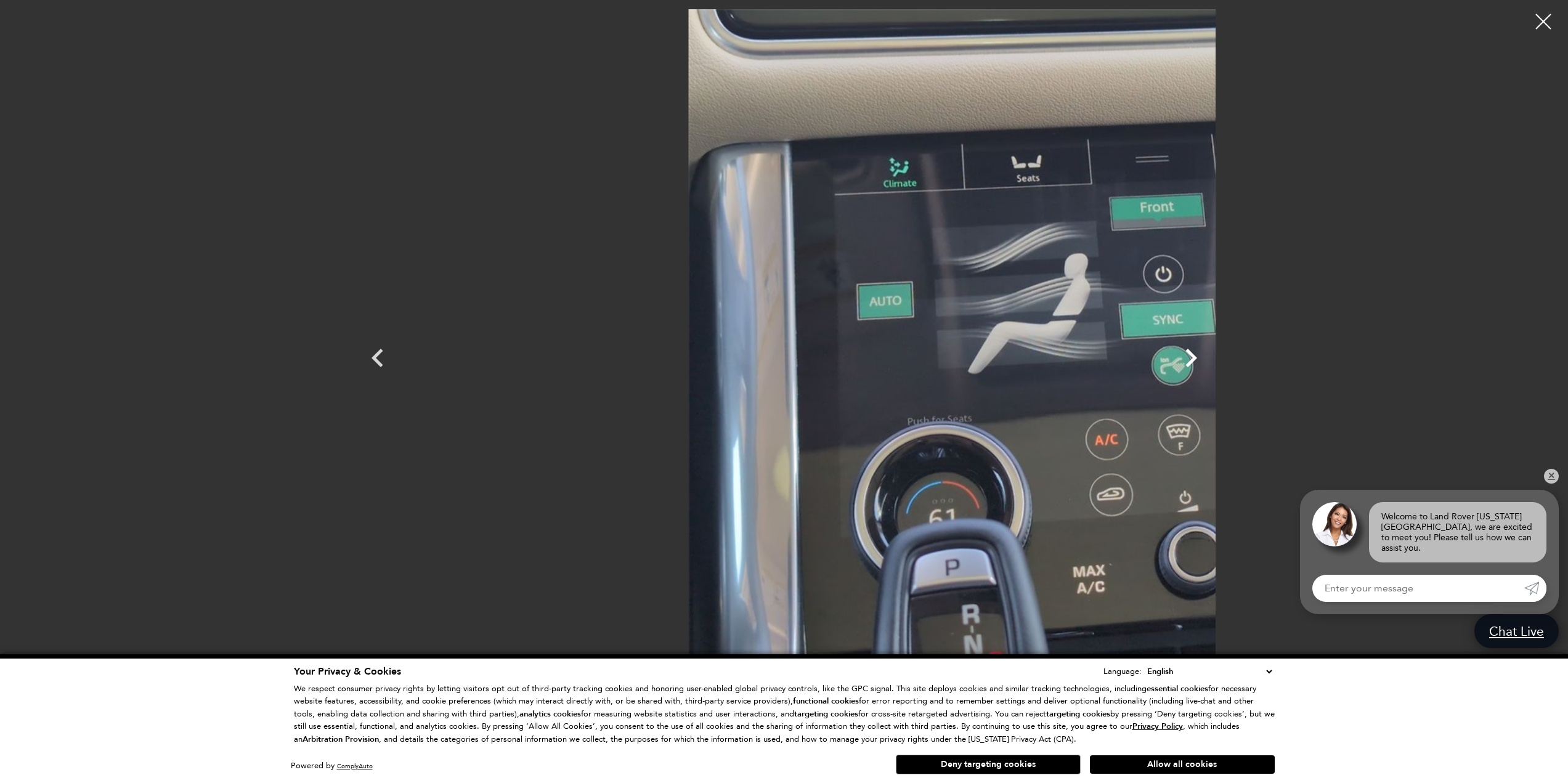
click at [1209, 360] on icon "Next" at bounding box center [1191, 358] width 37 height 37
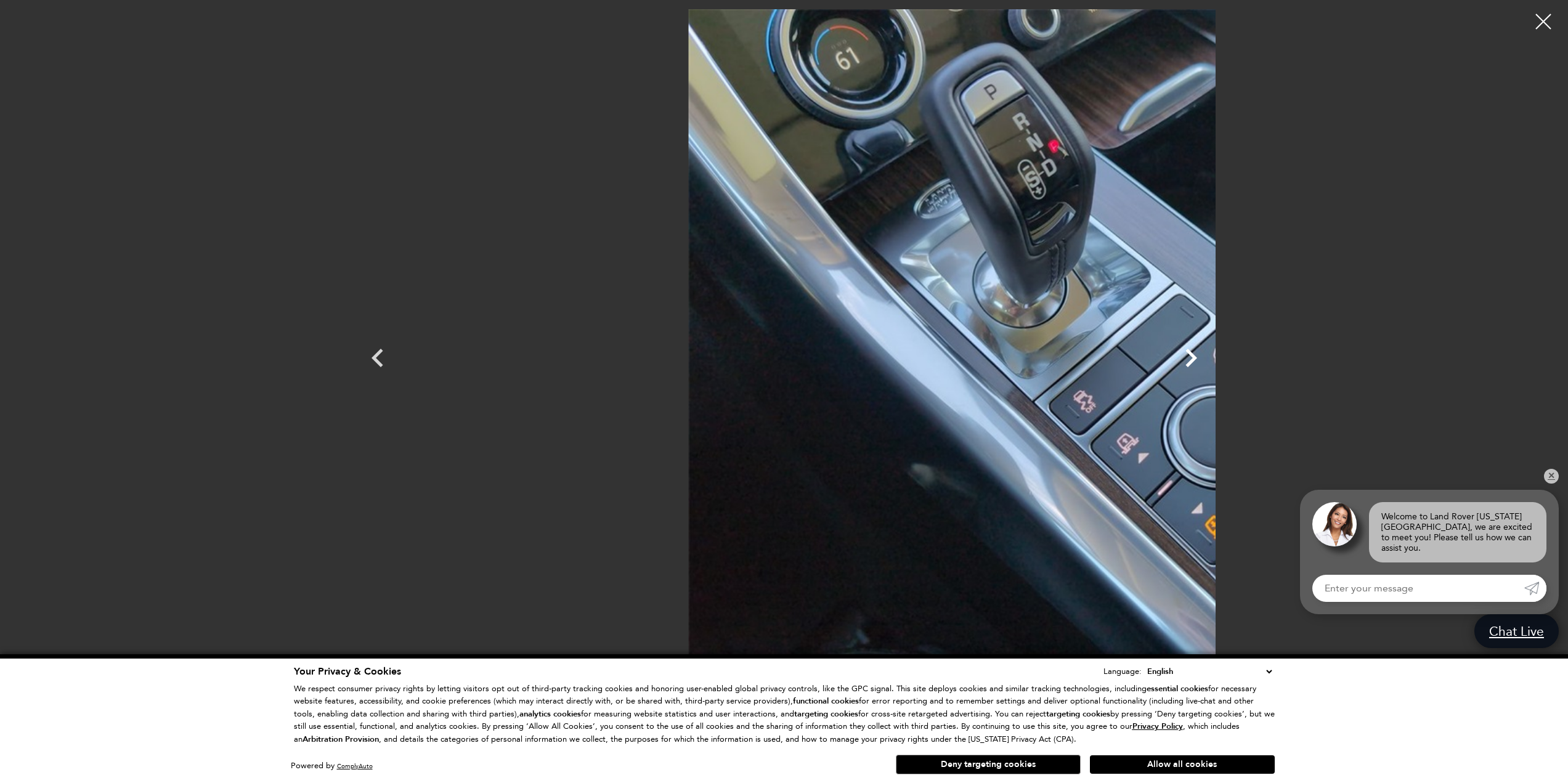
click at [1209, 360] on icon "Next" at bounding box center [1191, 358] width 37 height 37
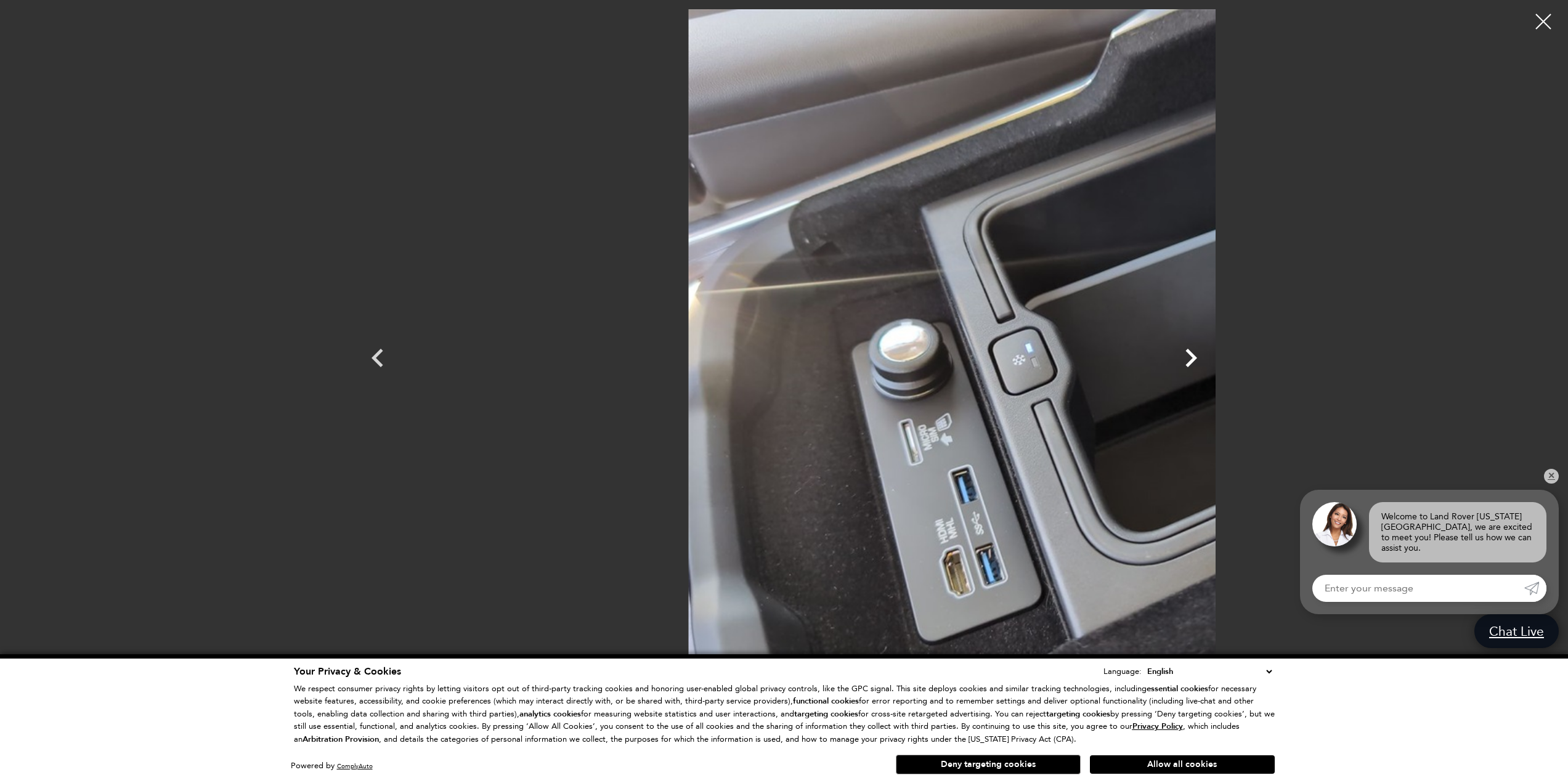
click at [1209, 360] on icon "Next" at bounding box center [1191, 358] width 37 height 37
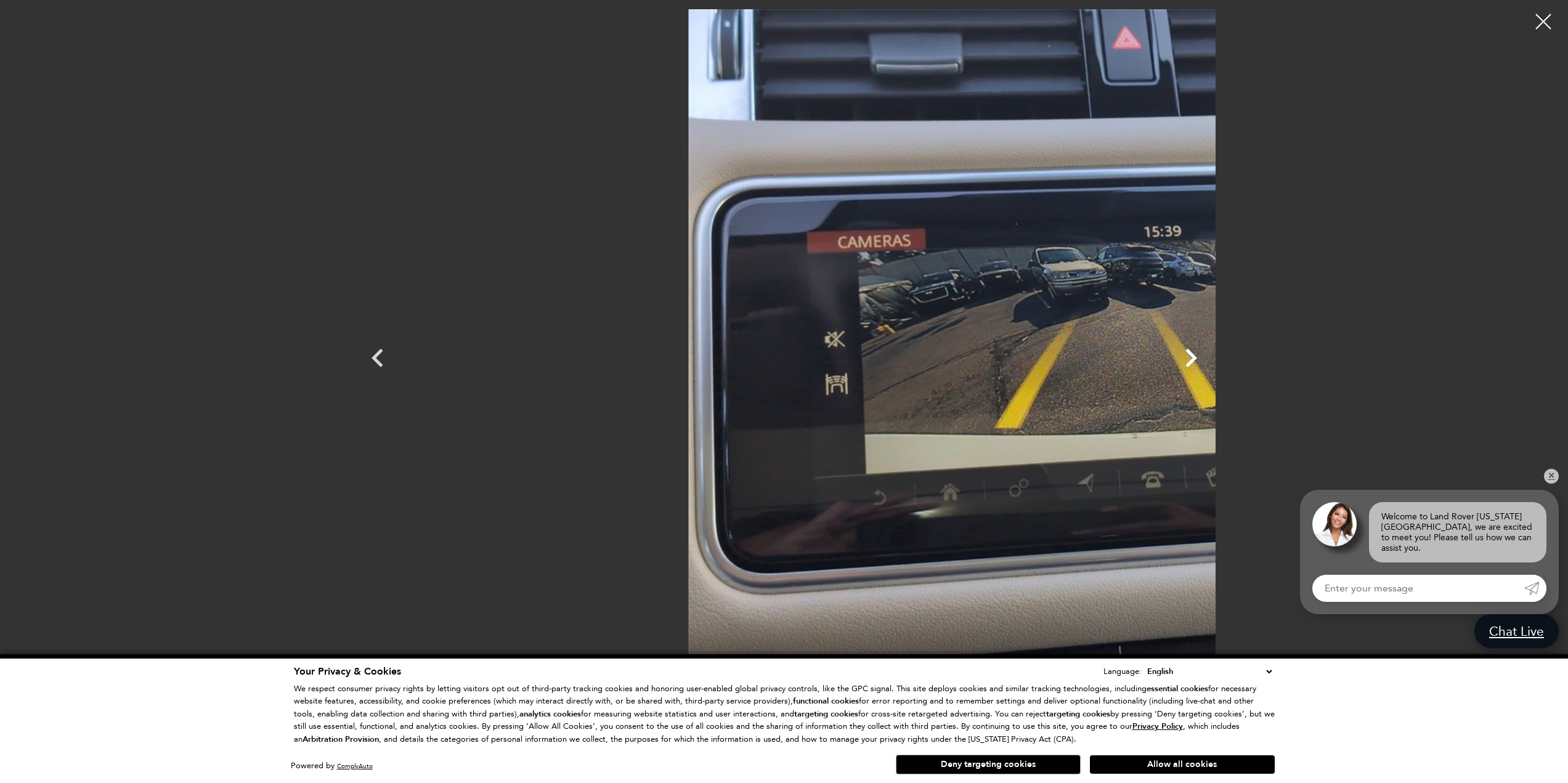
click at [1209, 360] on icon "Next" at bounding box center [1191, 358] width 37 height 37
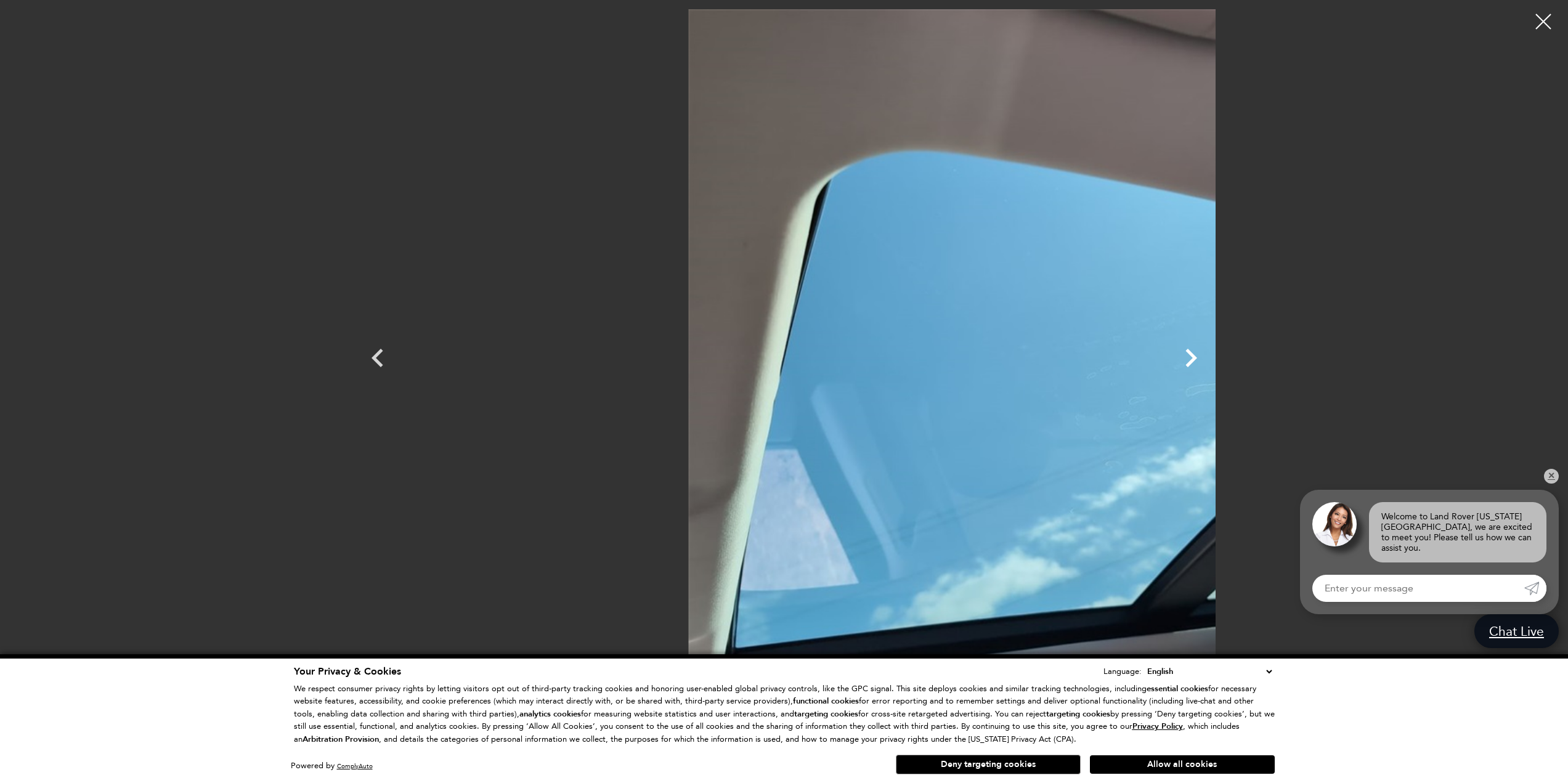
click at [1209, 360] on icon "Next" at bounding box center [1191, 358] width 37 height 37
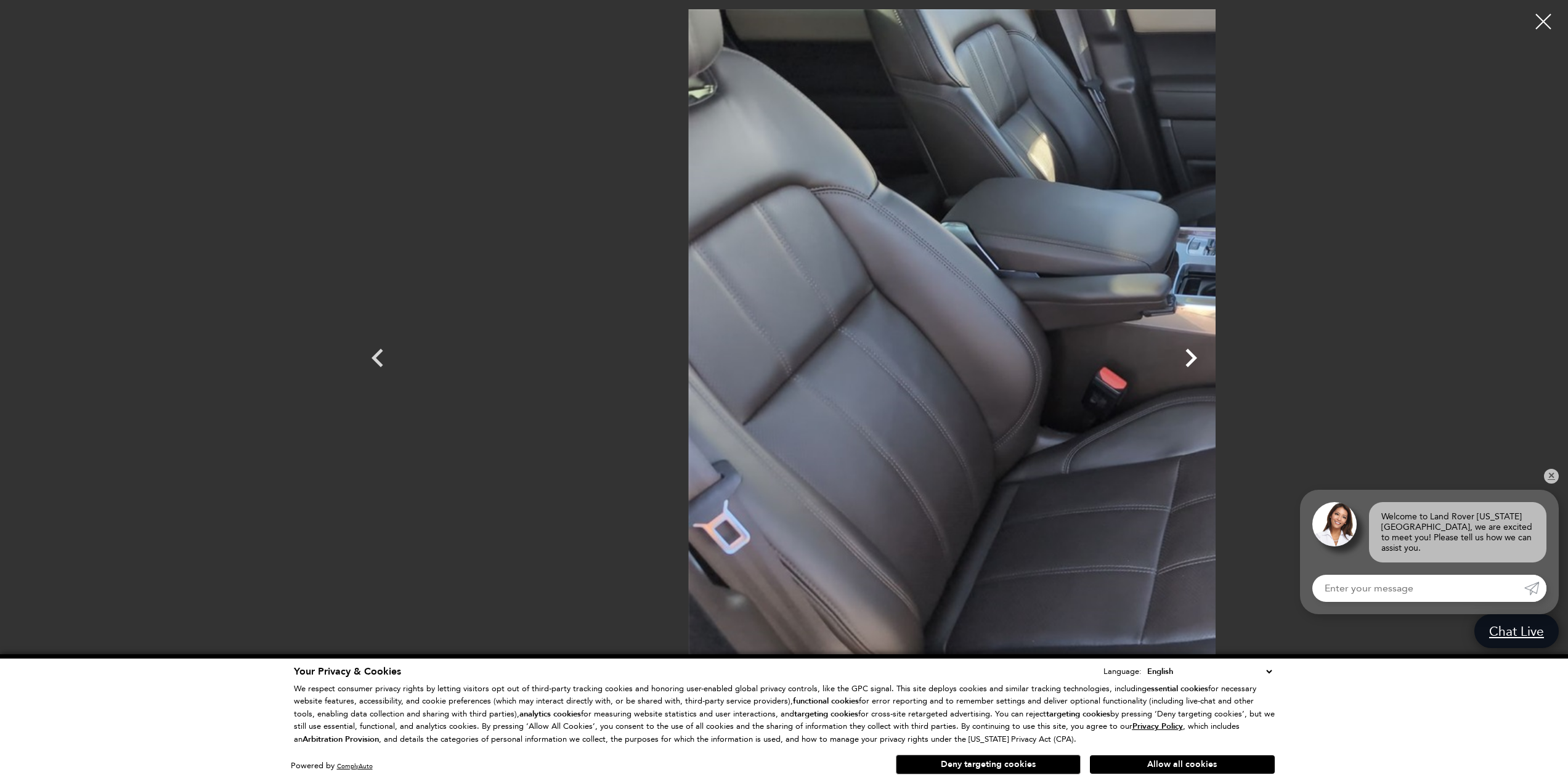
click at [1209, 360] on icon "Next" at bounding box center [1191, 358] width 37 height 37
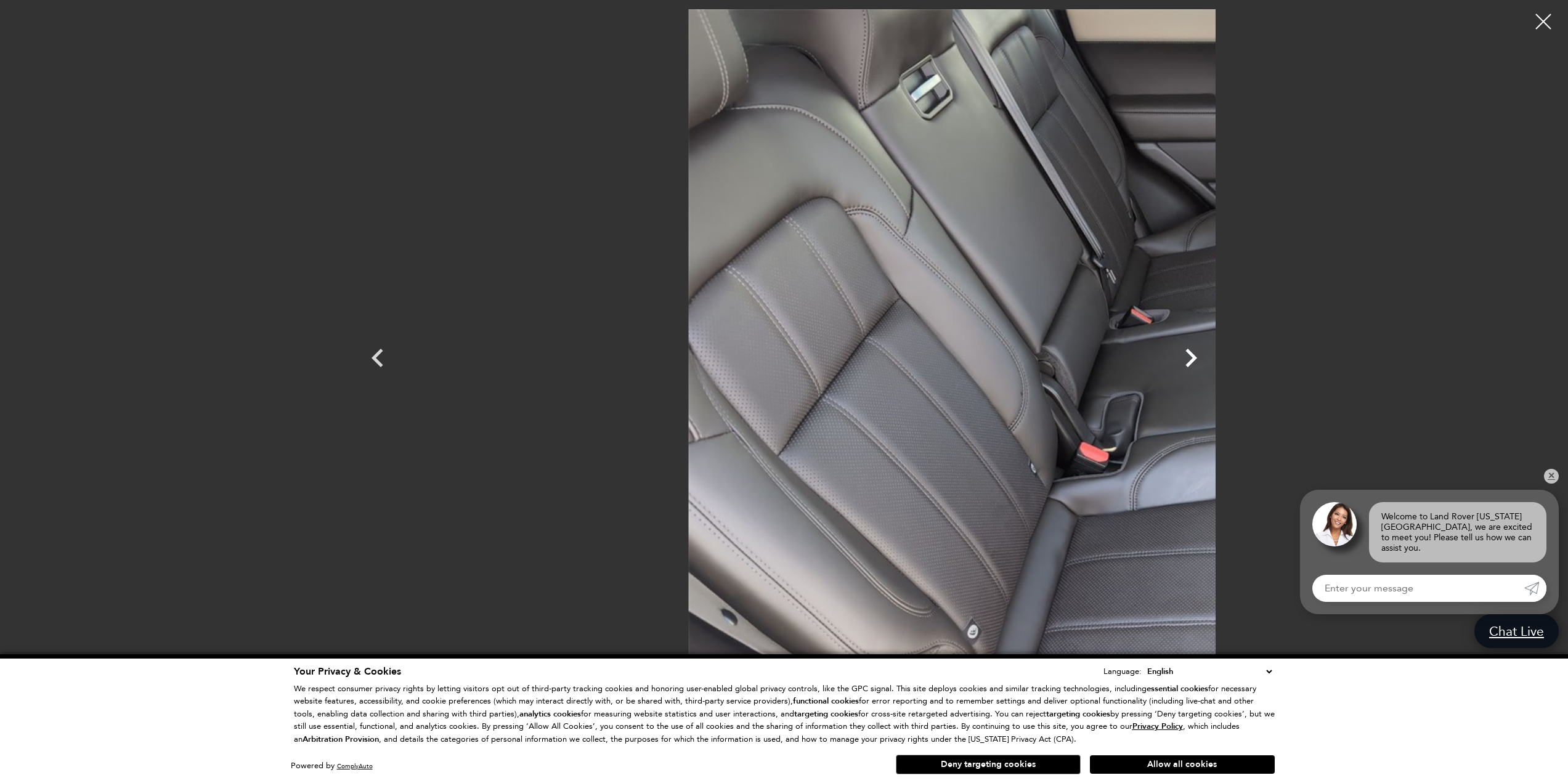
click at [1209, 360] on icon "Next" at bounding box center [1191, 358] width 37 height 37
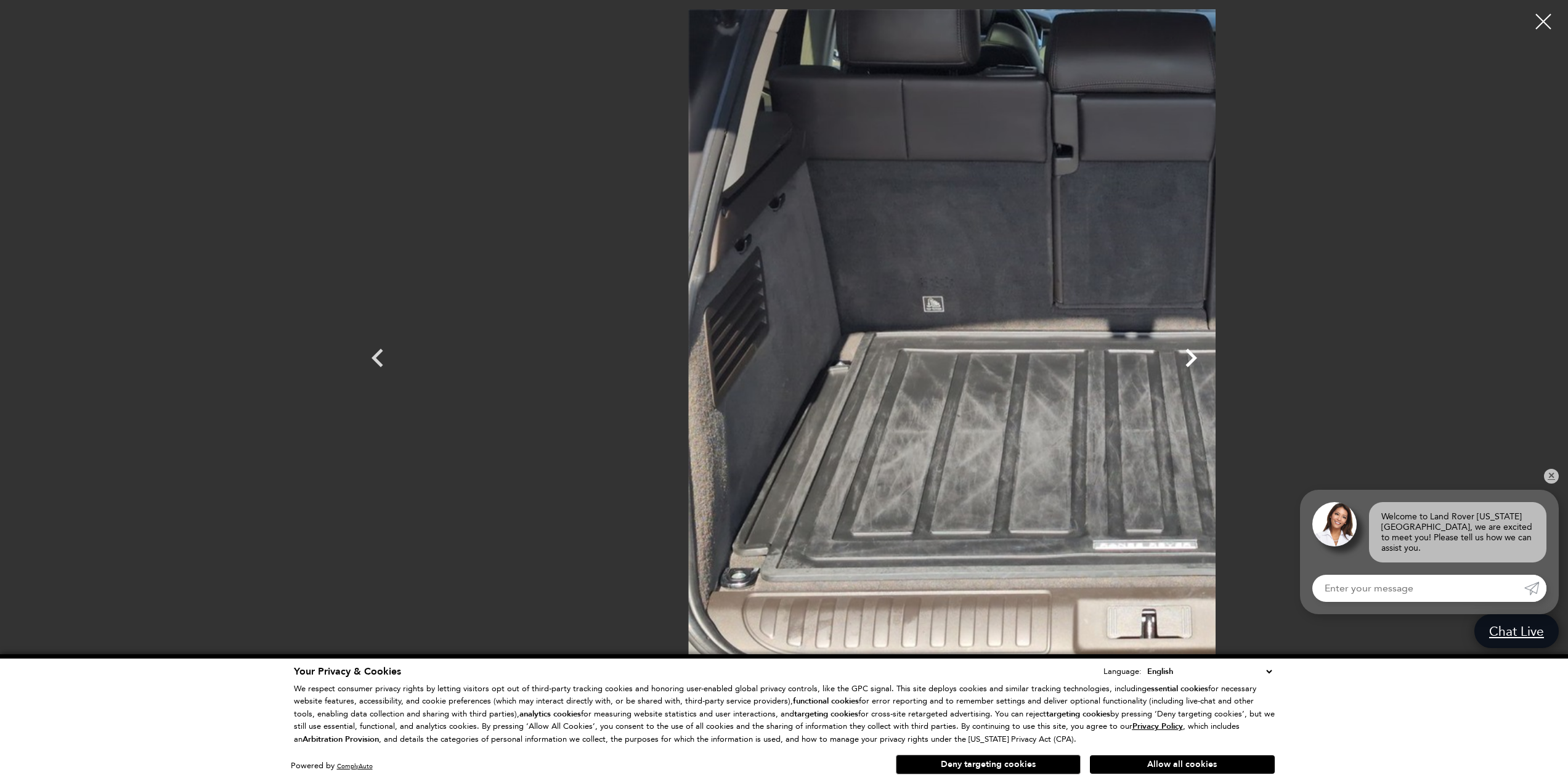
click at [1209, 360] on icon "Next" at bounding box center [1191, 358] width 37 height 37
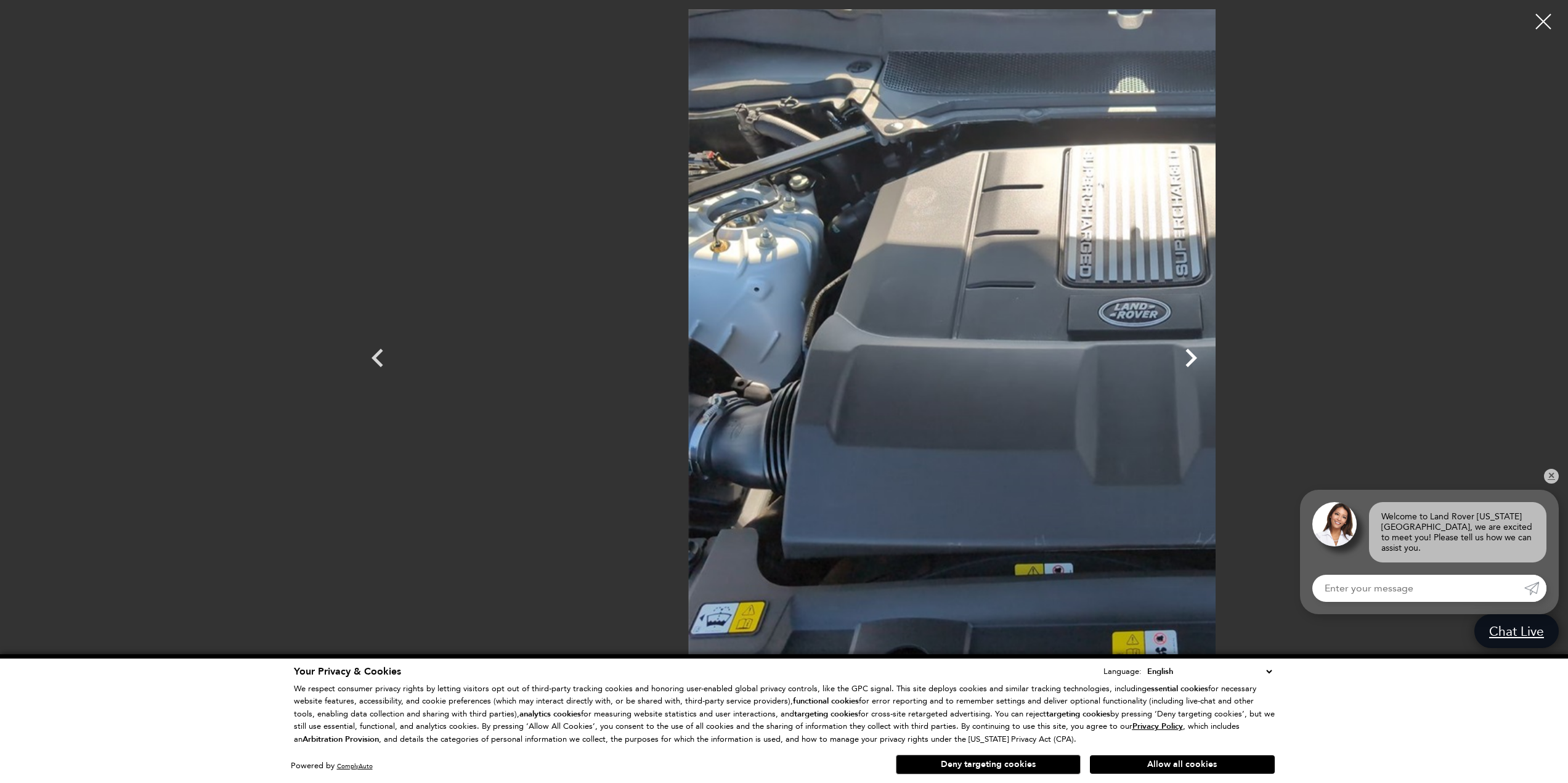
click at [1209, 360] on icon "Next" at bounding box center [1191, 358] width 37 height 37
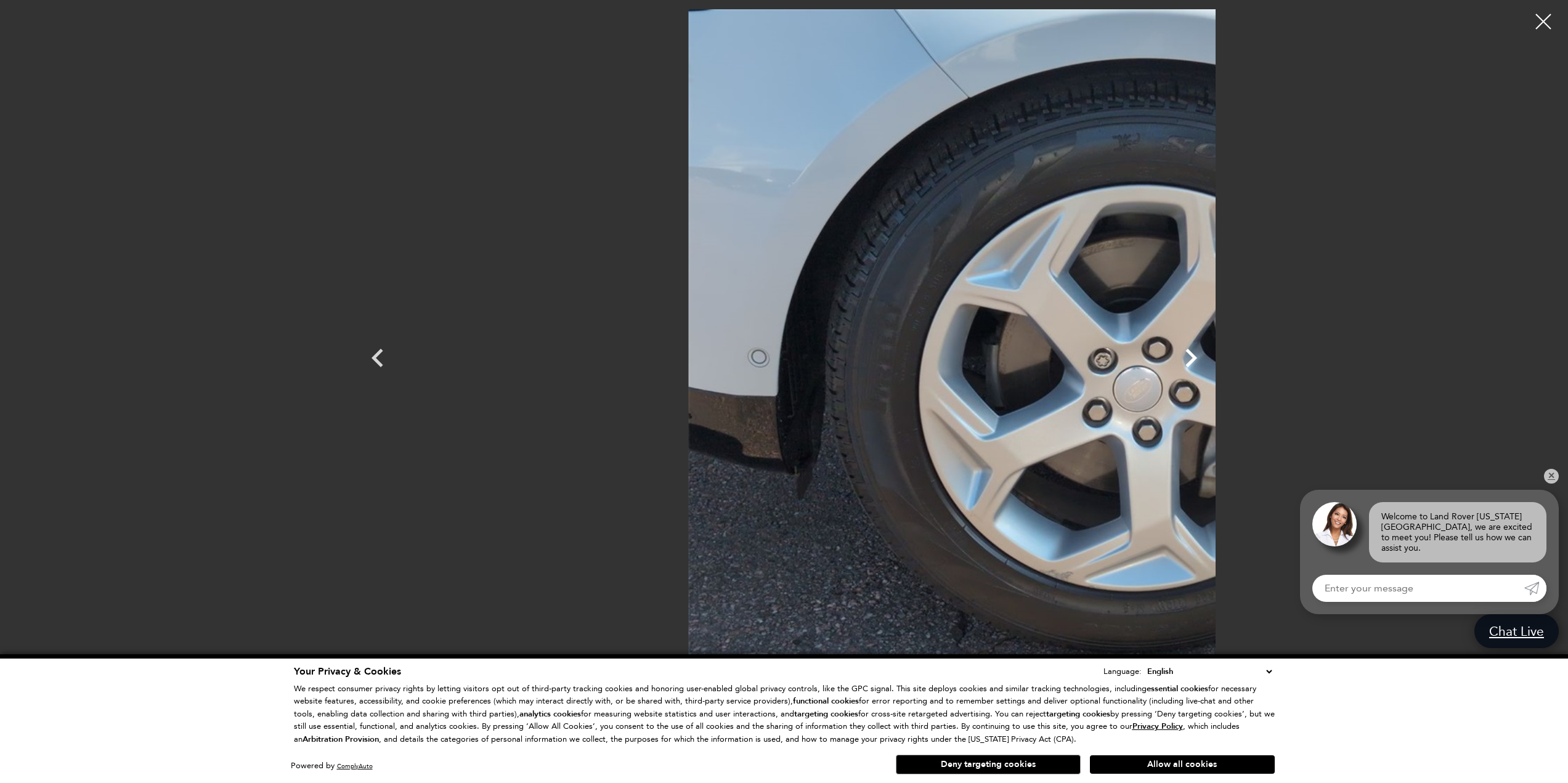
click at [1209, 360] on icon "Next" at bounding box center [1191, 358] width 37 height 37
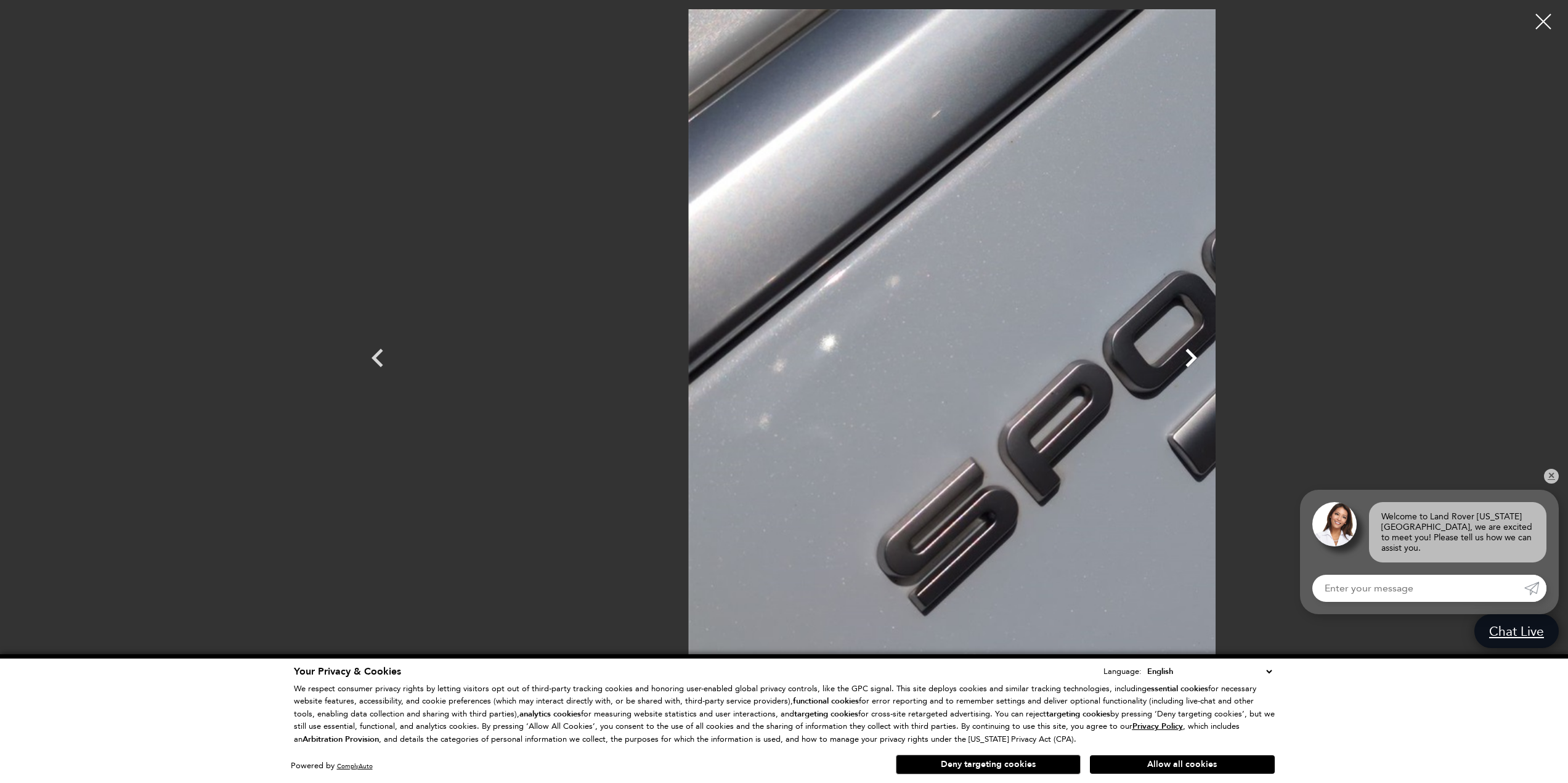
click at [1209, 360] on icon "Next" at bounding box center [1191, 358] width 37 height 37
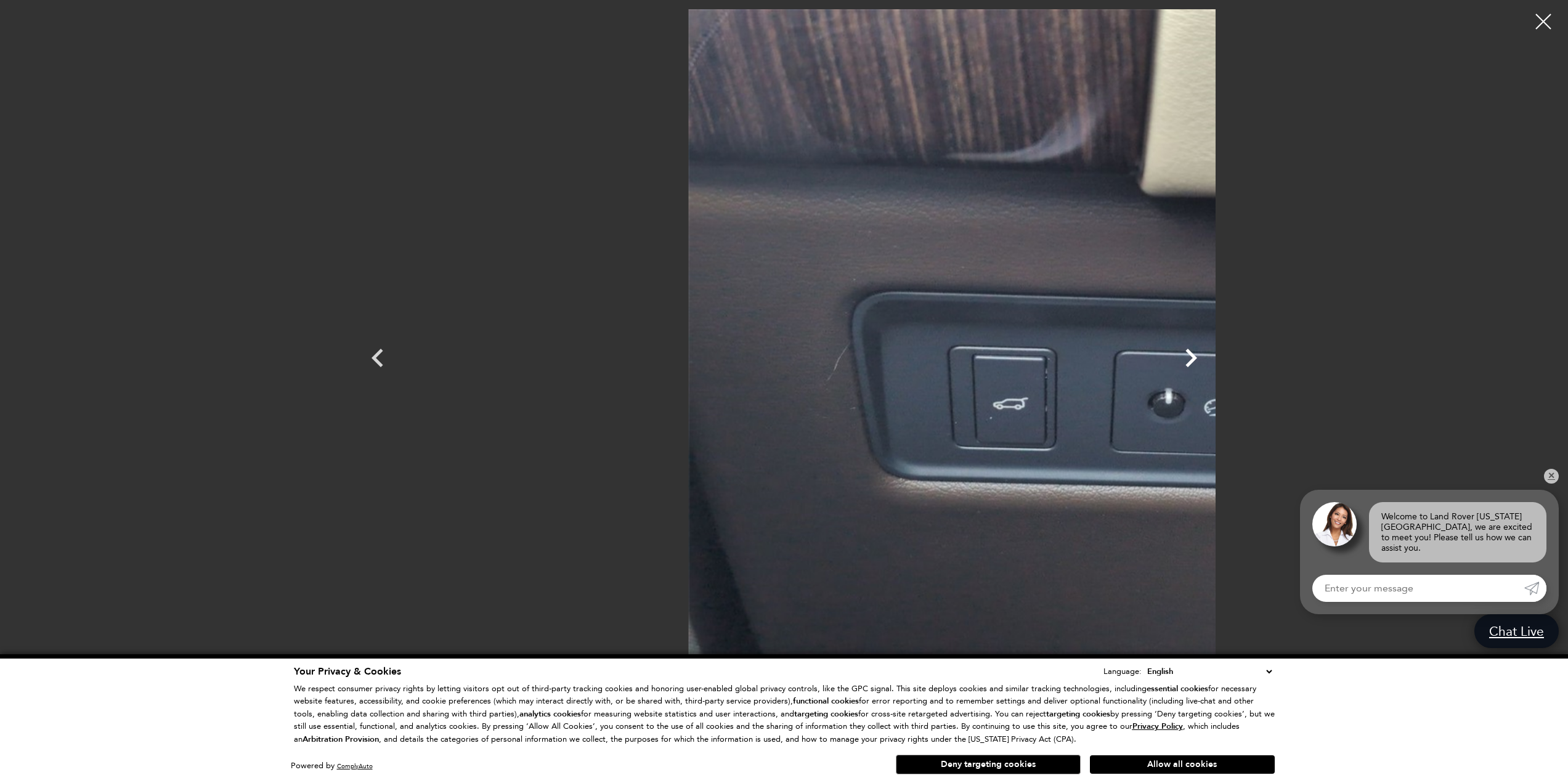
click at [1209, 360] on icon "Next" at bounding box center [1191, 358] width 37 height 37
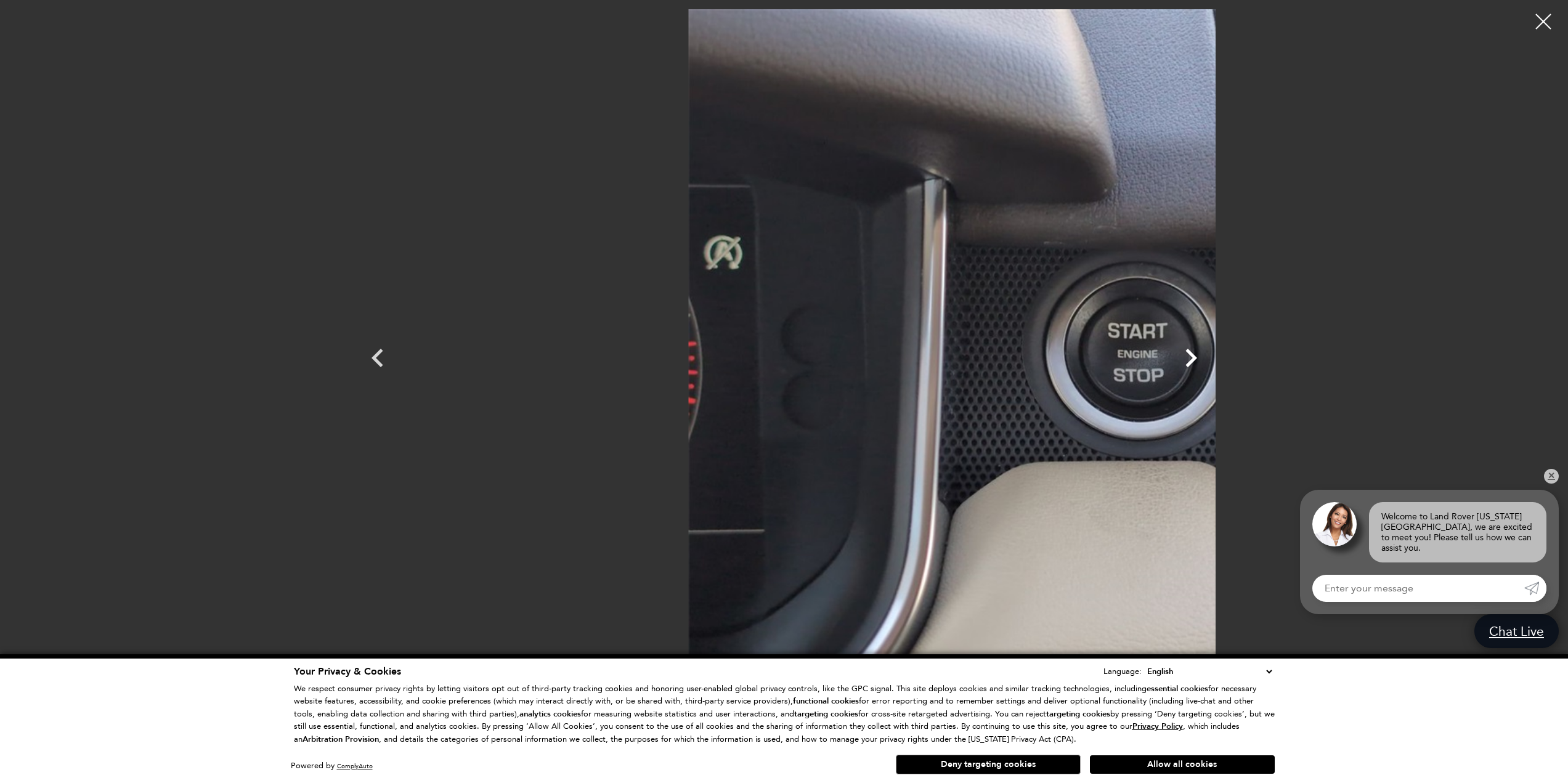
click at [1209, 360] on icon "Next" at bounding box center [1191, 358] width 37 height 37
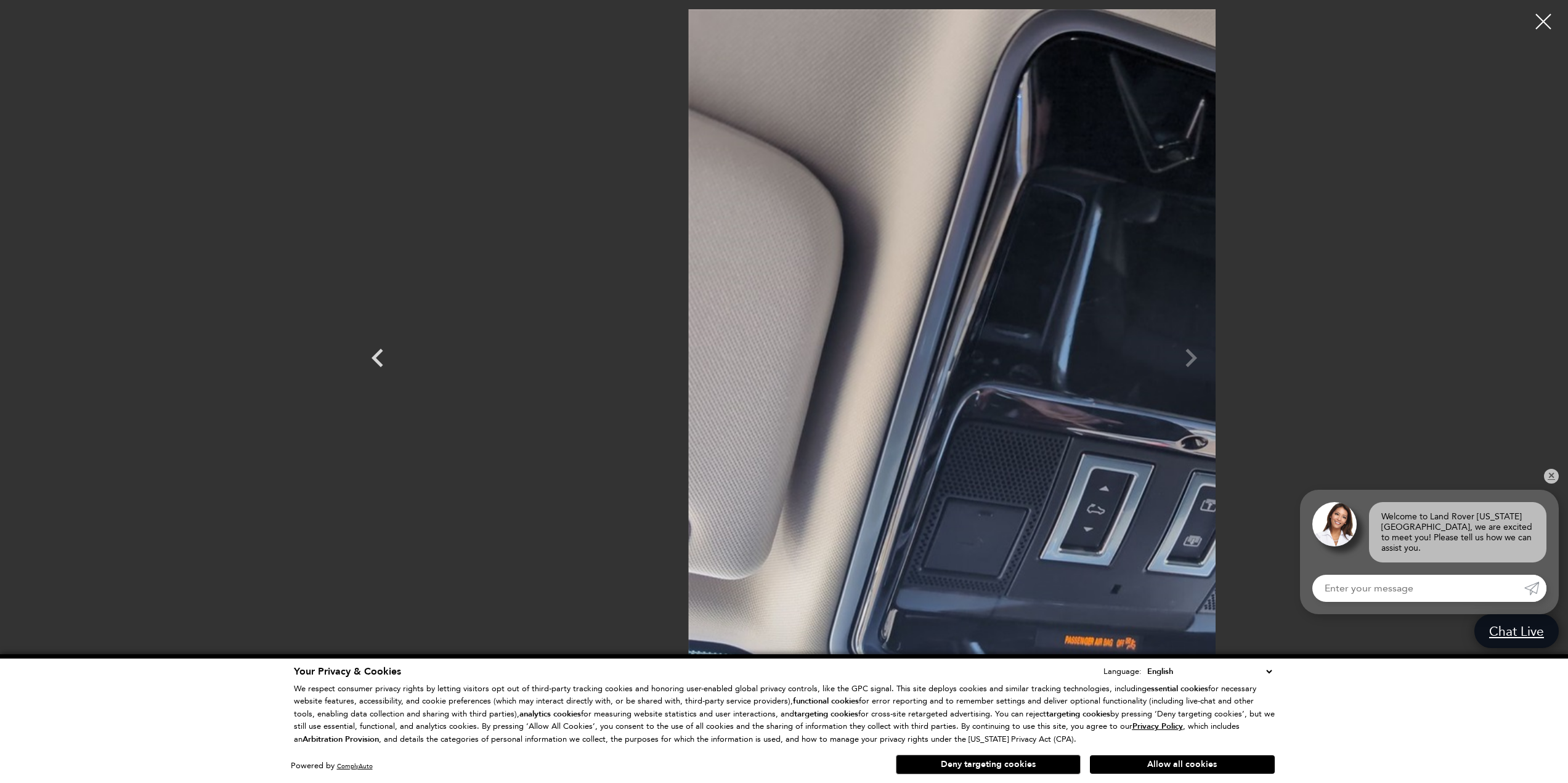
click at [1215, 360] on div at bounding box center [784, 347] width 862 height 675
drag, startPoint x: 1541, startPoint y: 17, endPoint x: 1535, endPoint y: 24, distance: 9.2
click at [1539, 18] on div at bounding box center [1543, 21] width 31 height 31
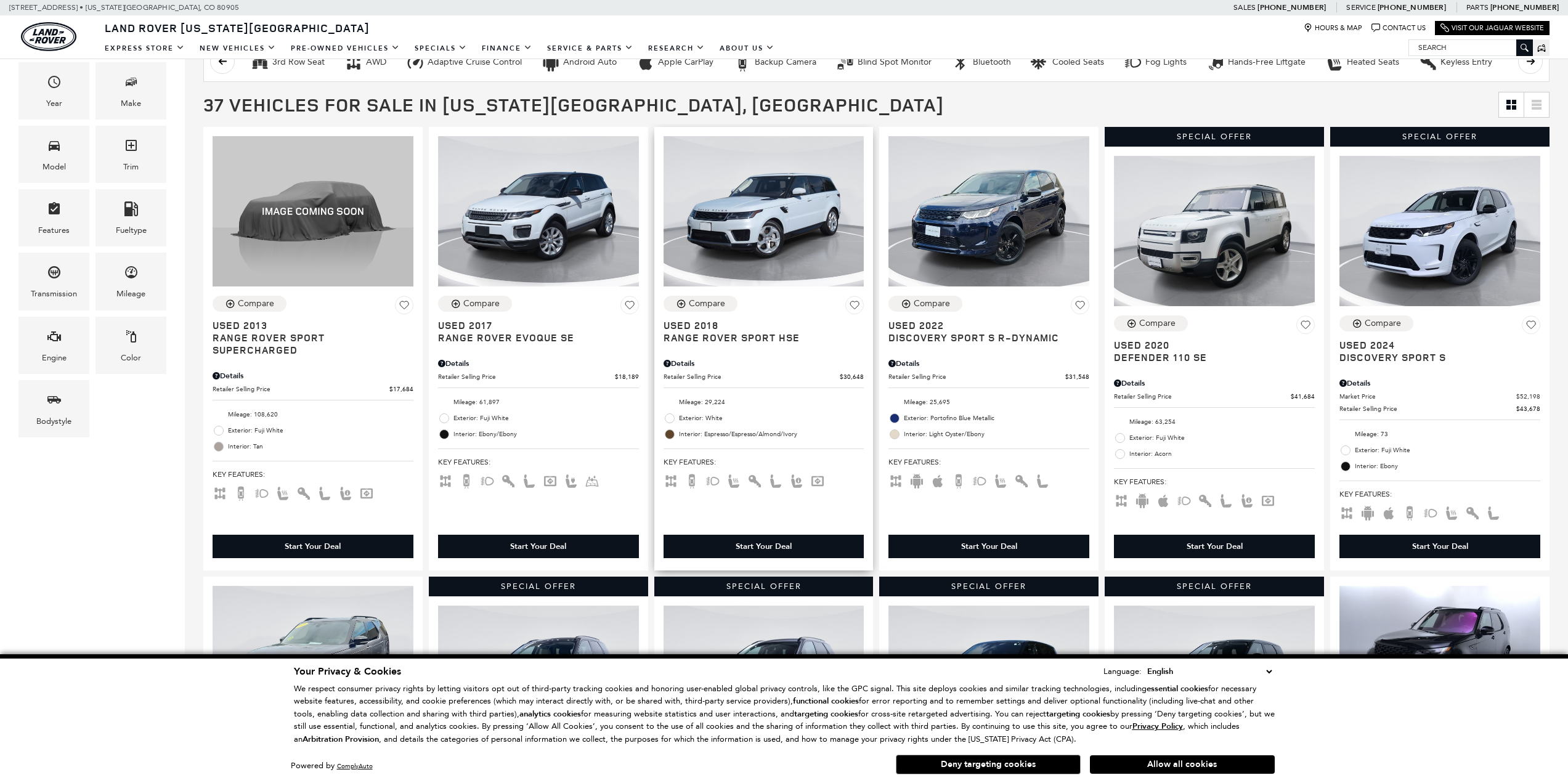
scroll to position [308, 0]
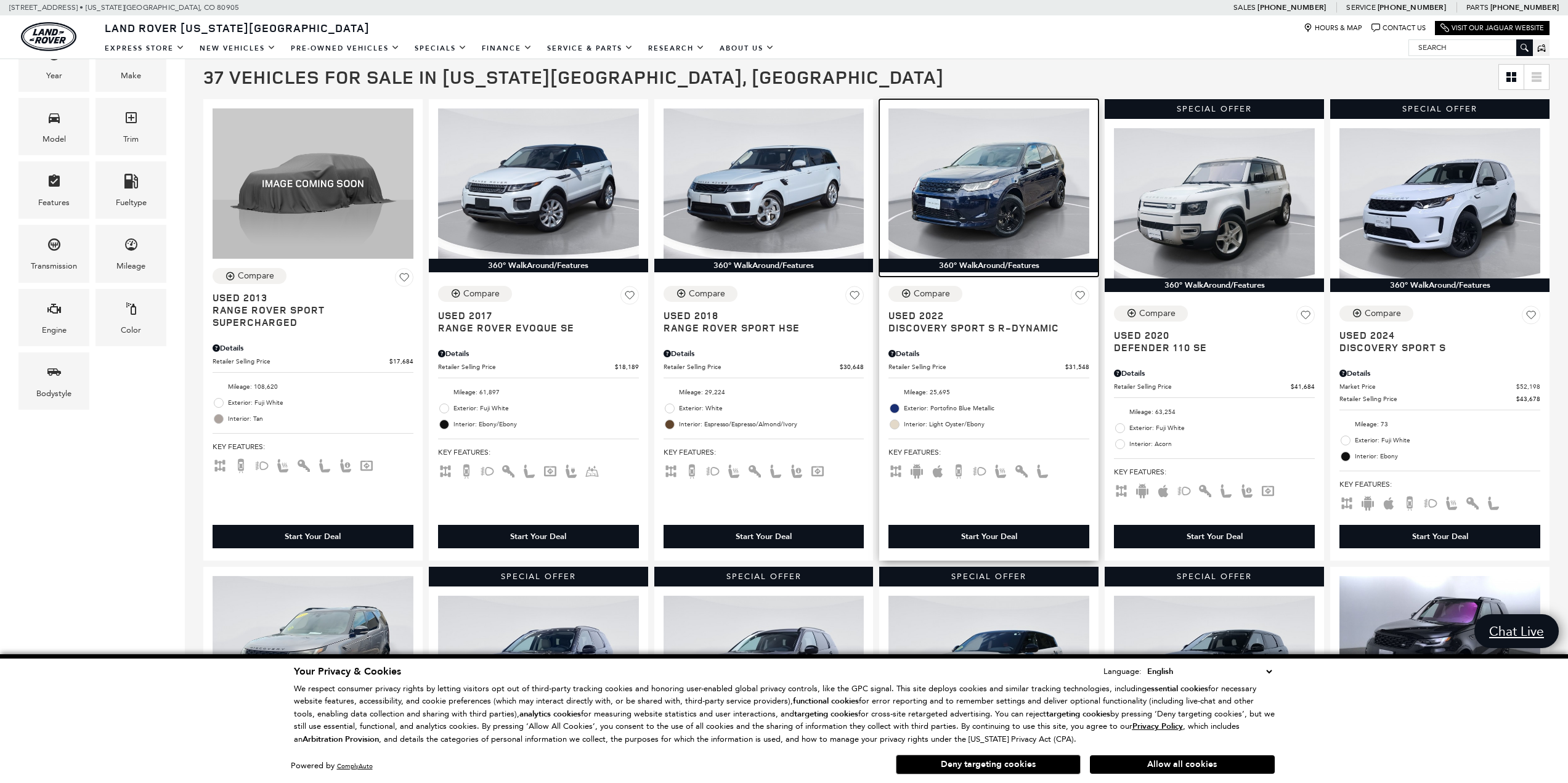
click at [970, 205] on img at bounding box center [988, 183] width 201 height 151
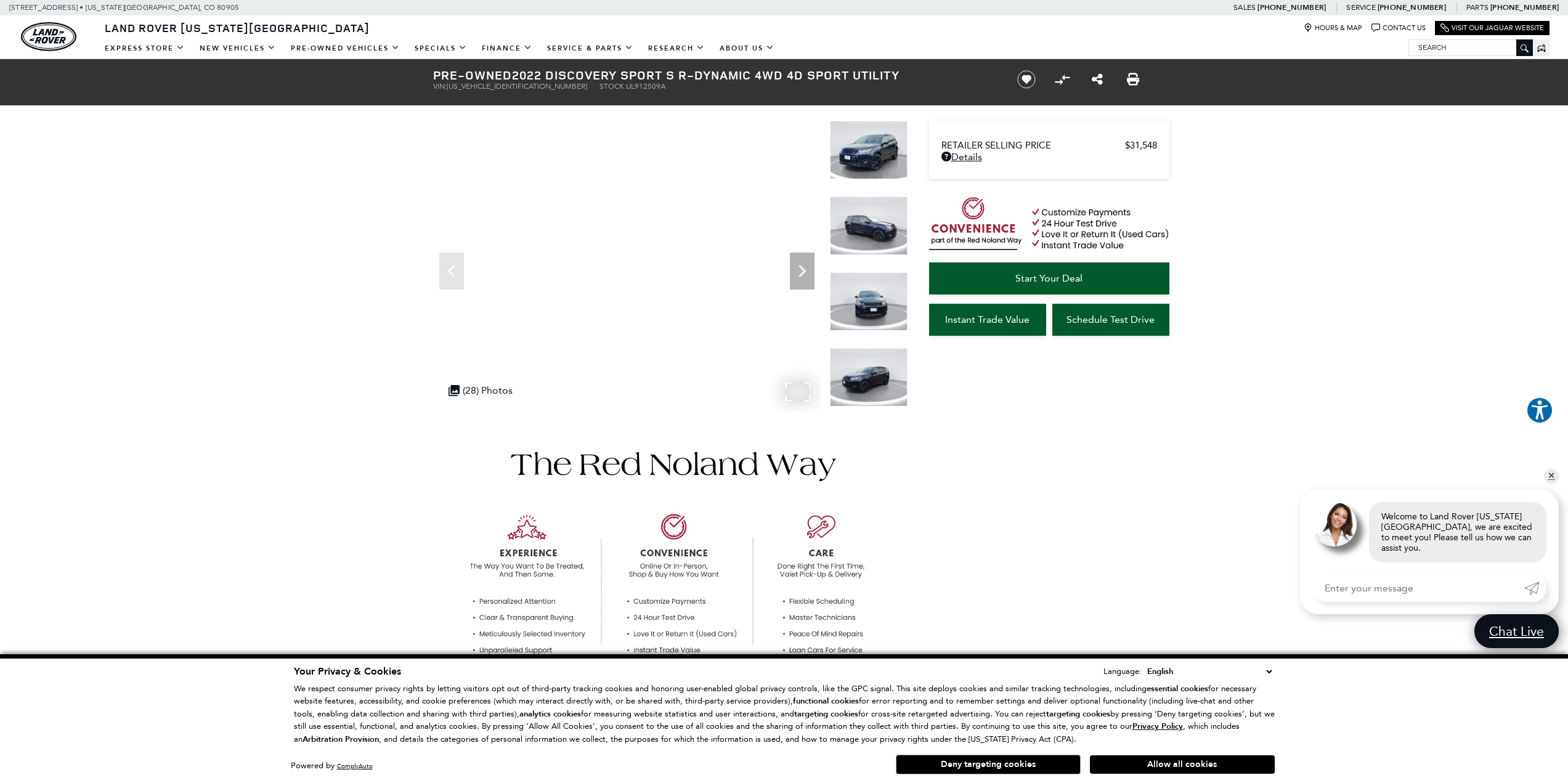
click at [470, 390] on div ".cls-1, .cls-3 { fill: #c50033; } .cls-1 { clip-rule: evenodd; } .cls-2 { clip-…" at bounding box center [480, 390] width 76 height 24
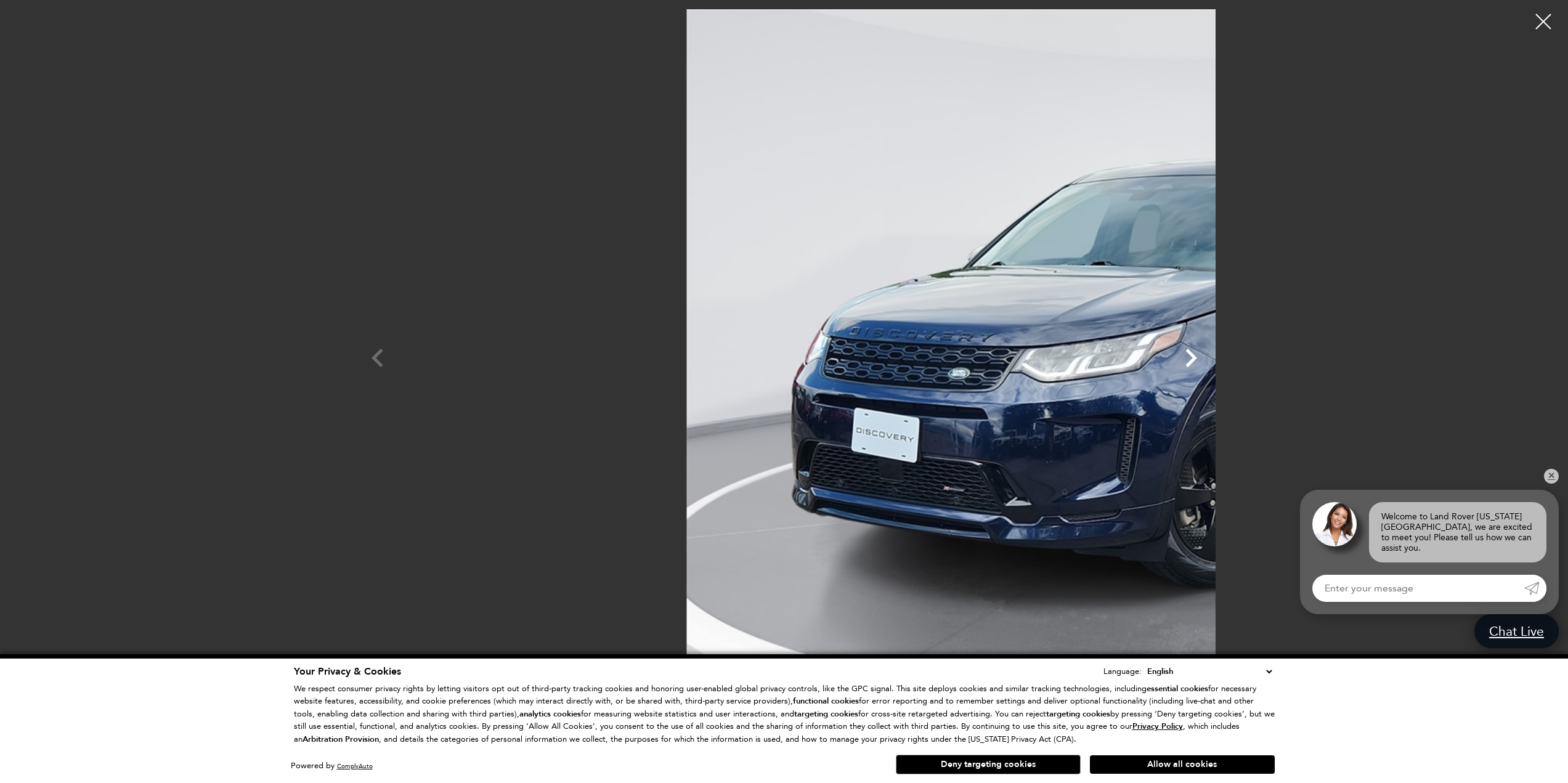
click at [1197, 356] on icon "Next" at bounding box center [1191, 358] width 11 height 19
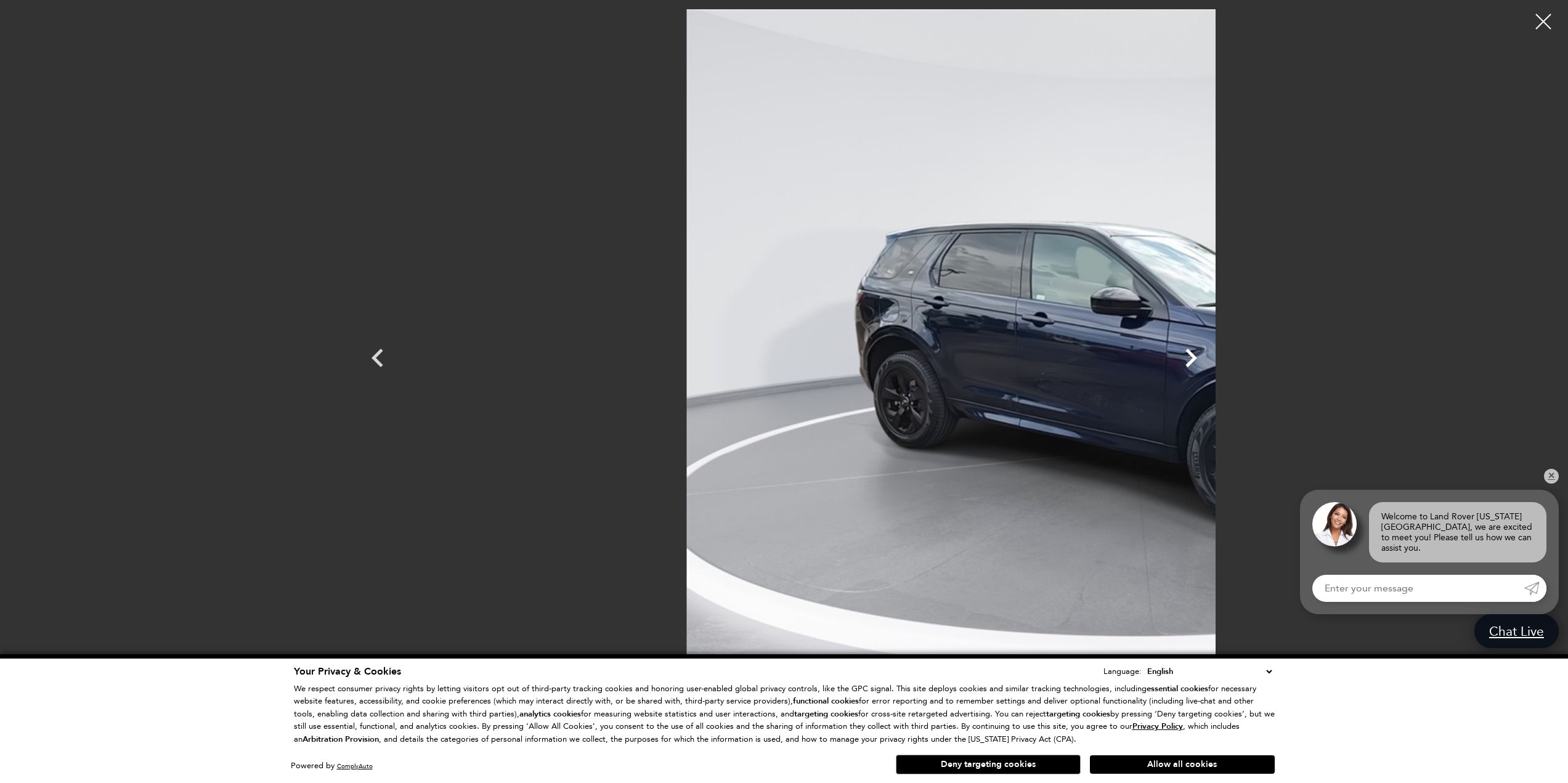
click at [1197, 356] on icon "Next" at bounding box center [1191, 358] width 11 height 19
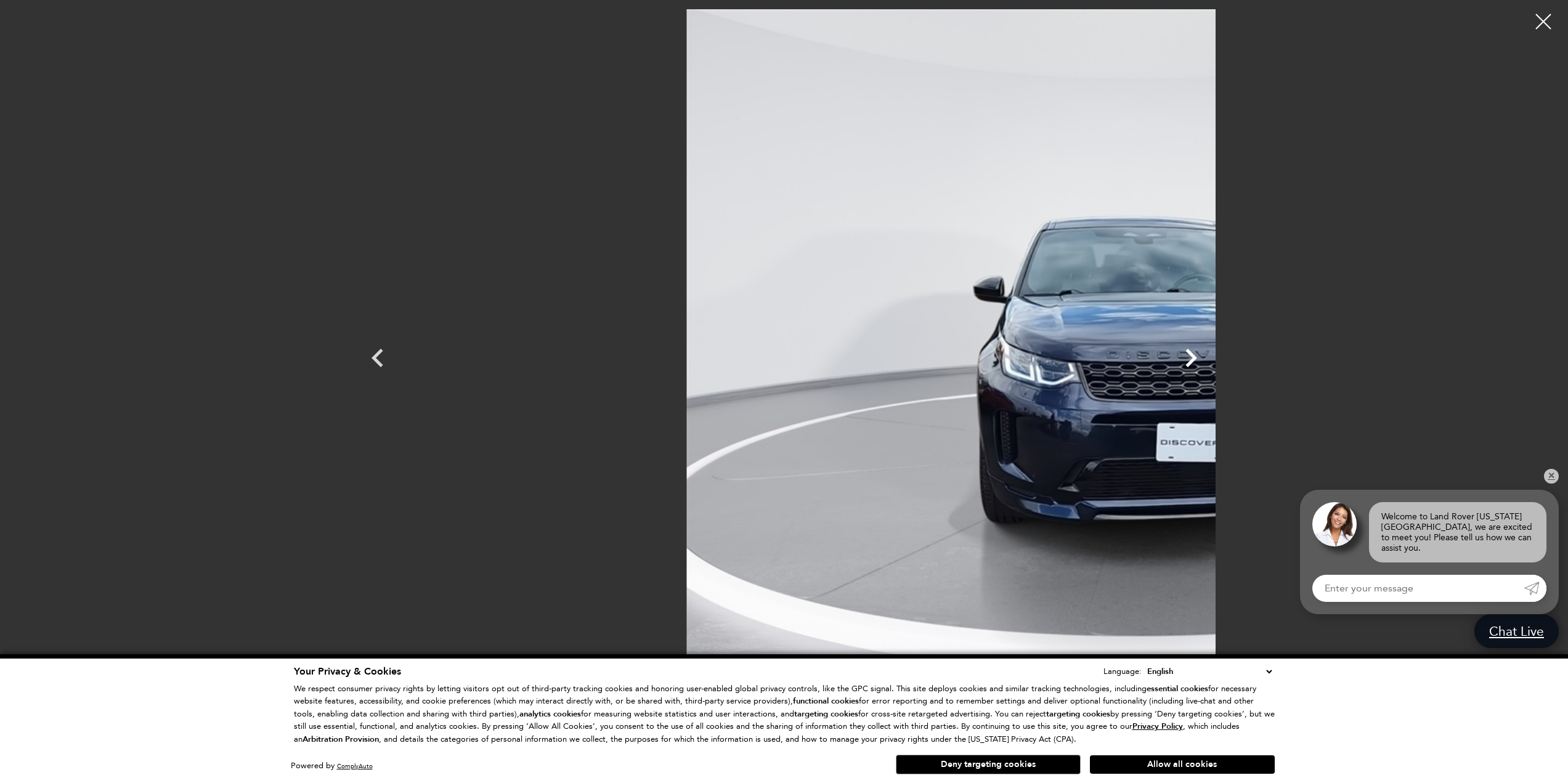
click at [1197, 356] on icon "Next" at bounding box center [1191, 358] width 11 height 19
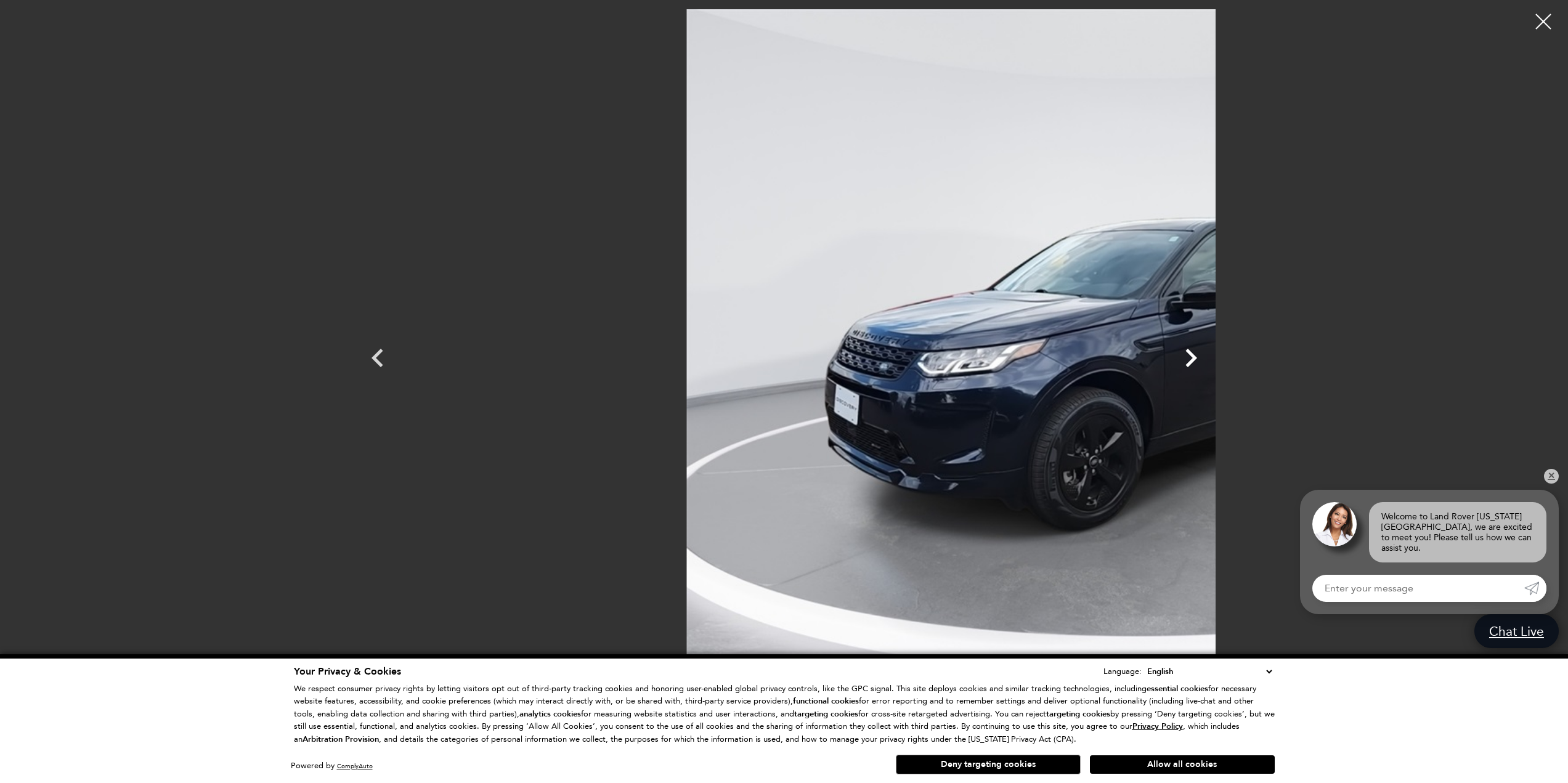
click at [1197, 356] on icon "Next" at bounding box center [1191, 358] width 11 height 19
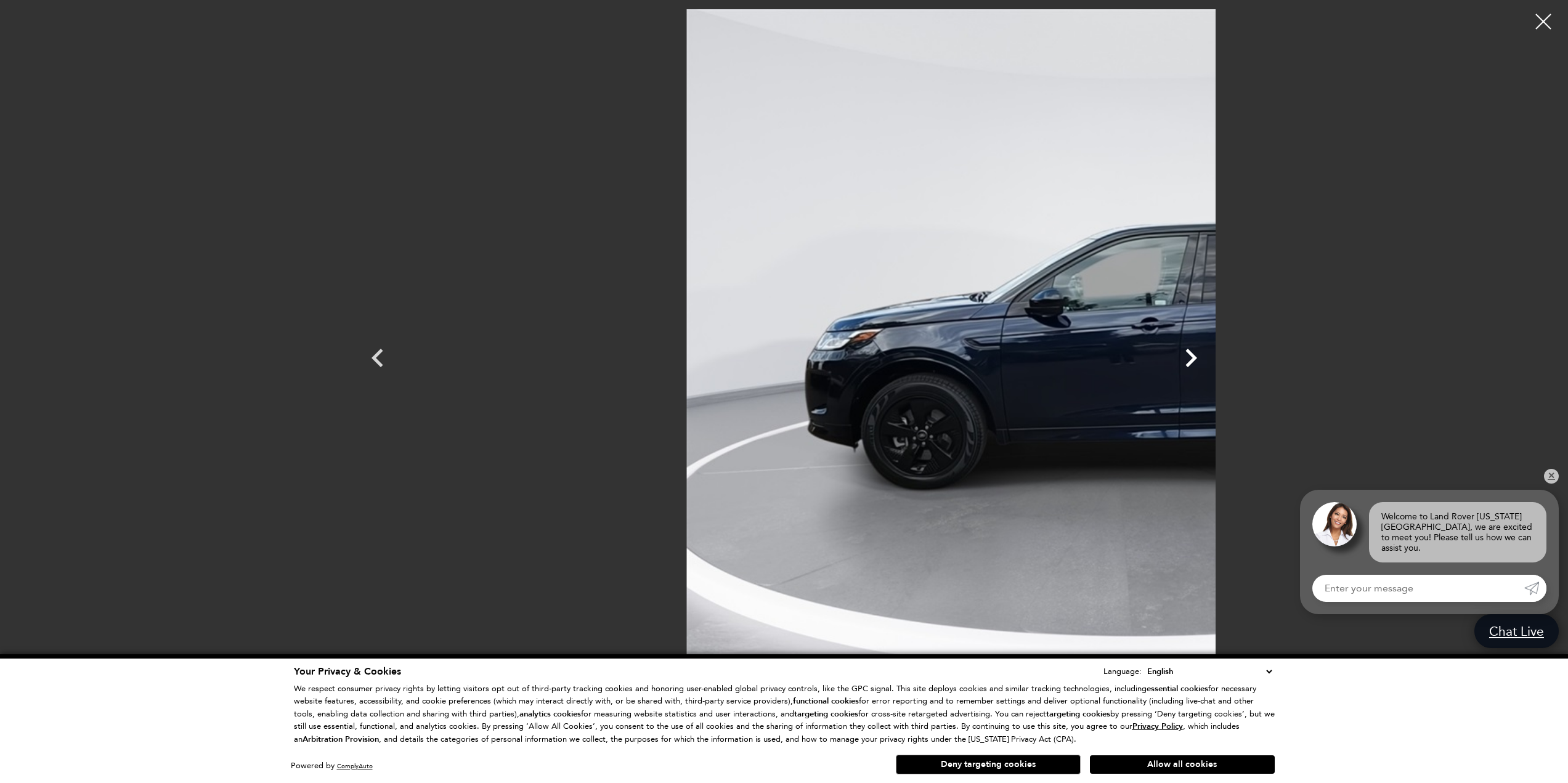
click at [1197, 356] on icon "Next" at bounding box center [1191, 358] width 11 height 19
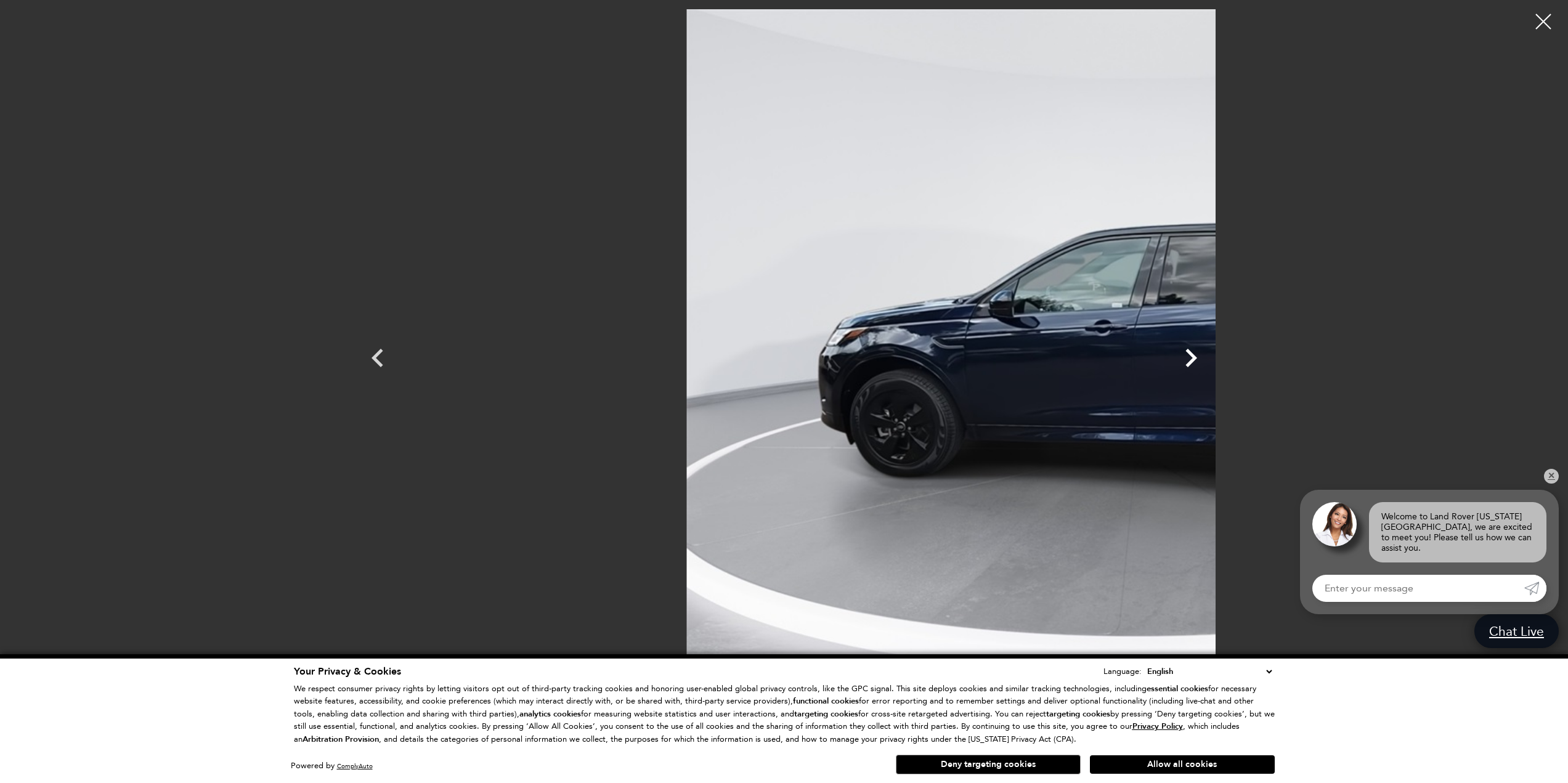
click at [1197, 356] on icon "Next" at bounding box center [1191, 358] width 11 height 19
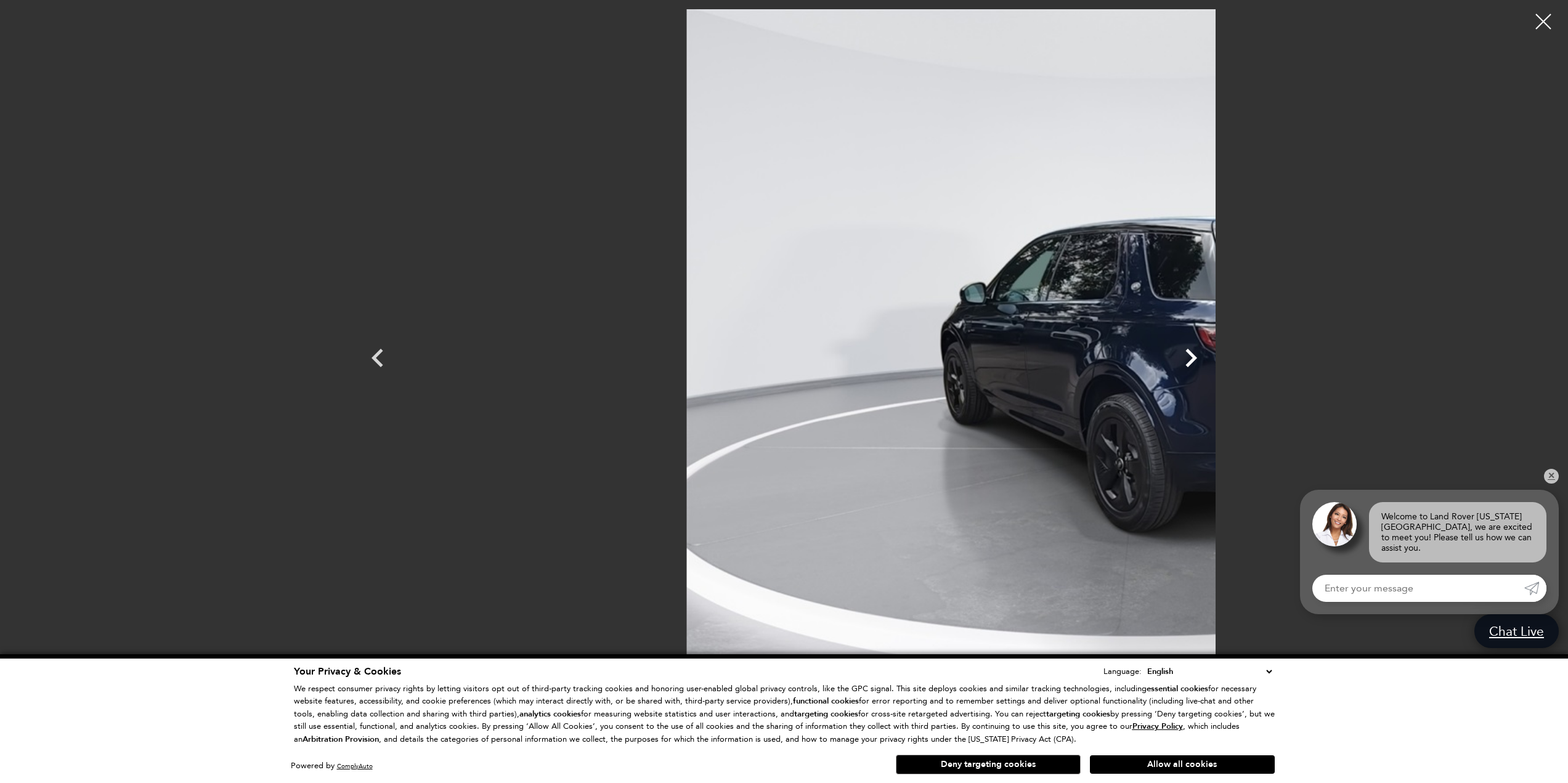
click at [1197, 356] on icon "Next" at bounding box center [1191, 358] width 11 height 19
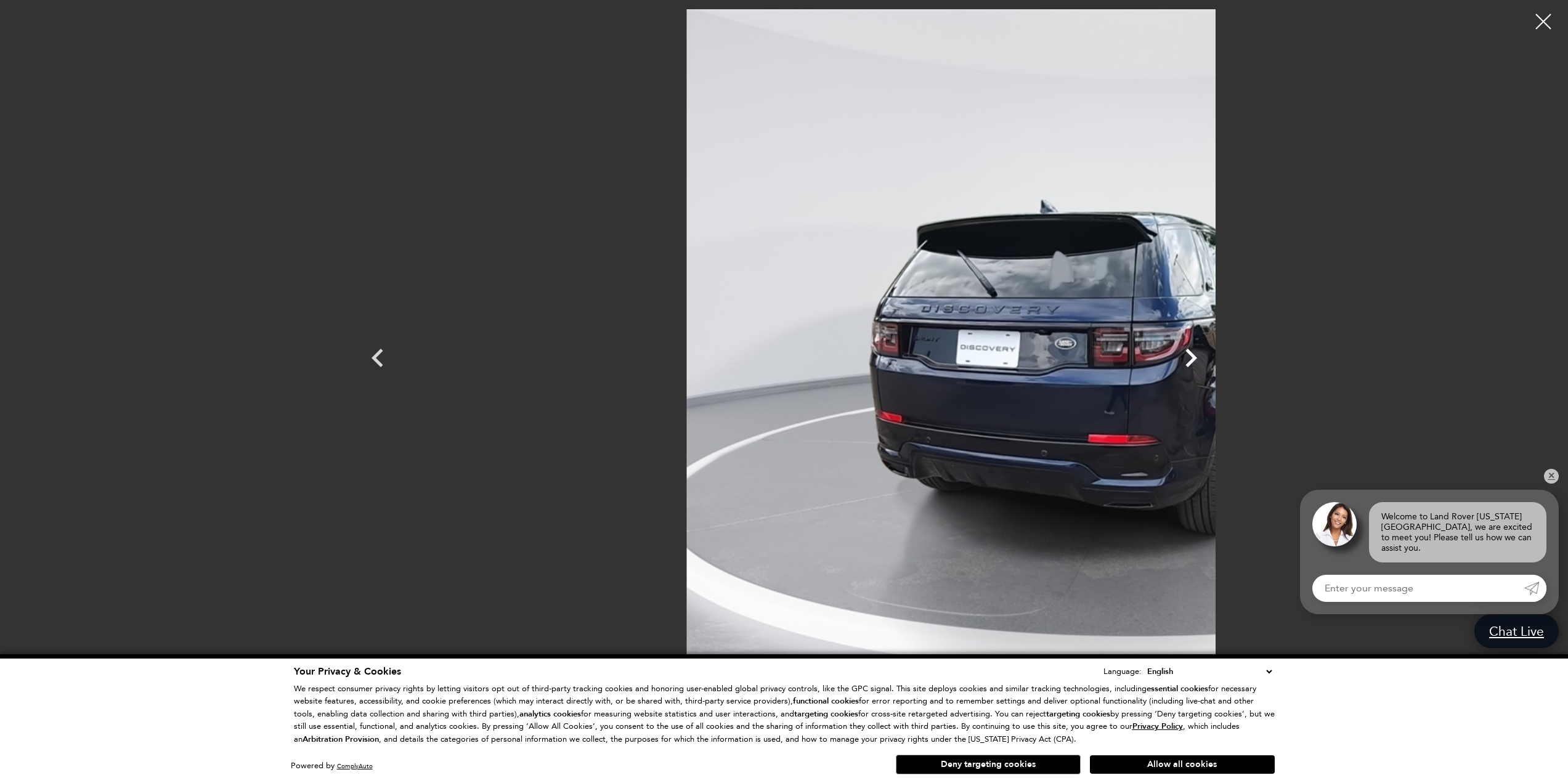
click at [1197, 356] on icon "Next" at bounding box center [1191, 358] width 11 height 19
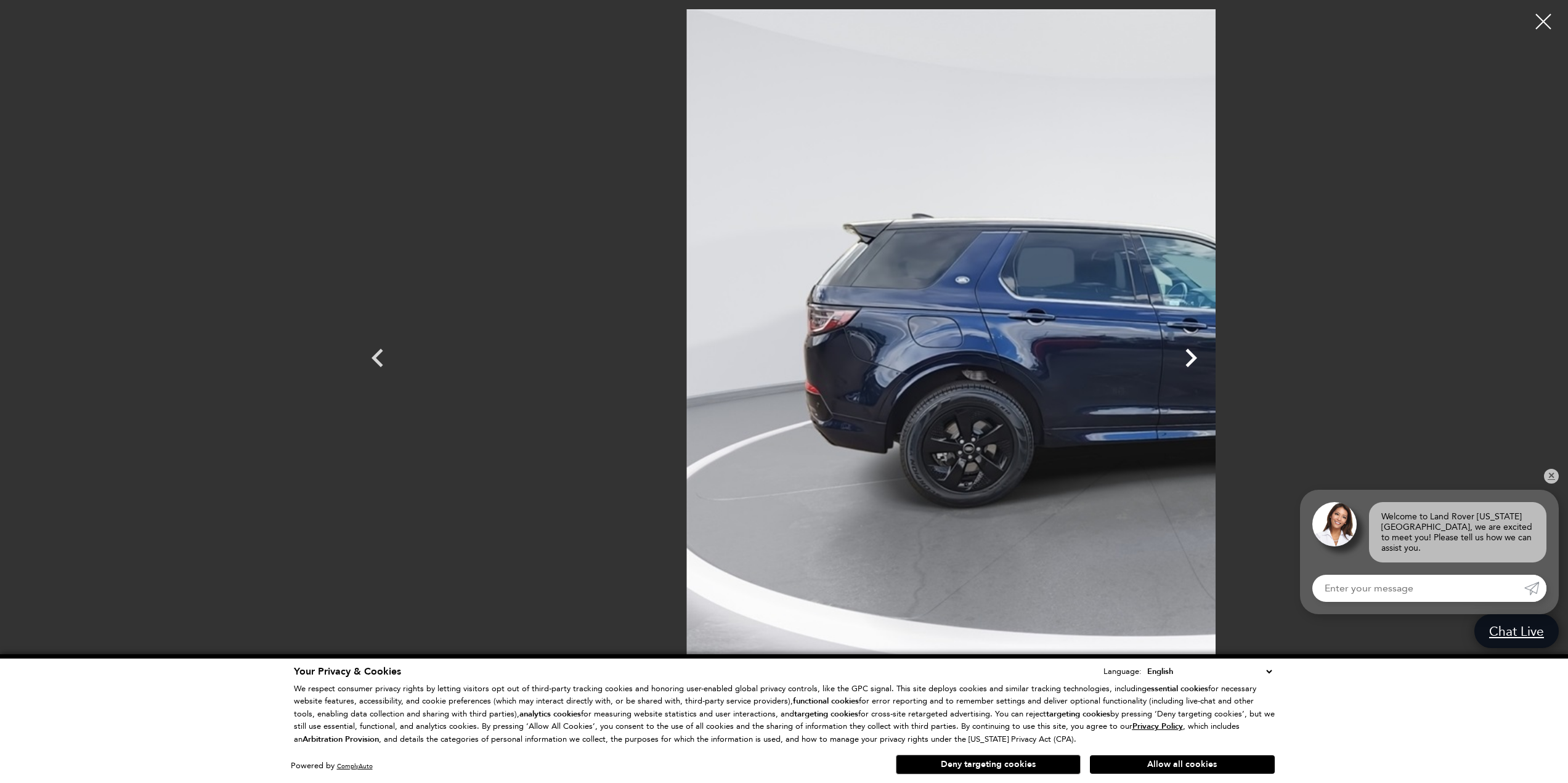
click at [1197, 356] on icon "Next" at bounding box center [1191, 358] width 11 height 19
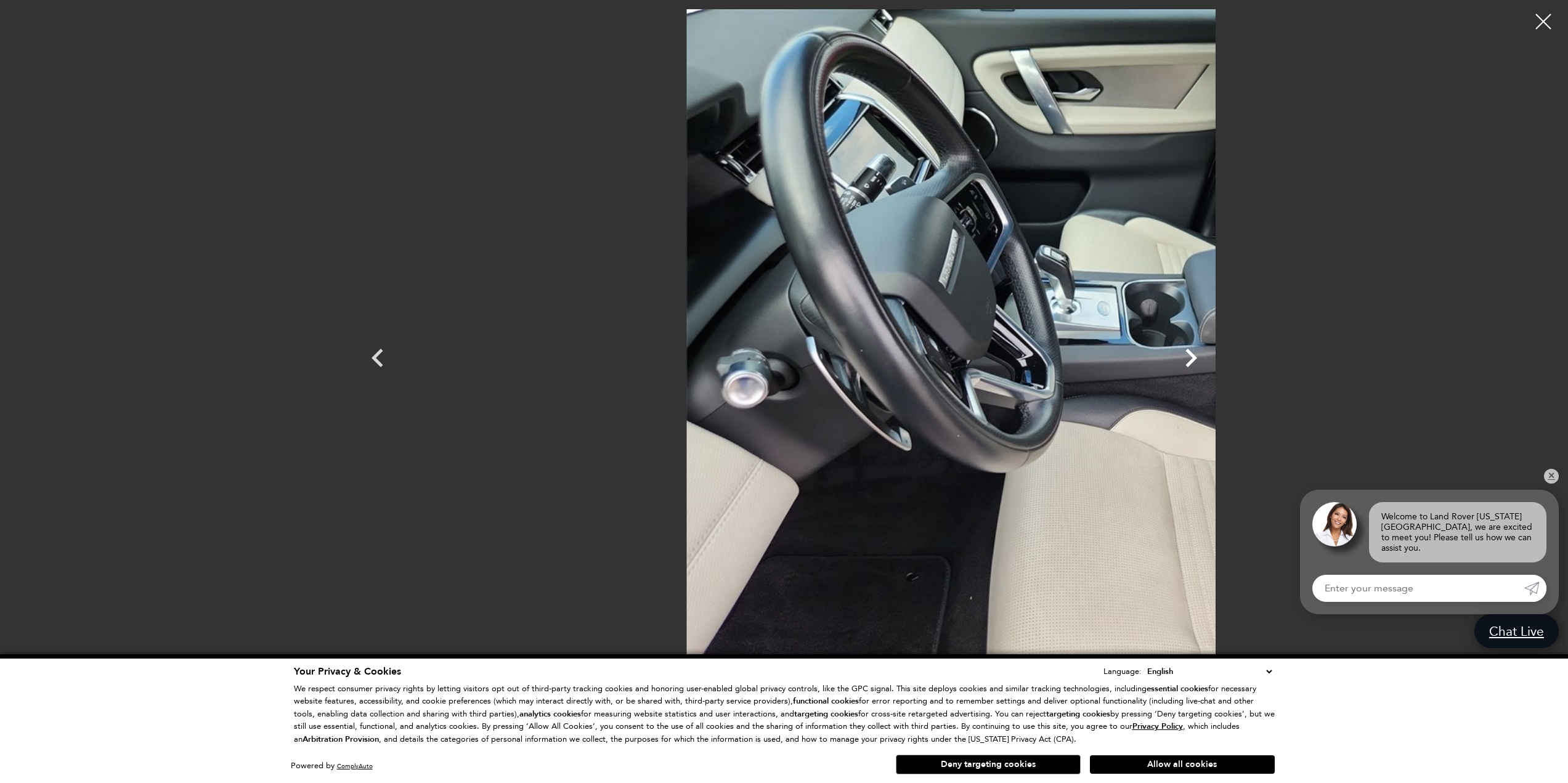
click at [1197, 356] on icon "Next" at bounding box center [1191, 358] width 11 height 19
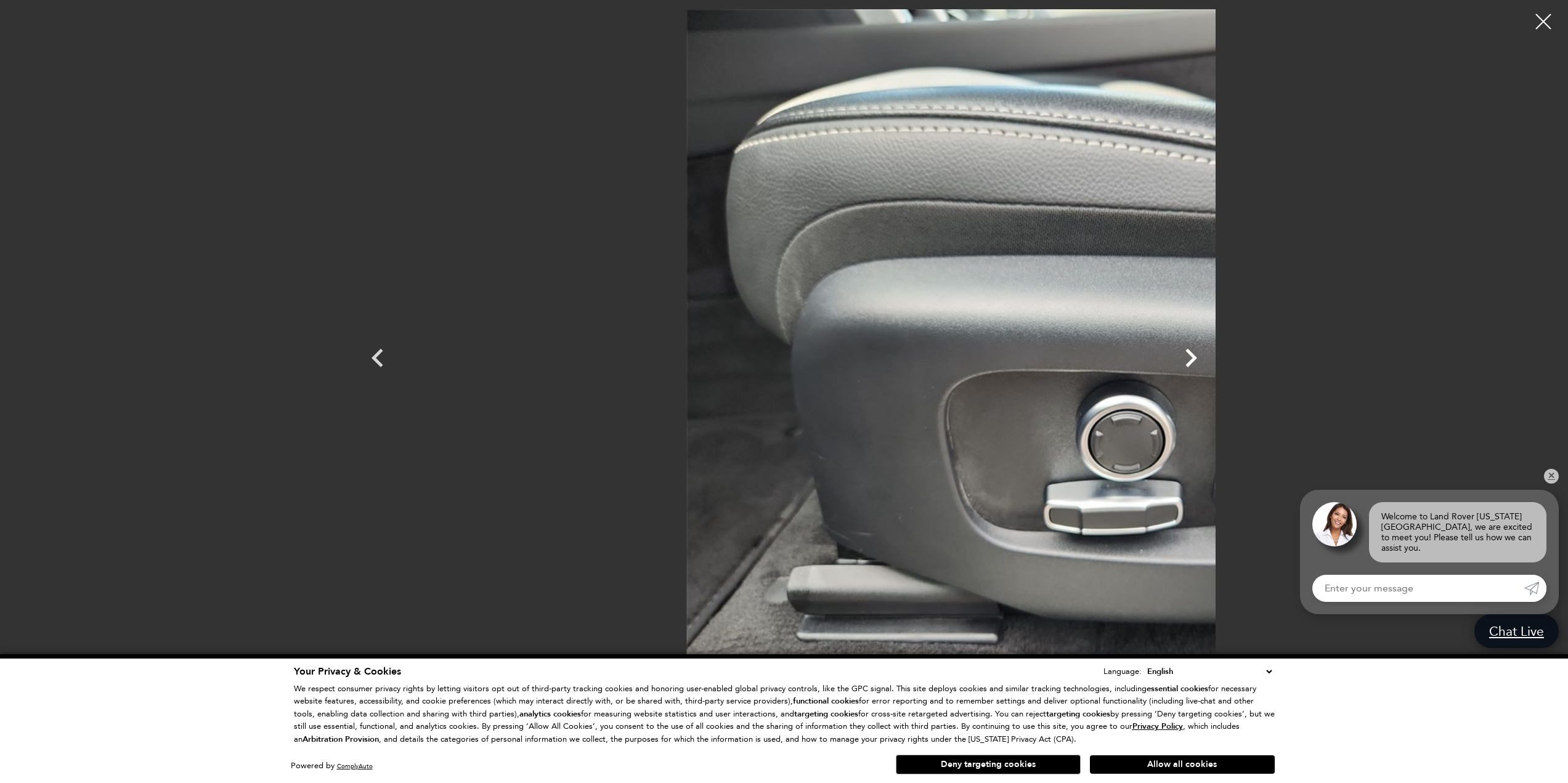
click at [1197, 356] on icon "Next" at bounding box center [1191, 358] width 11 height 19
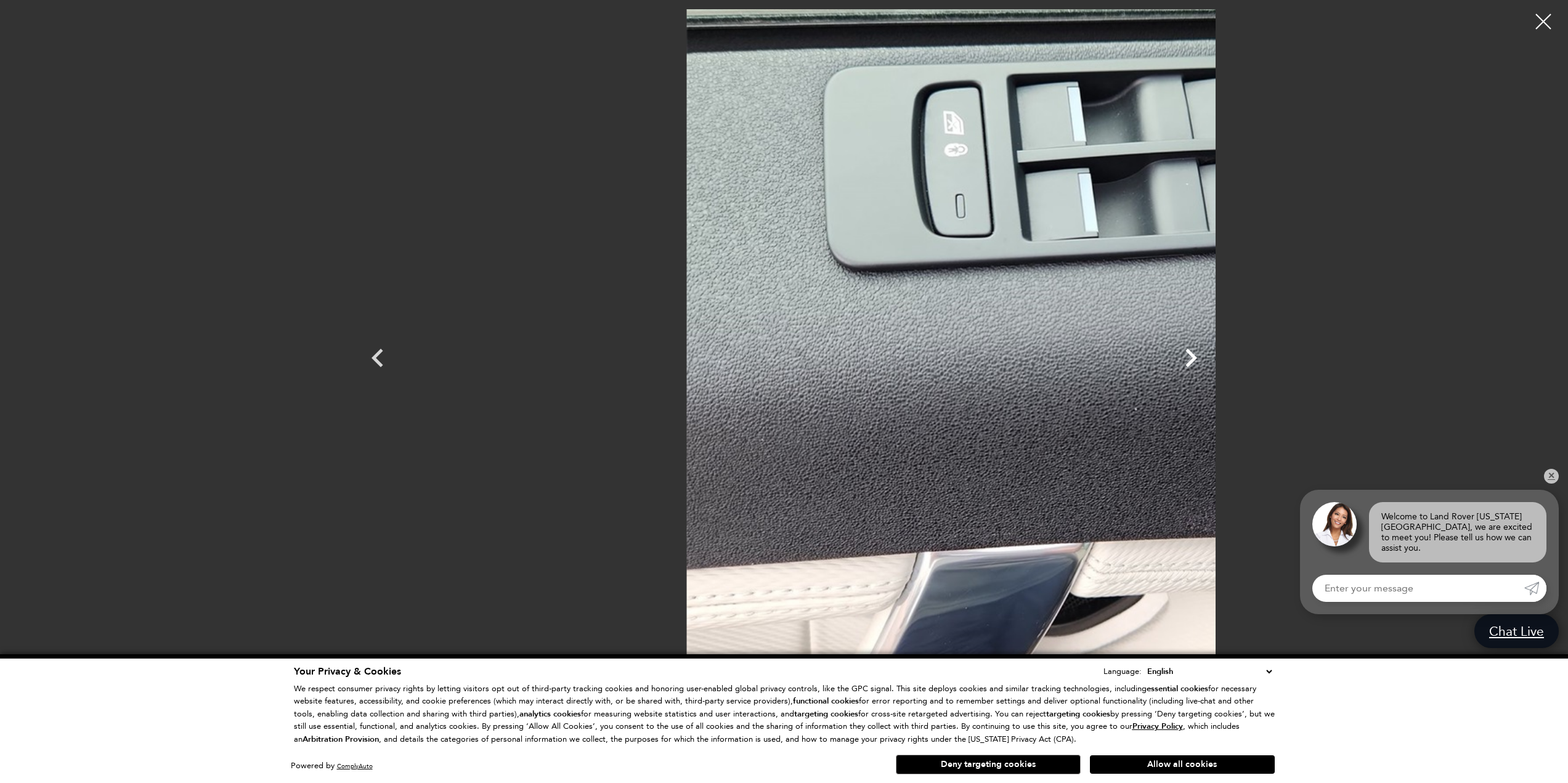
click at [1197, 356] on icon "Next" at bounding box center [1191, 358] width 11 height 19
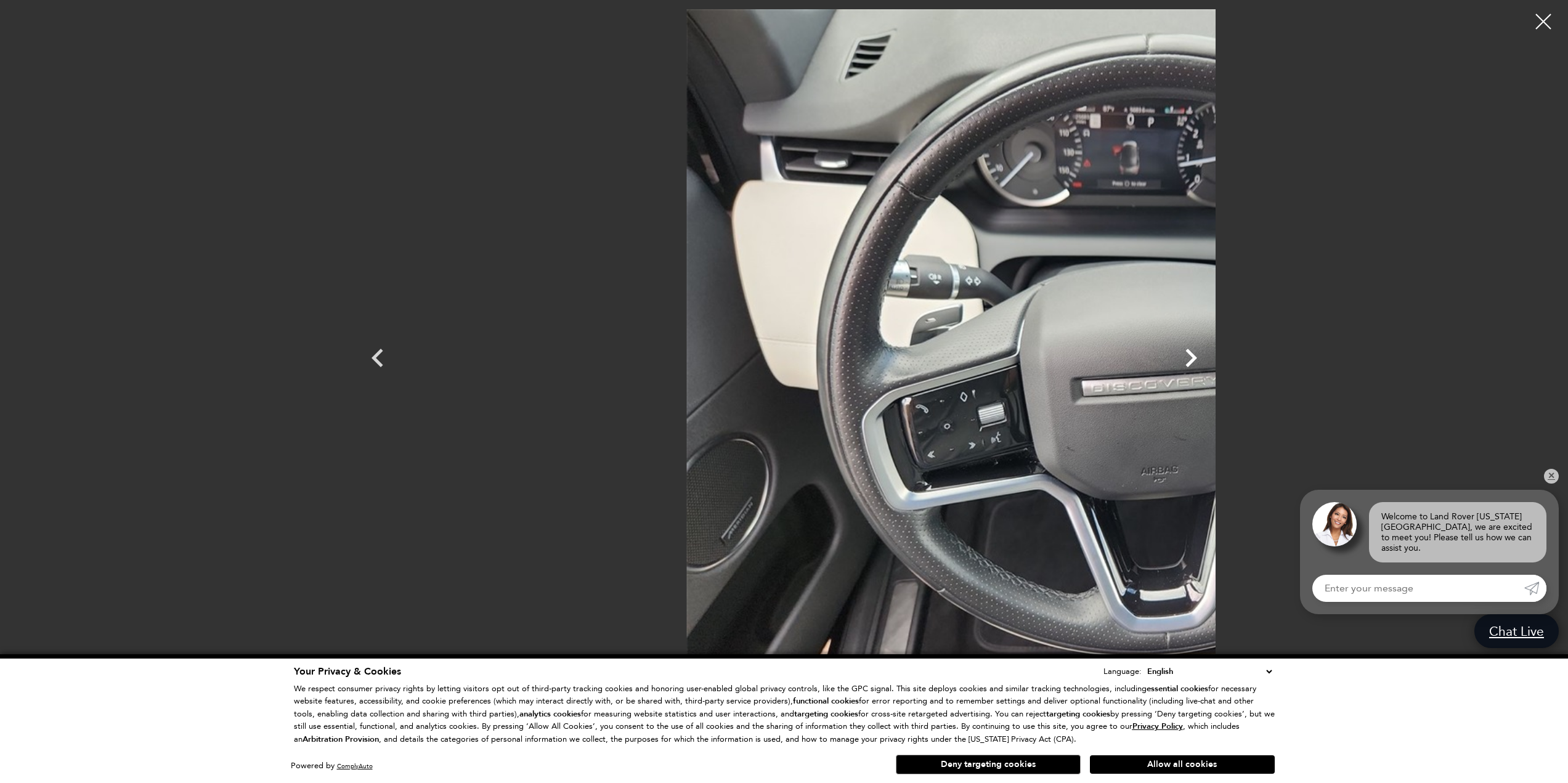
click at [1197, 356] on icon "Next" at bounding box center [1191, 358] width 11 height 19
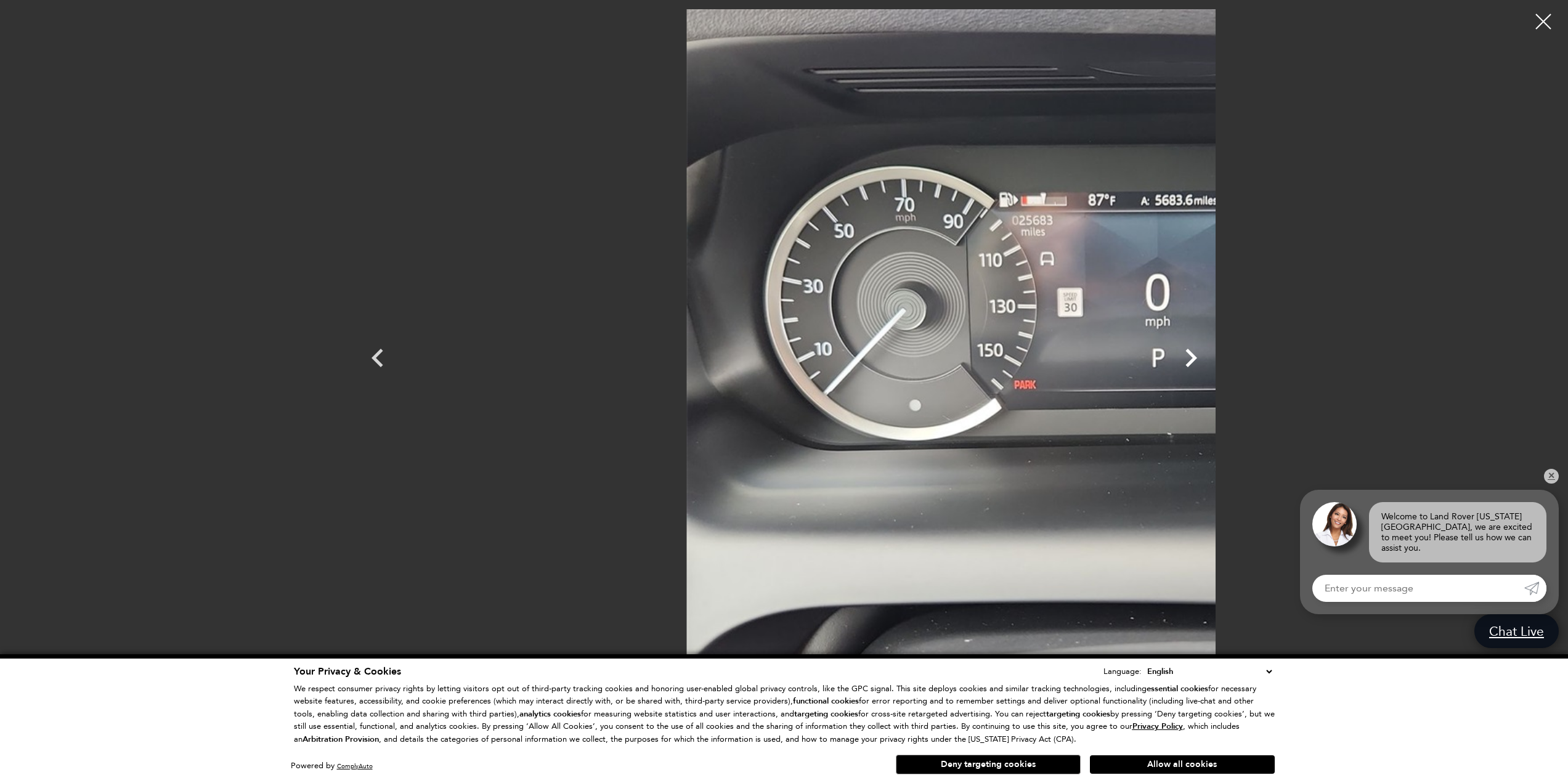
click at [1197, 356] on icon "Next" at bounding box center [1191, 358] width 11 height 19
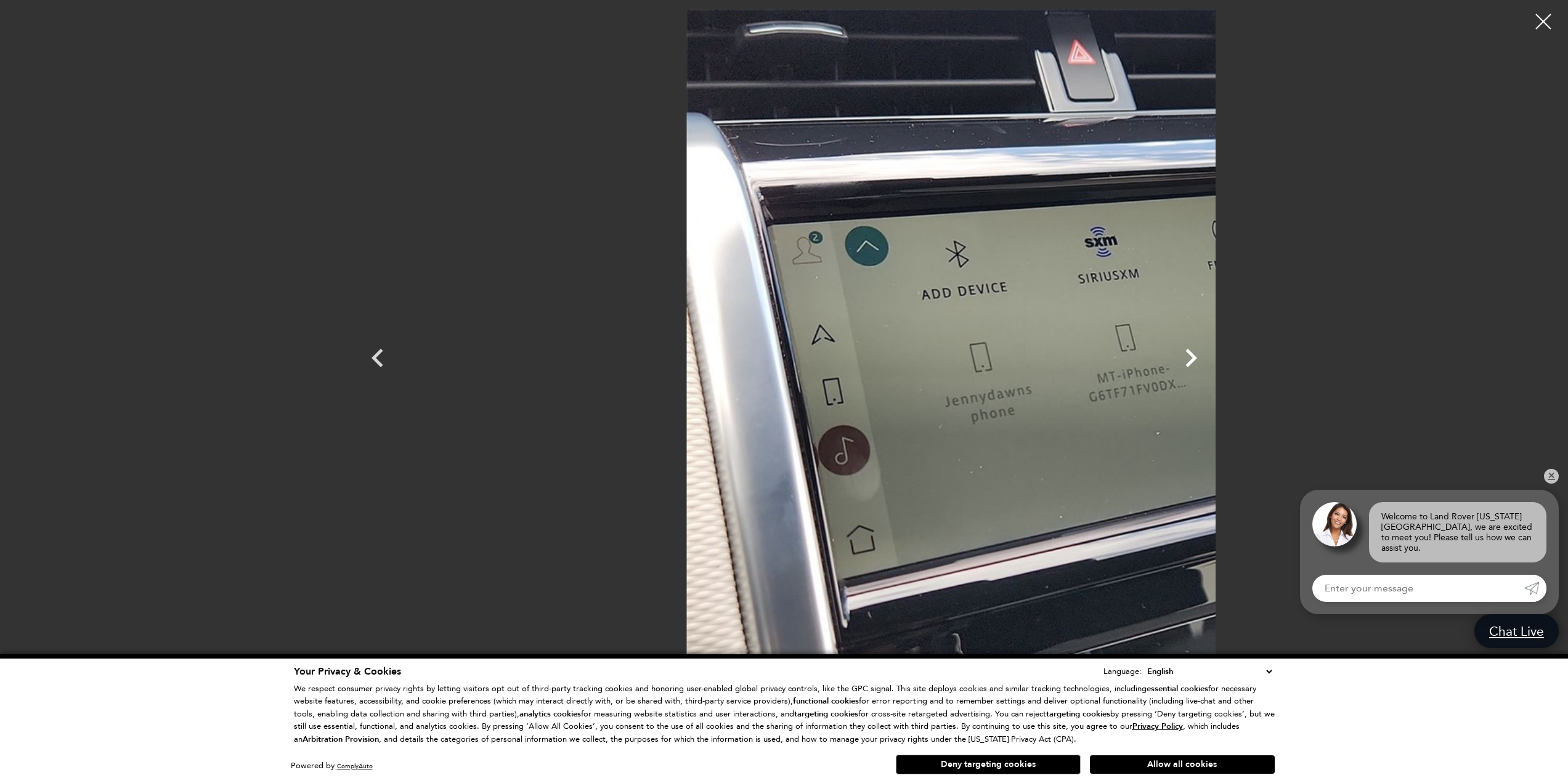
click at [1197, 356] on icon "Next" at bounding box center [1191, 358] width 11 height 19
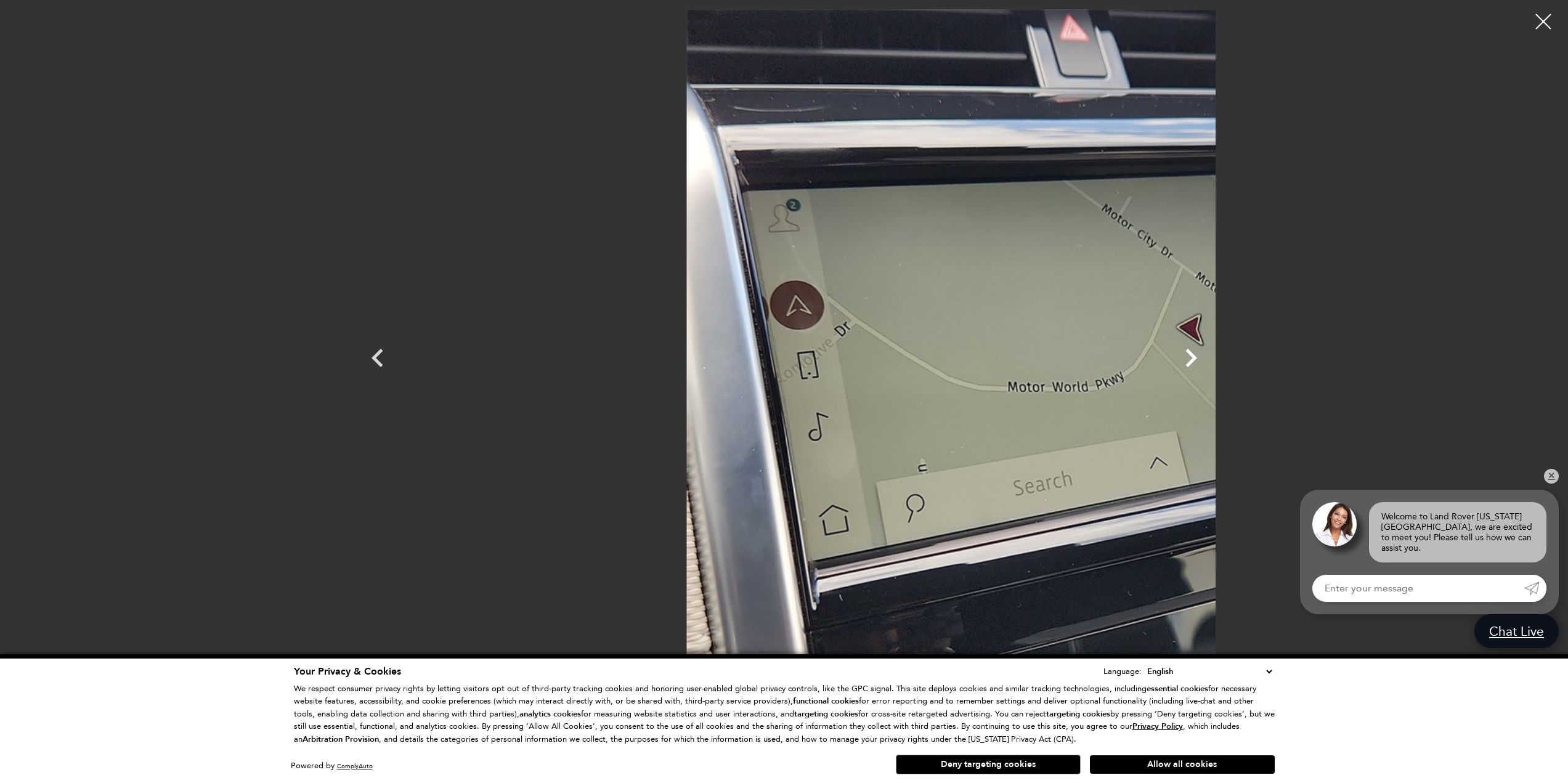
click at [1197, 356] on icon "Next" at bounding box center [1191, 358] width 11 height 19
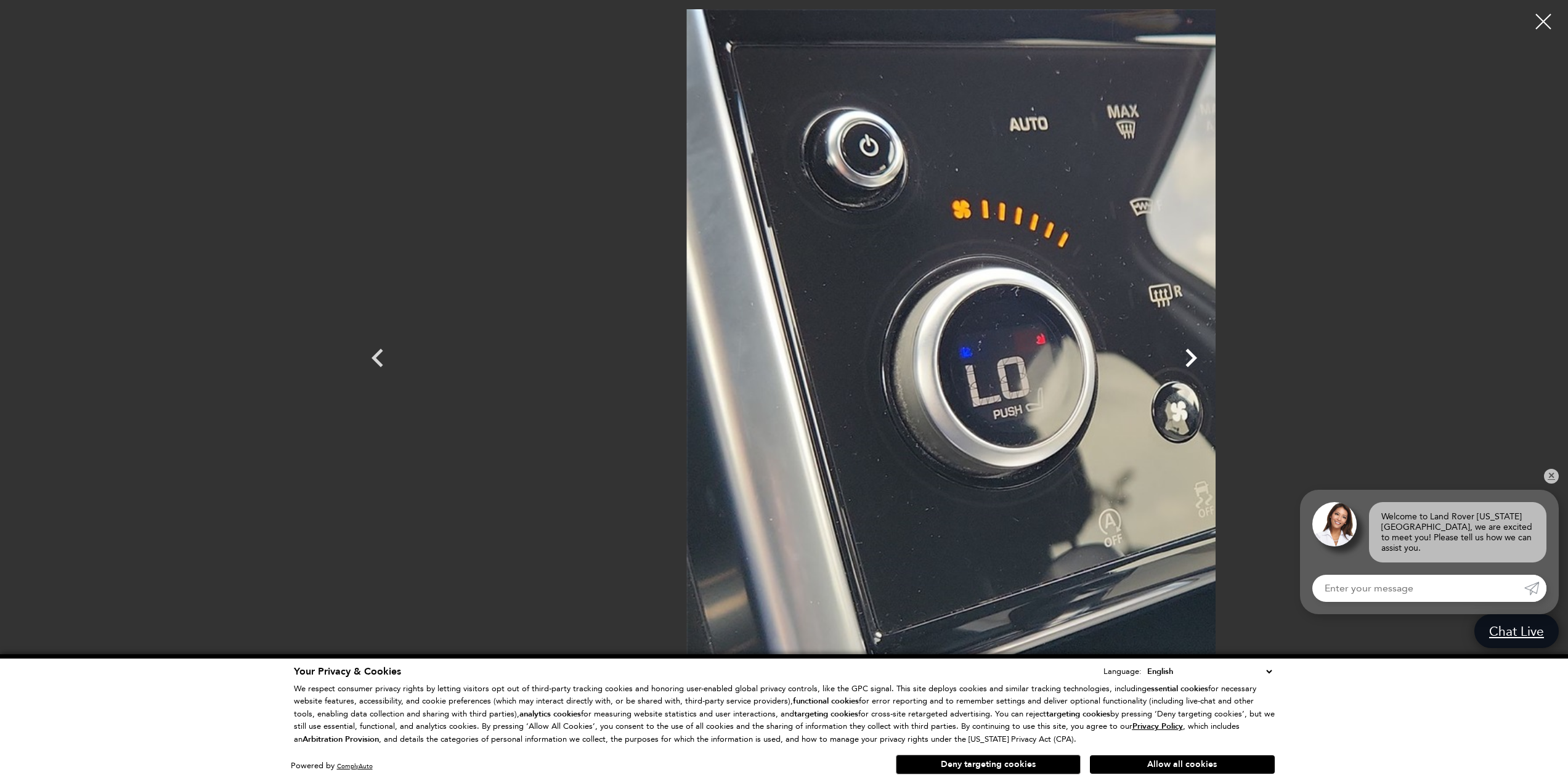
click at [1197, 356] on icon "Next" at bounding box center [1191, 358] width 11 height 19
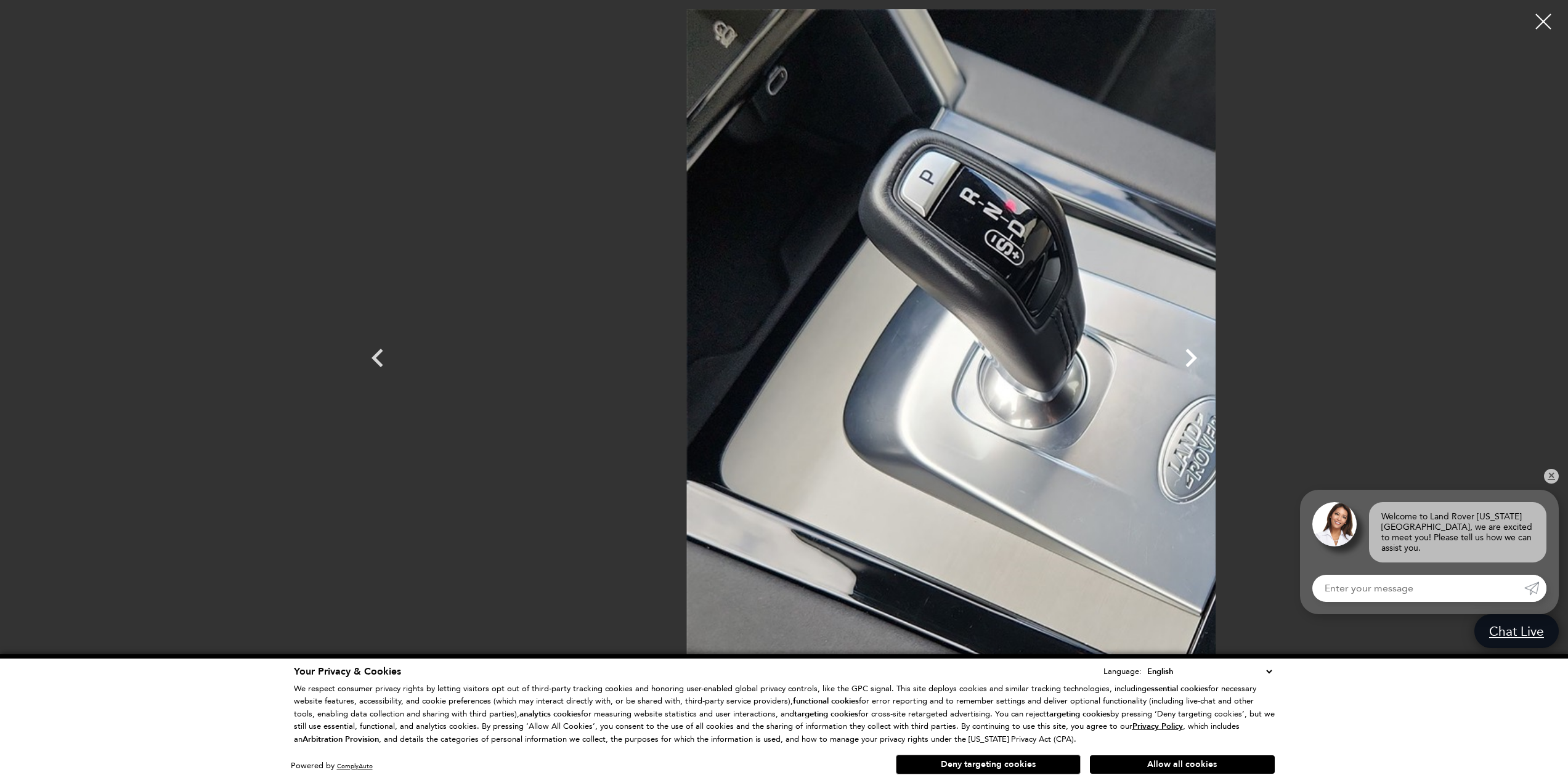
click at [1197, 356] on icon "Next" at bounding box center [1191, 358] width 11 height 19
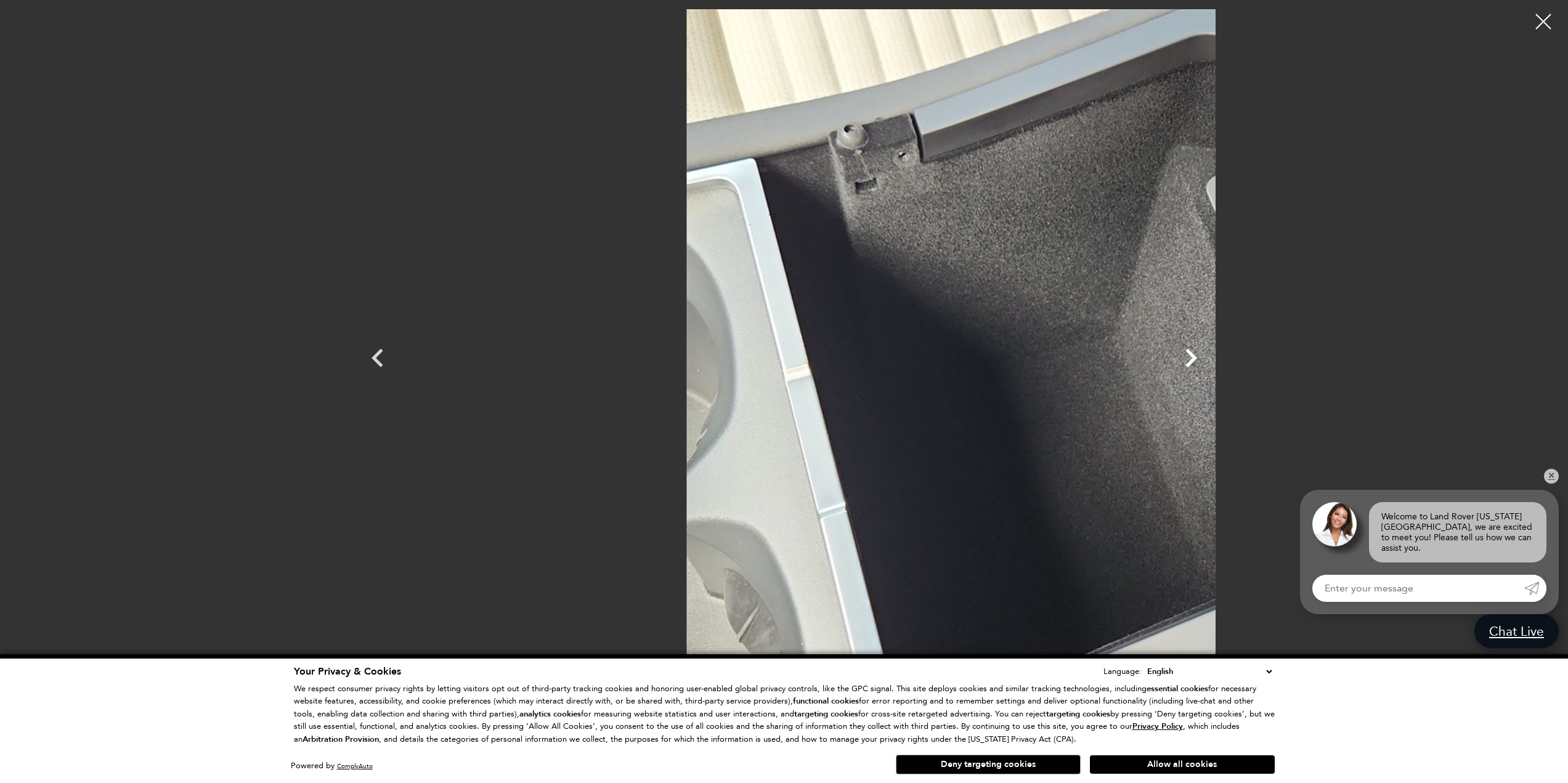
click at [1197, 356] on icon "Next" at bounding box center [1191, 358] width 11 height 19
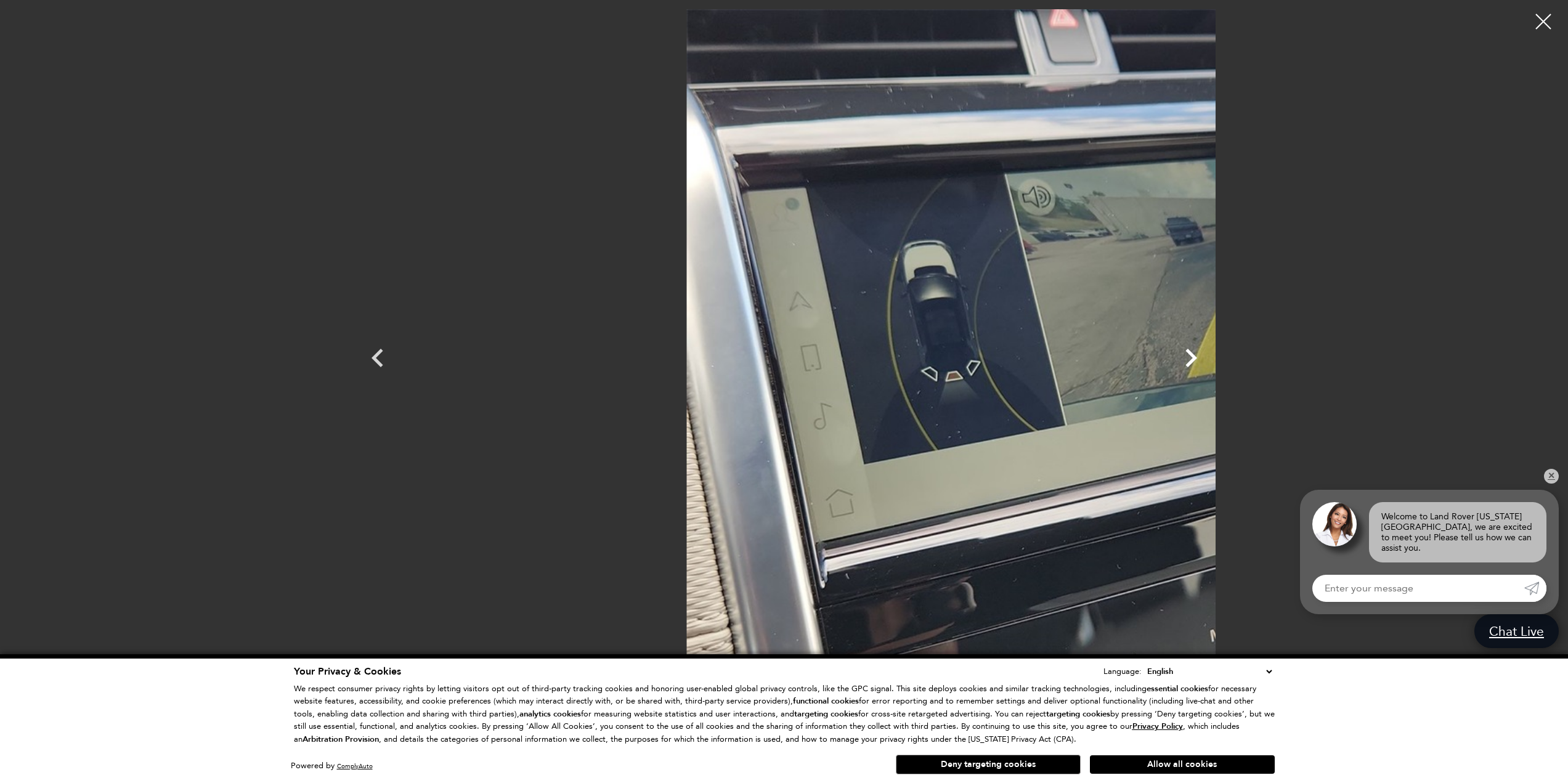
click at [1197, 356] on icon "Next" at bounding box center [1191, 358] width 11 height 19
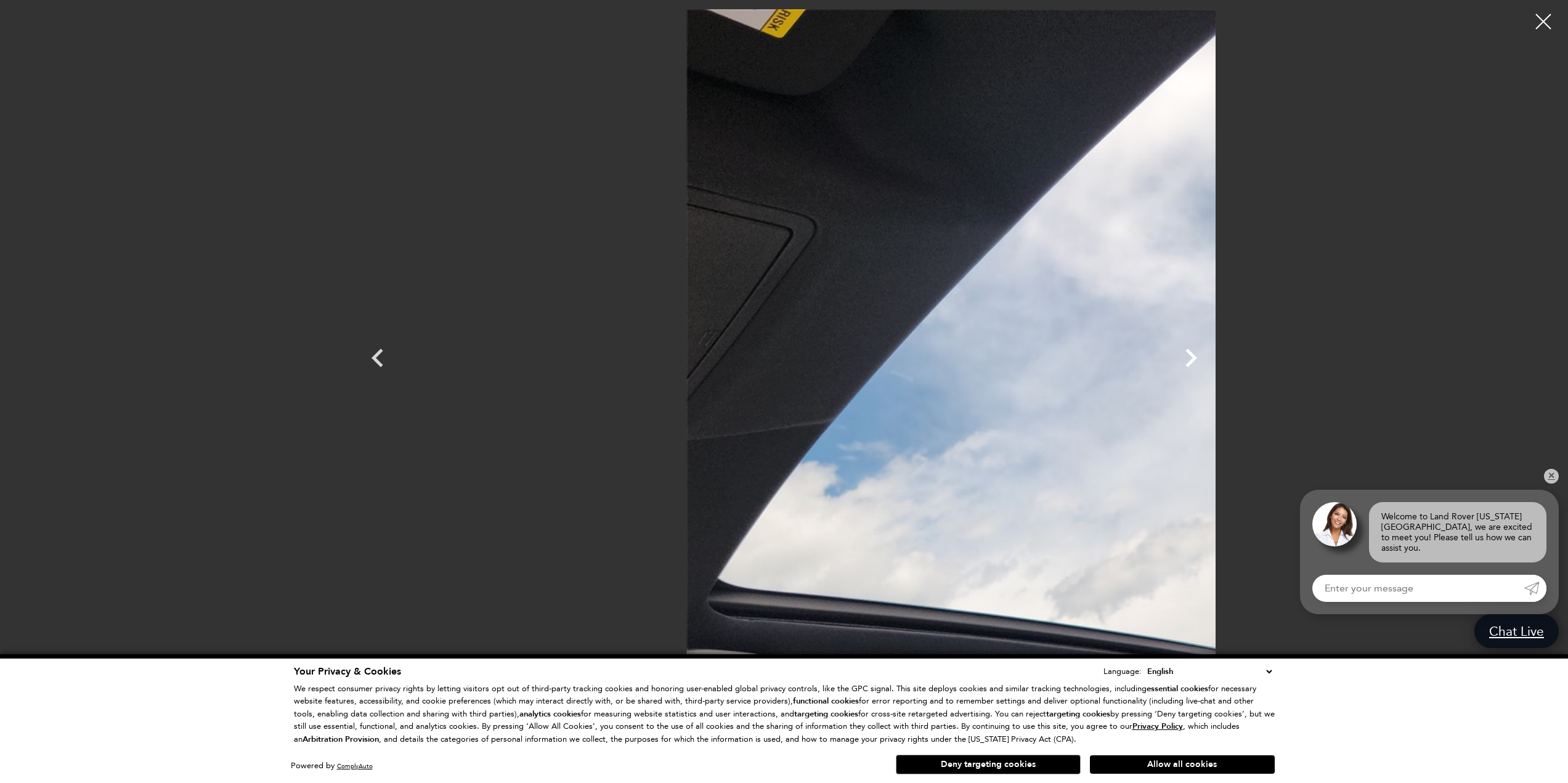
click at [1197, 356] on icon "Next" at bounding box center [1191, 358] width 11 height 19
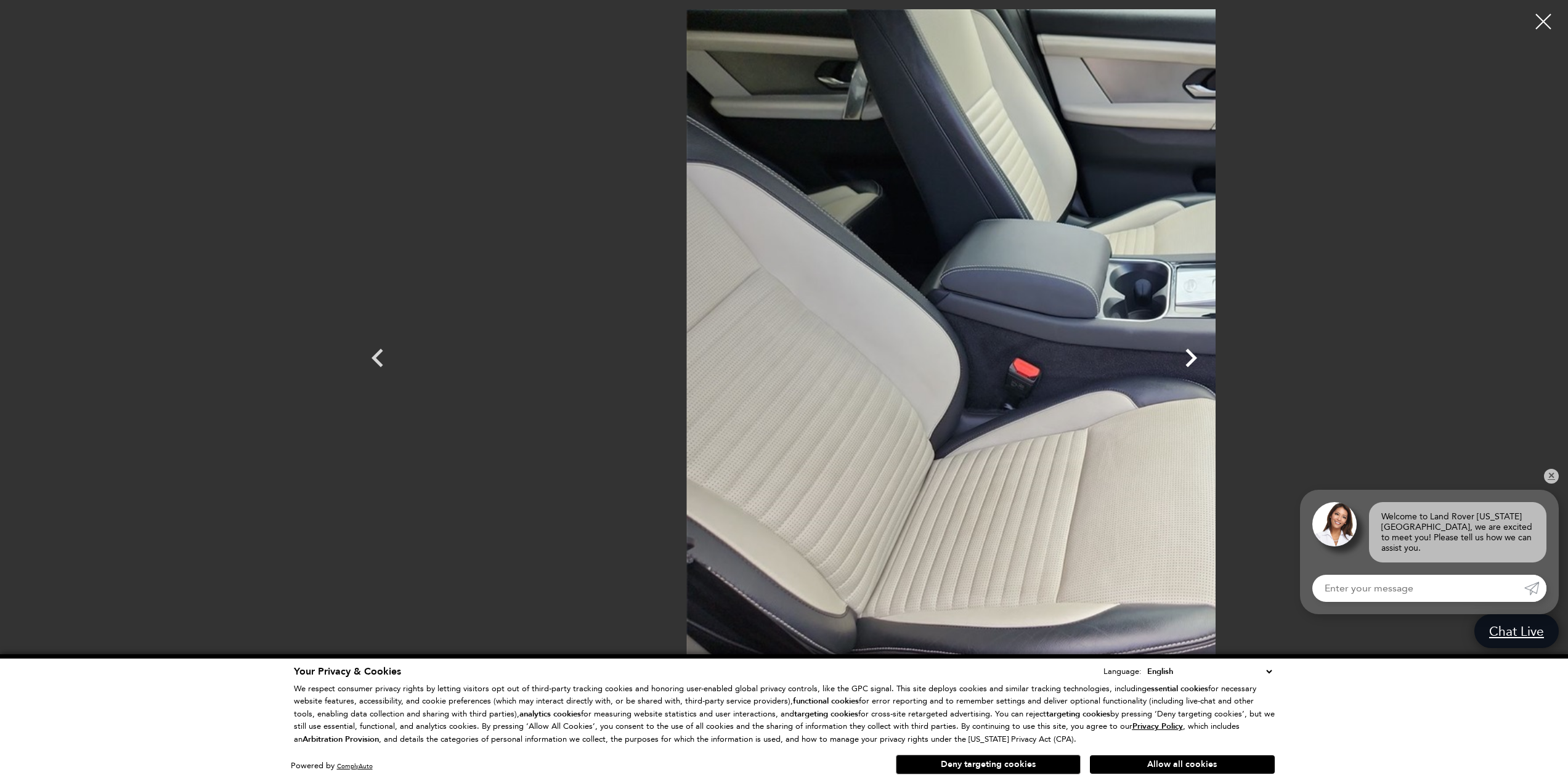
click at [1197, 356] on icon "Next" at bounding box center [1191, 358] width 11 height 19
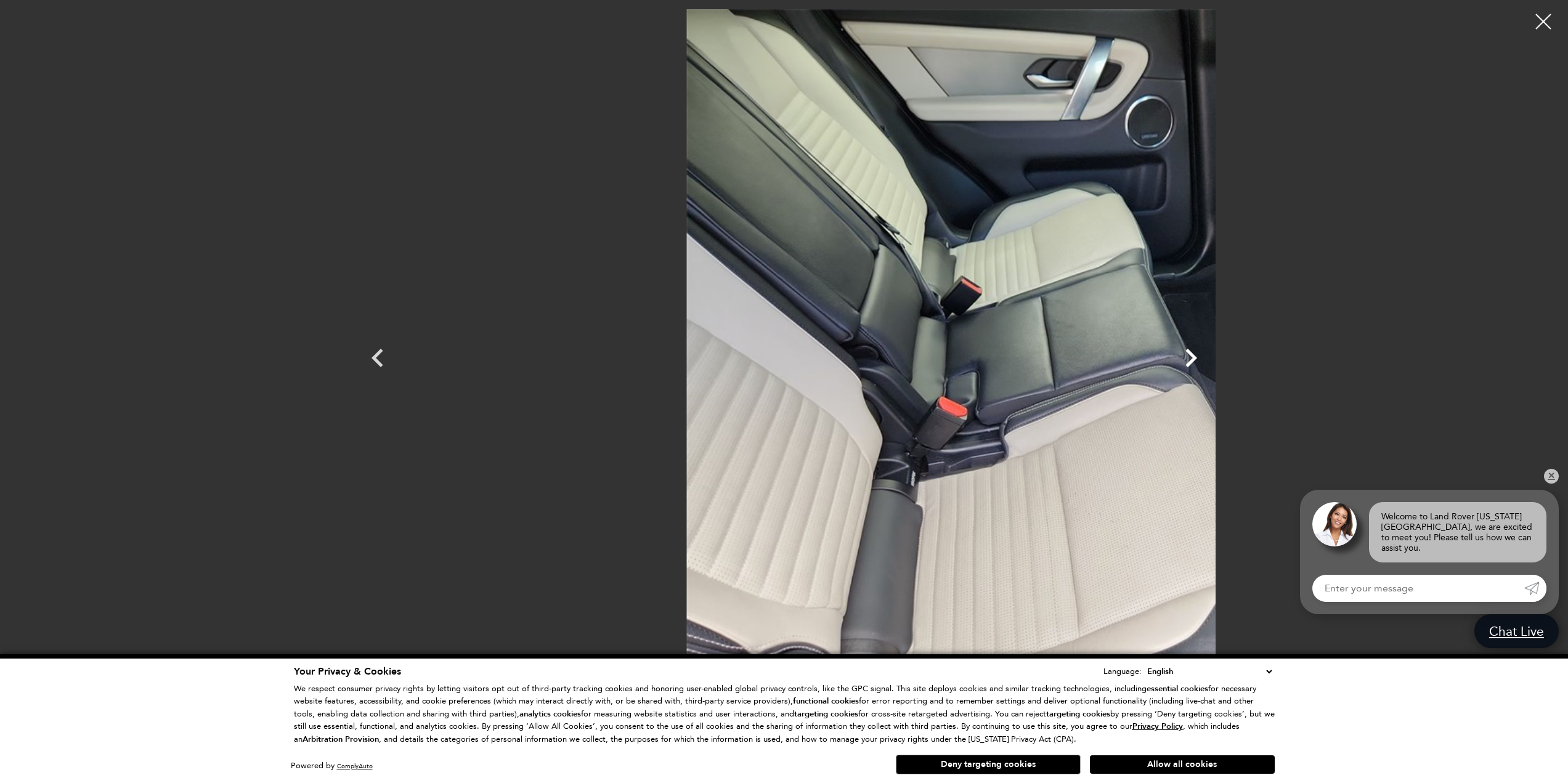
click at [1197, 356] on icon "Next" at bounding box center [1191, 358] width 11 height 19
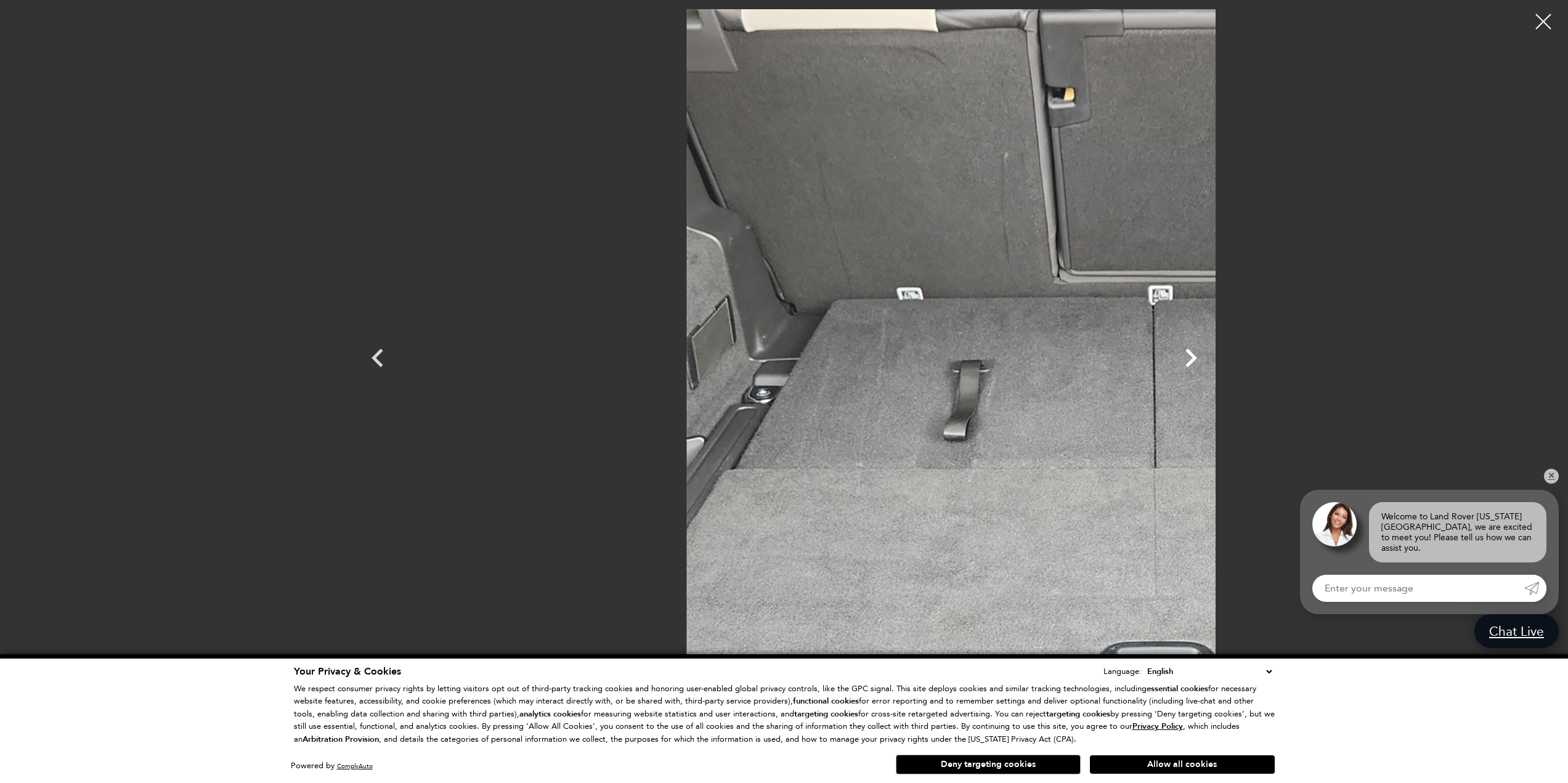
click at [1197, 356] on icon "Next" at bounding box center [1191, 358] width 11 height 19
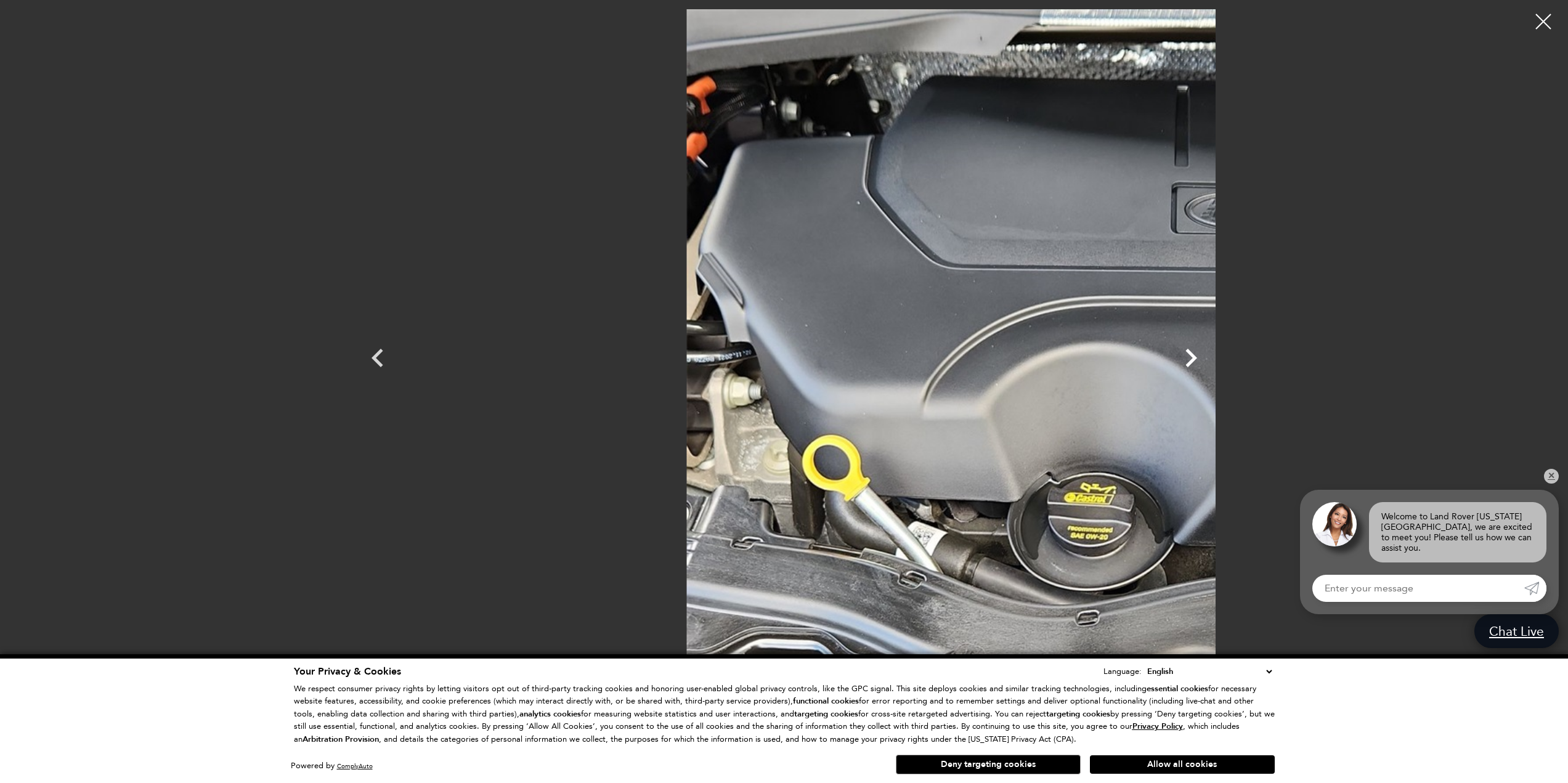
click at [1197, 356] on icon "Next" at bounding box center [1191, 358] width 11 height 19
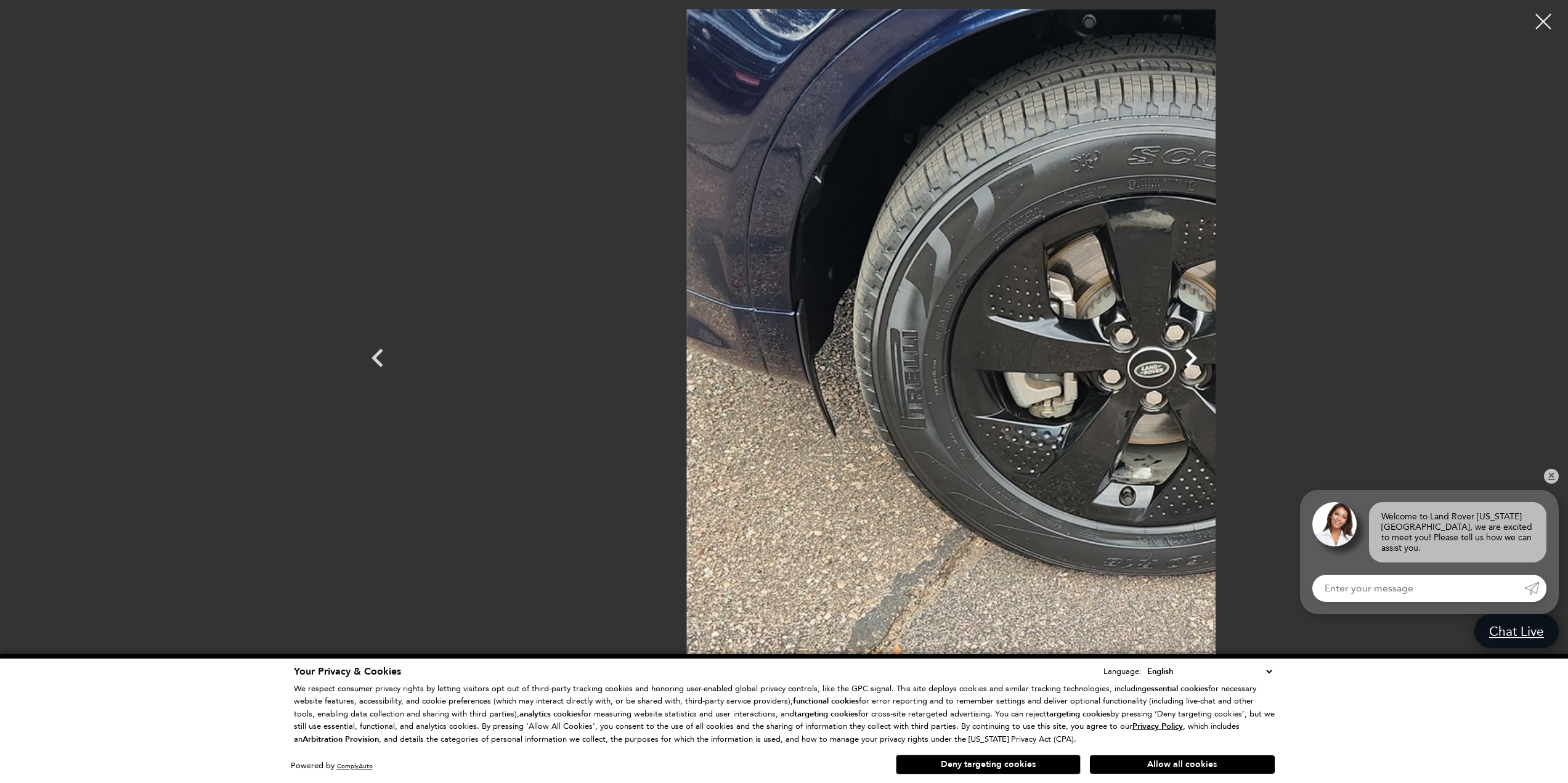
click at [1197, 356] on icon "Next" at bounding box center [1191, 358] width 11 height 19
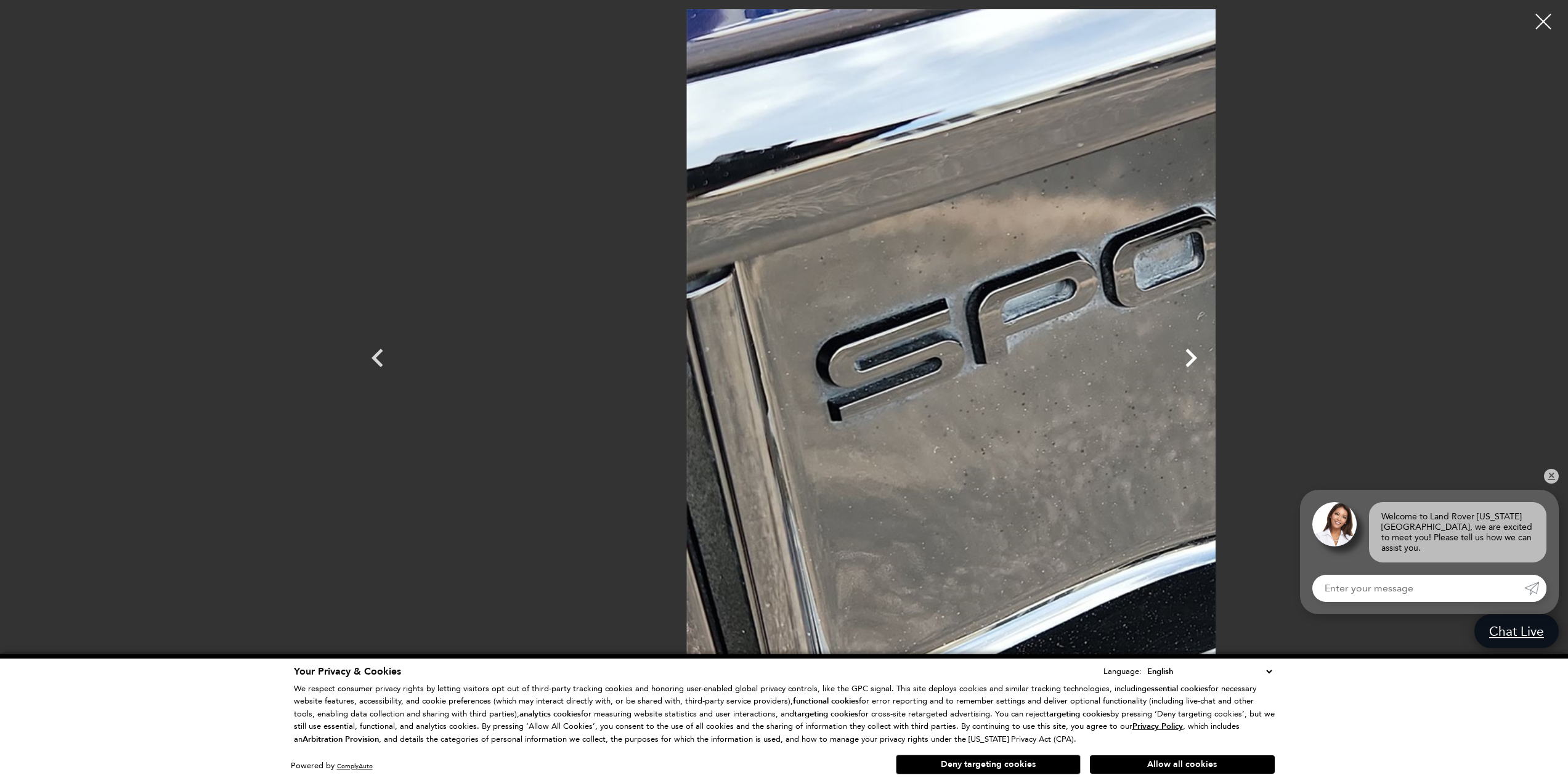
click at [1197, 356] on icon "Next" at bounding box center [1191, 358] width 11 height 19
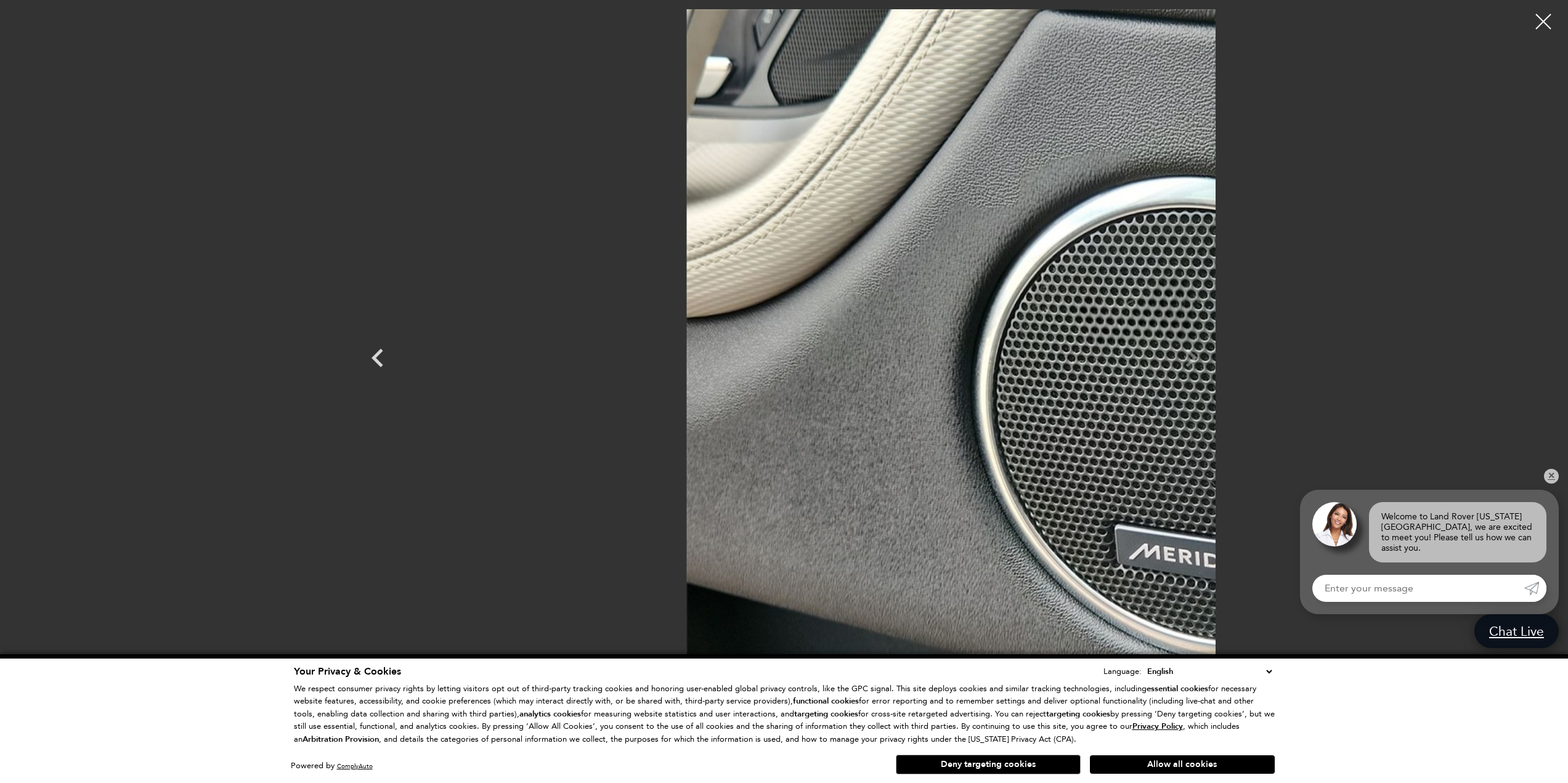
click at [1215, 356] on div at bounding box center [784, 347] width 862 height 675
click at [1537, 19] on div at bounding box center [1544, 22] width 33 height 33
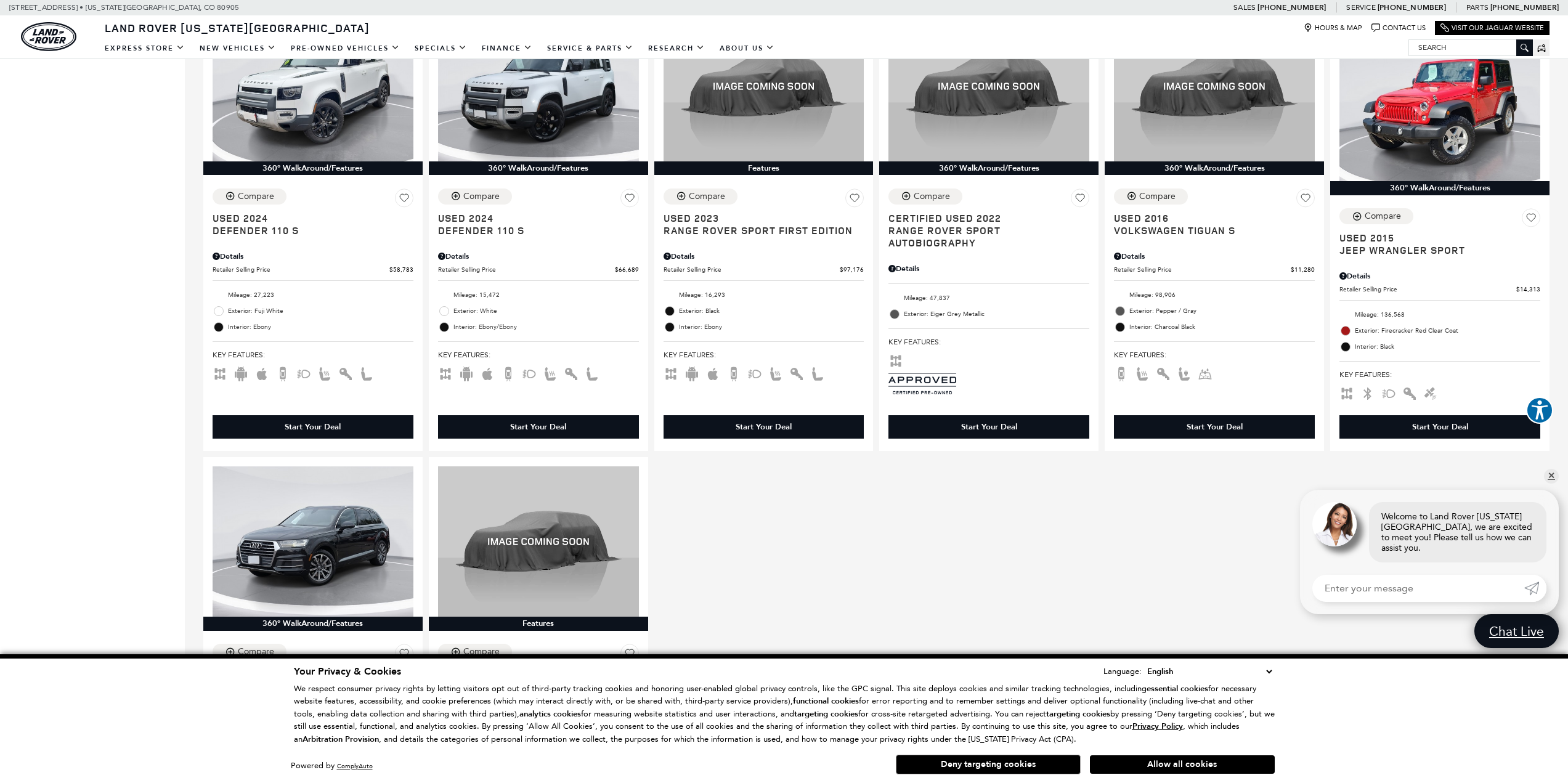
scroll to position [1540, 0]
